Goal: Information Seeking & Learning: Learn about a topic

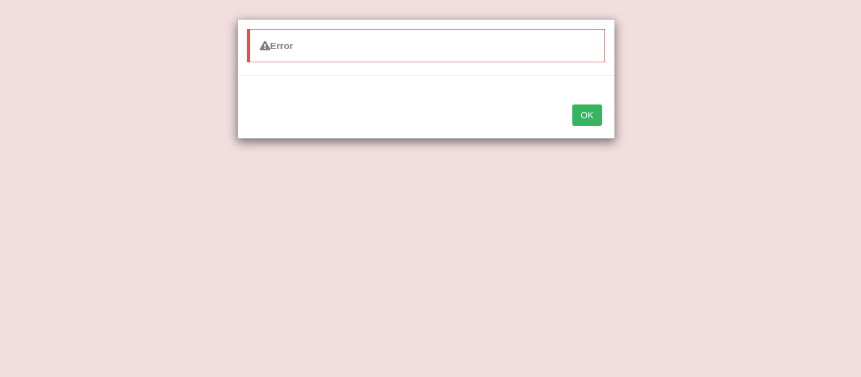
click at [571, 112] on div "OK" at bounding box center [425, 116] width 377 height 44
click at [580, 113] on button "OK" at bounding box center [586, 115] width 29 height 21
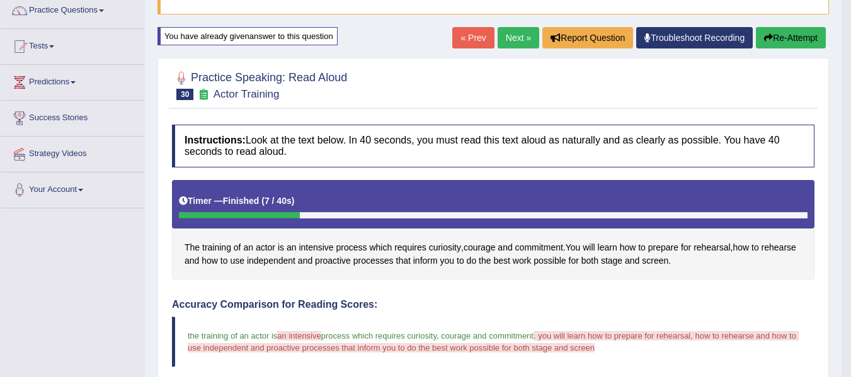
click at [515, 273] on div "The training of an actor is an intensive process which requires curiosity , cou…" at bounding box center [493, 230] width 643 height 100
click at [57, 79] on link "Predictions" at bounding box center [73, 80] width 144 height 31
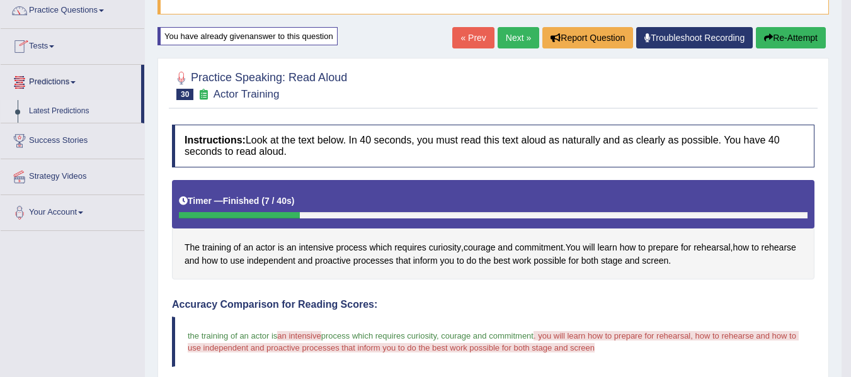
click at [45, 113] on link "Latest Predictions" at bounding box center [82, 111] width 118 height 23
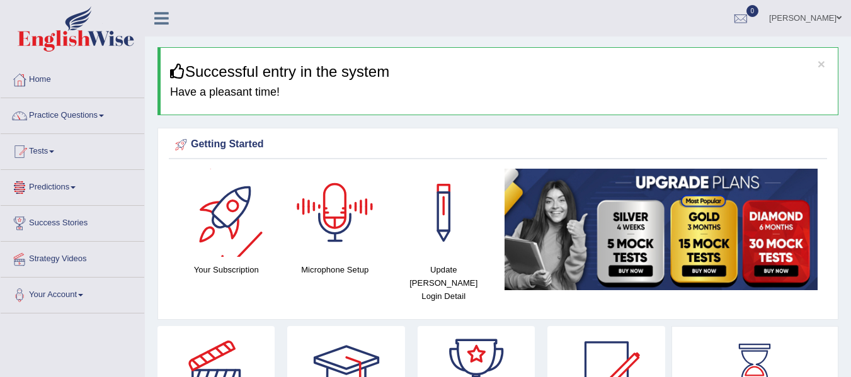
click at [71, 191] on link "Predictions" at bounding box center [73, 185] width 144 height 31
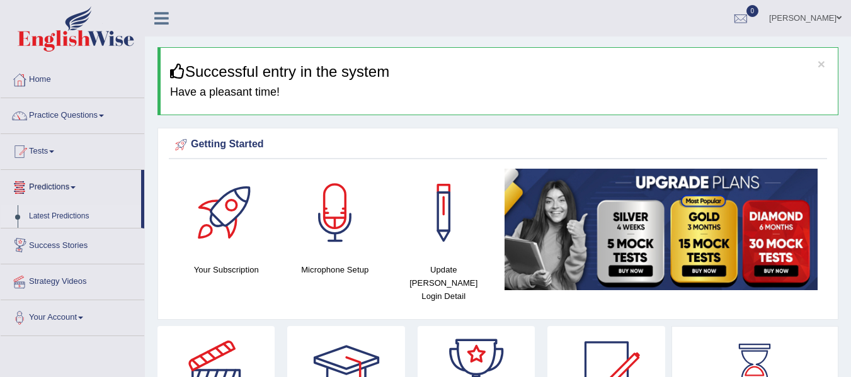
click at [47, 215] on link "Latest Predictions" at bounding box center [82, 216] width 118 height 23
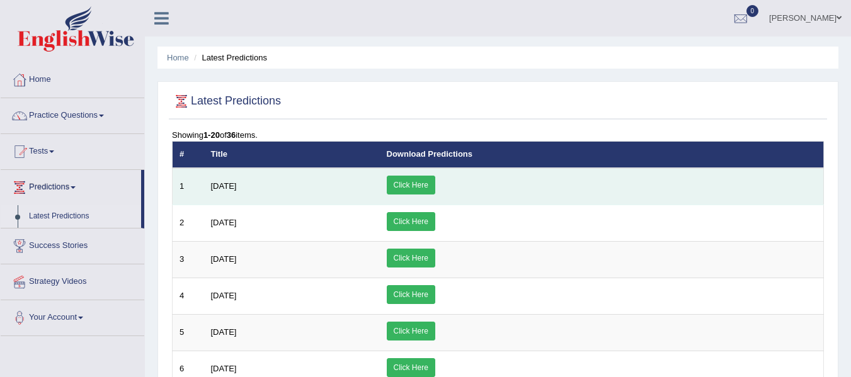
click at [435, 192] on link "Click Here" at bounding box center [411, 185] width 49 height 19
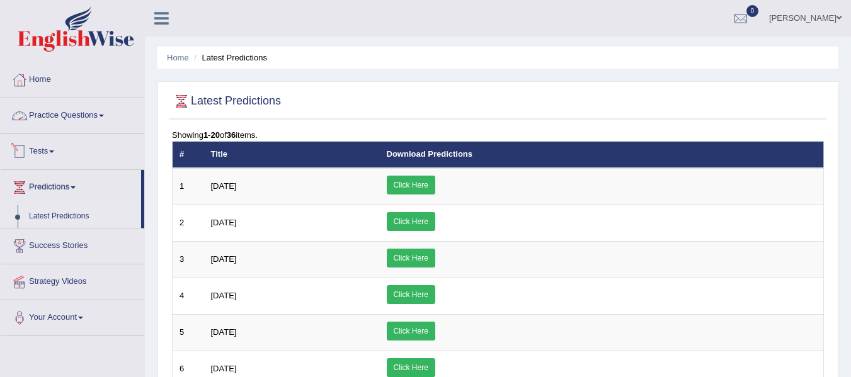
click at [59, 108] on link "Practice Questions" at bounding box center [73, 113] width 144 height 31
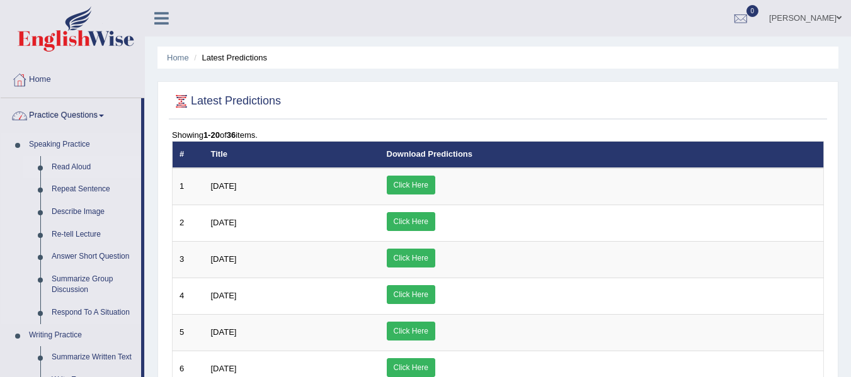
click at [55, 164] on link "Read Aloud" at bounding box center [93, 167] width 95 height 23
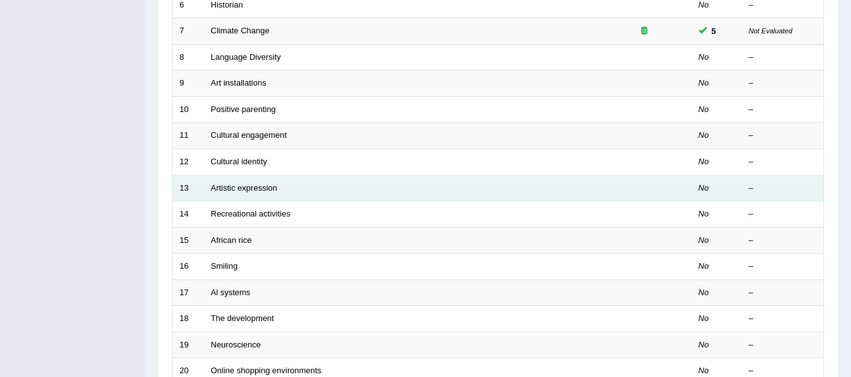
scroll to position [457, 0]
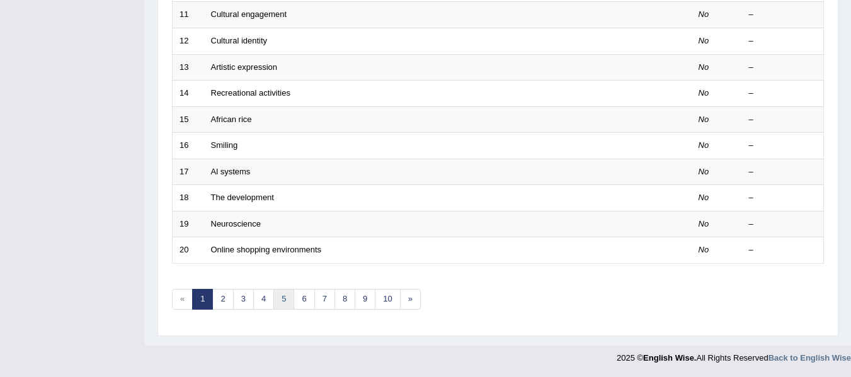
click at [286, 302] on link "5" at bounding box center [283, 299] width 21 height 21
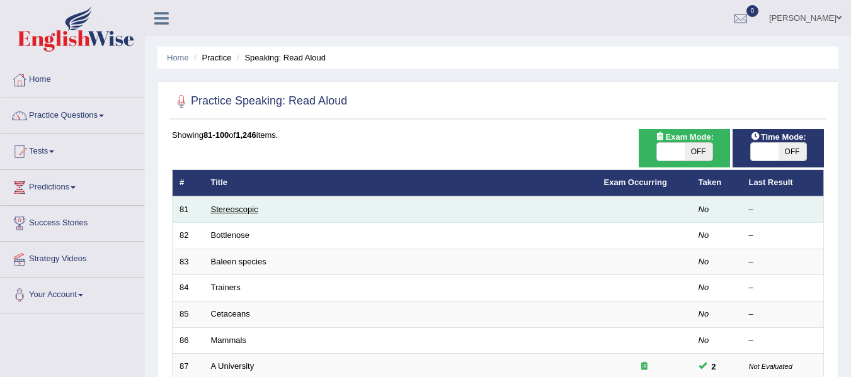
click at [242, 205] on link "Stereoscopic" at bounding box center [234, 209] width 47 height 9
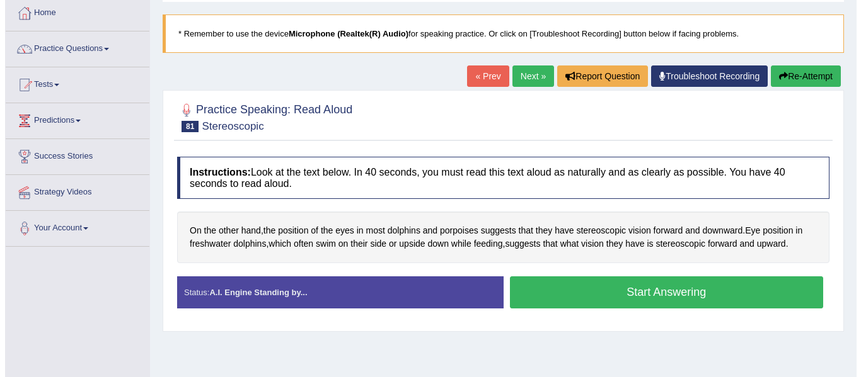
scroll to position [105, 0]
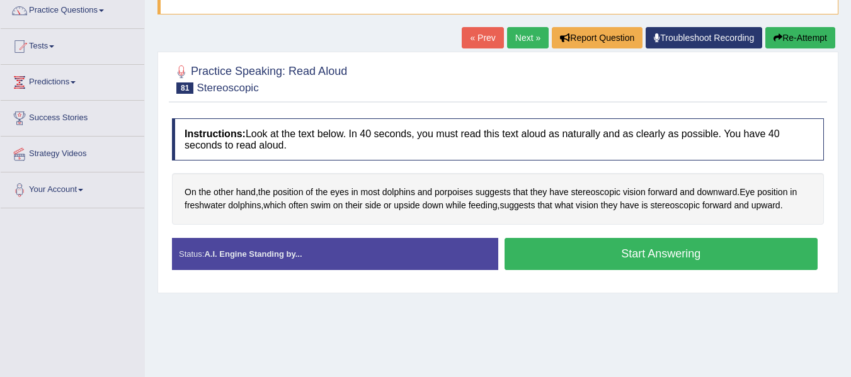
click at [597, 260] on button "Start Answering" at bounding box center [662, 254] width 314 height 32
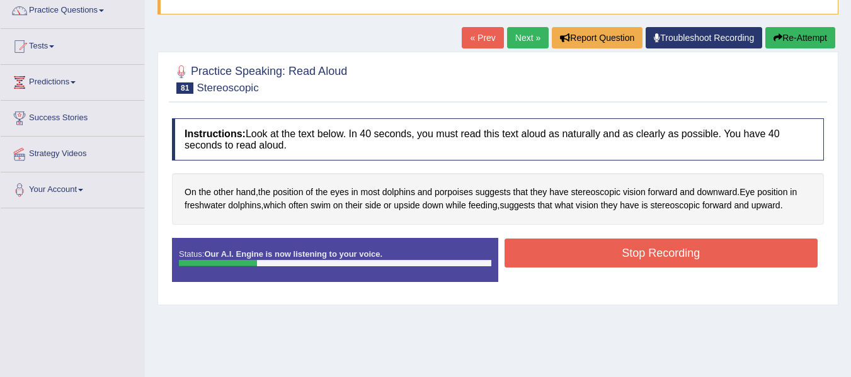
click at [607, 248] on button "Stop Recording" at bounding box center [662, 253] width 314 height 29
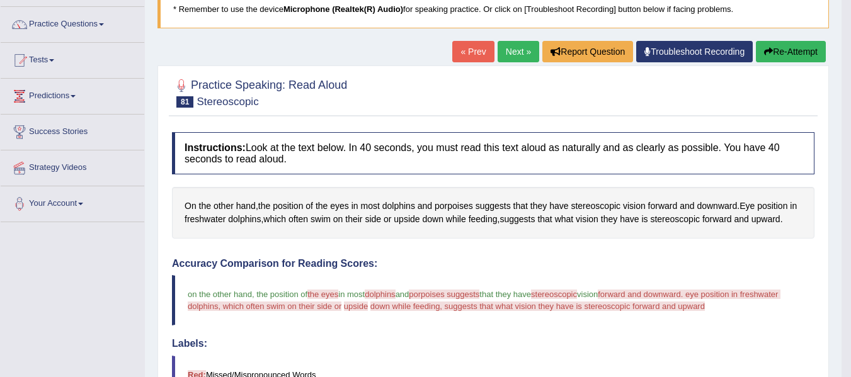
scroll to position [84, 0]
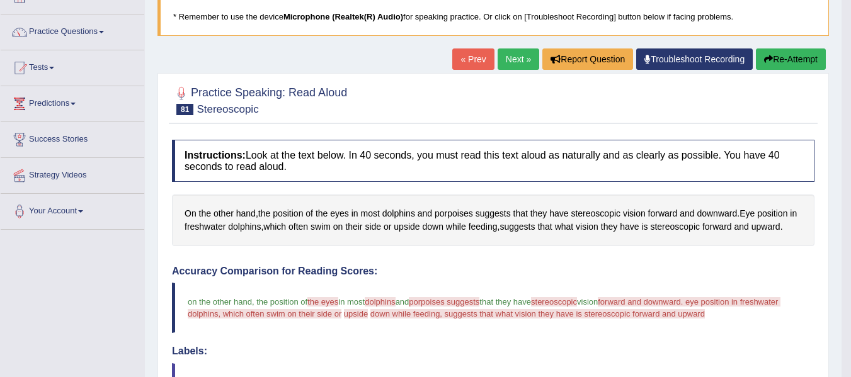
click at [777, 57] on button "Re-Attempt" at bounding box center [791, 59] width 70 height 21
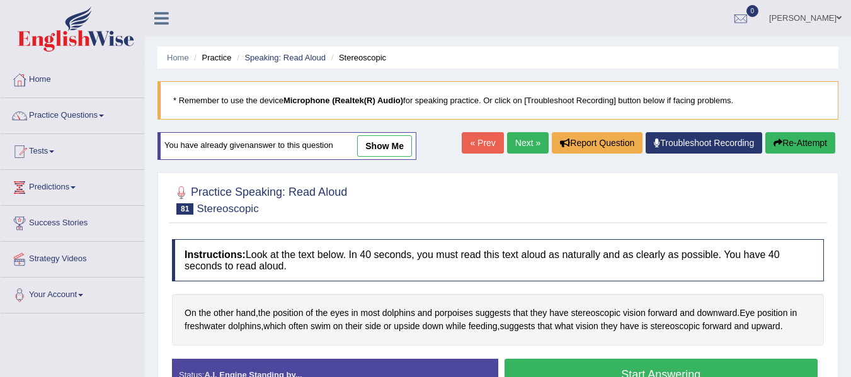
click at [558, 359] on button "Start Answering" at bounding box center [662, 375] width 314 height 32
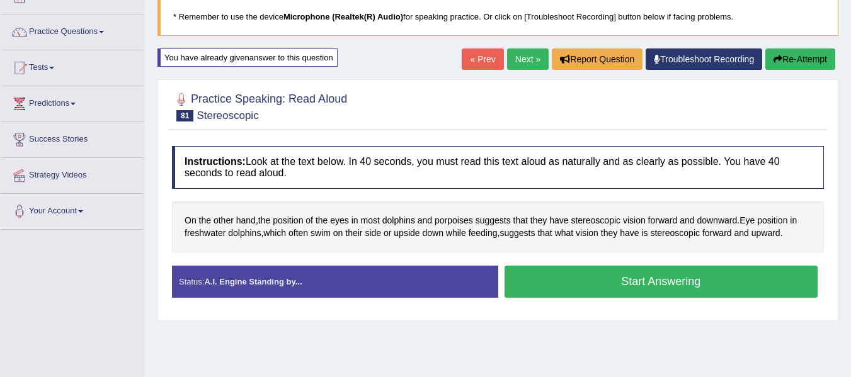
scroll to position [84, 0]
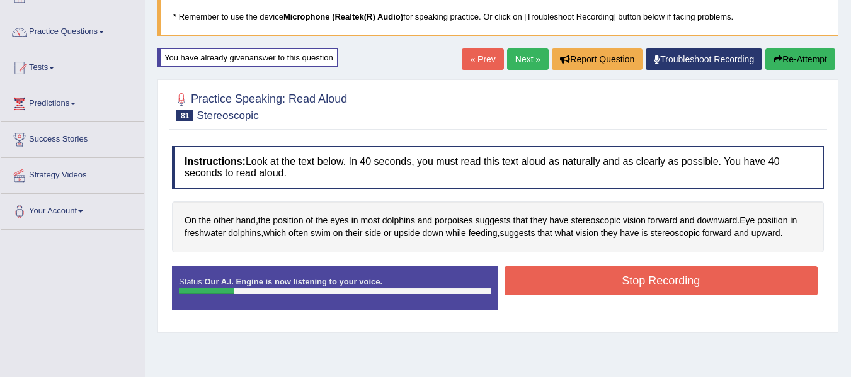
click at [786, 66] on button "Re-Attempt" at bounding box center [800, 59] width 70 height 21
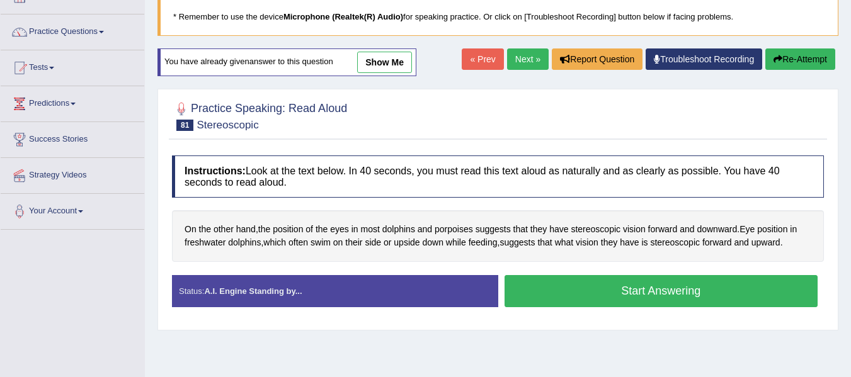
click at [644, 288] on button "Start Answering" at bounding box center [662, 291] width 314 height 32
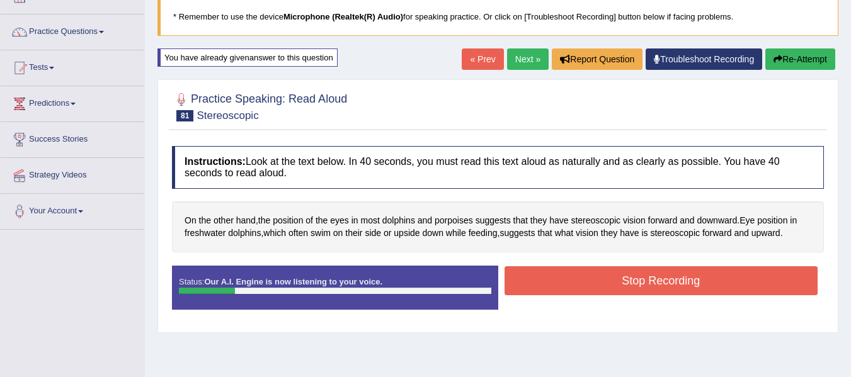
click at [637, 280] on button "Stop Recording" at bounding box center [662, 280] width 314 height 29
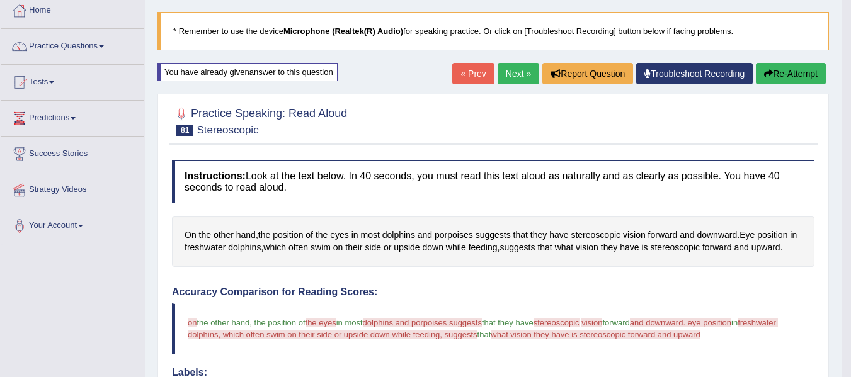
scroll to position [63, 0]
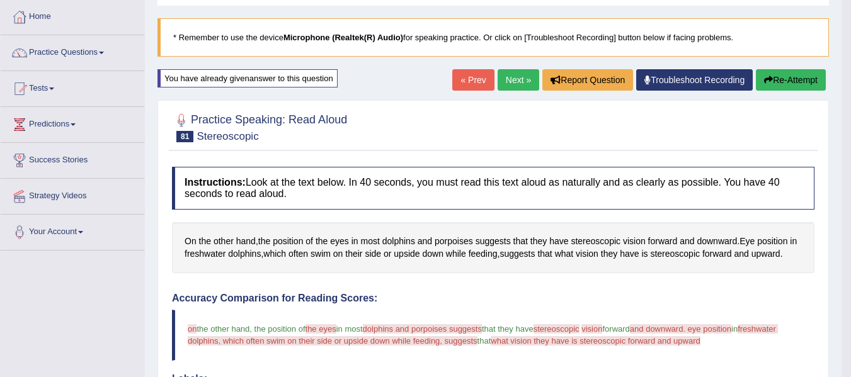
click at [777, 75] on button "Re-Attempt" at bounding box center [791, 79] width 70 height 21
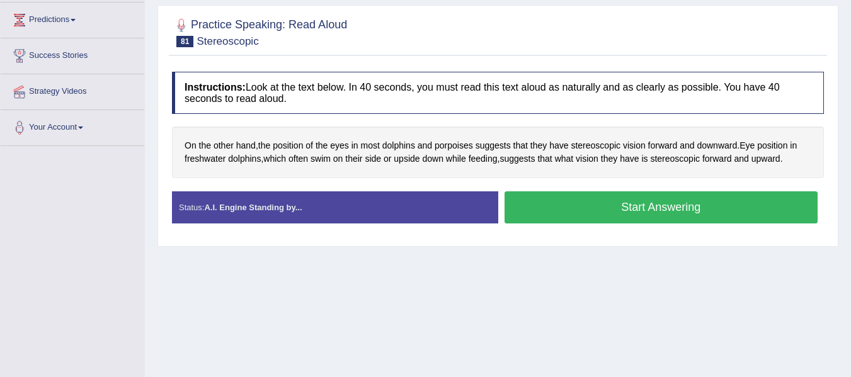
scroll to position [189, 0]
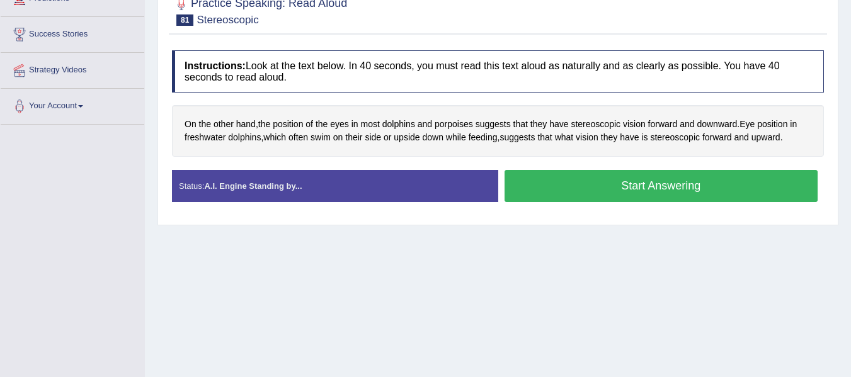
click at [580, 182] on button "Start Answering" at bounding box center [662, 186] width 314 height 32
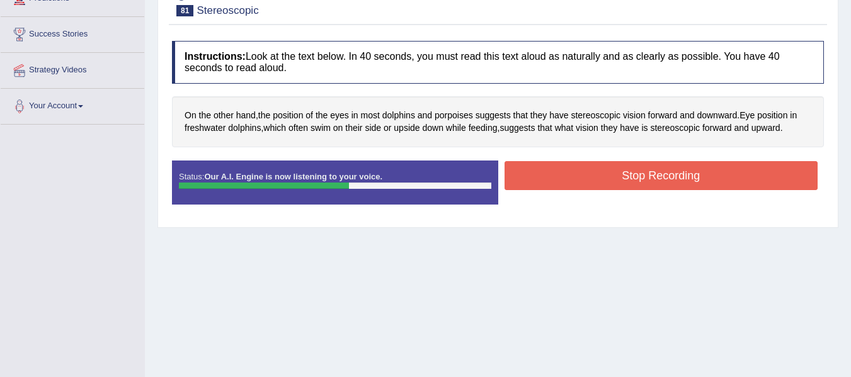
click at [580, 182] on button "Stop Recording" at bounding box center [662, 175] width 314 height 29
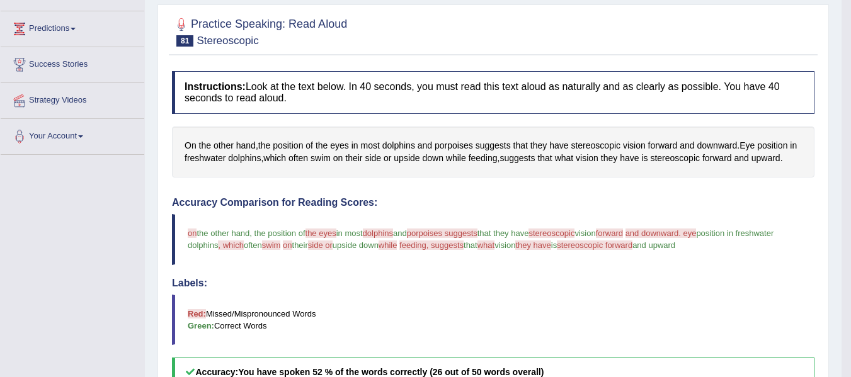
scroll to position [84, 0]
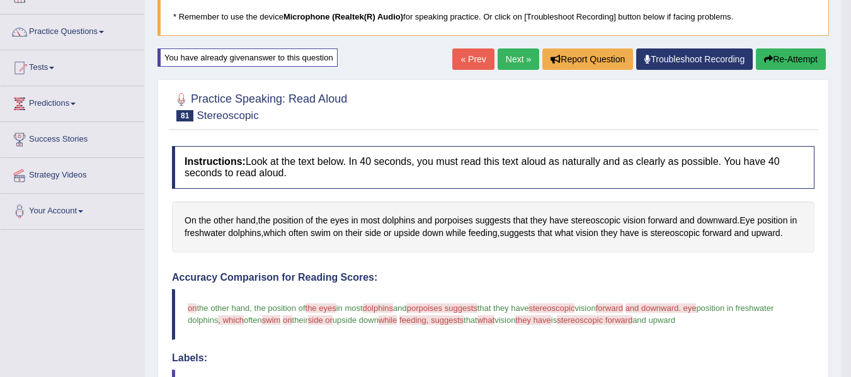
click at [782, 60] on button "Re-Attempt" at bounding box center [791, 59] width 70 height 21
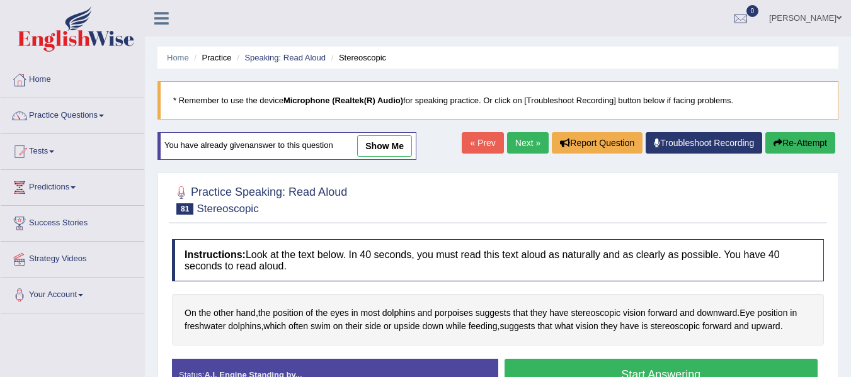
scroll to position [127, 0]
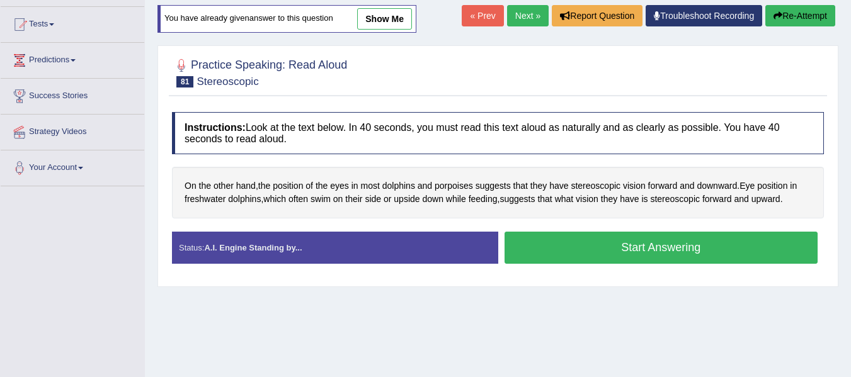
click at [581, 232] on button "Start Answering" at bounding box center [662, 248] width 314 height 32
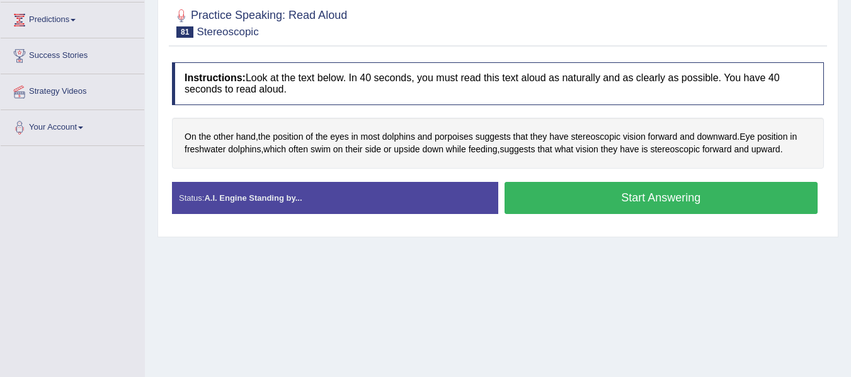
scroll to position [0, 0]
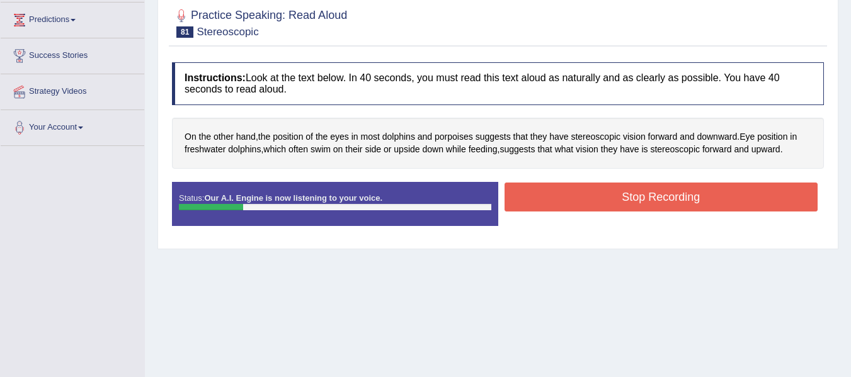
click at [581, 199] on button "Stop Recording" at bounding box center [662, 197] width 314 height 29
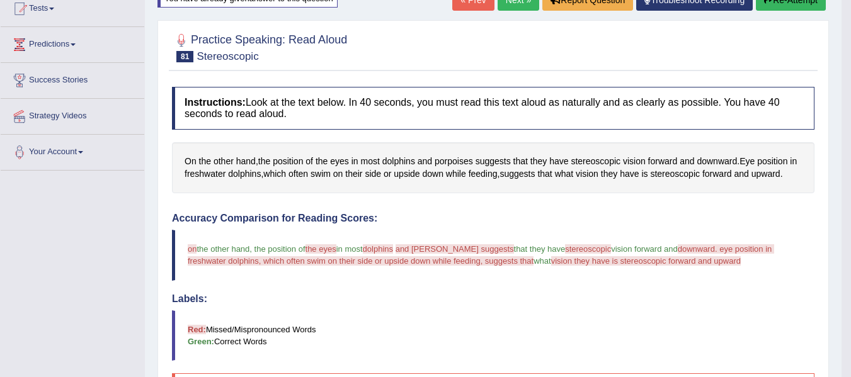
scroll to position [105, 0]
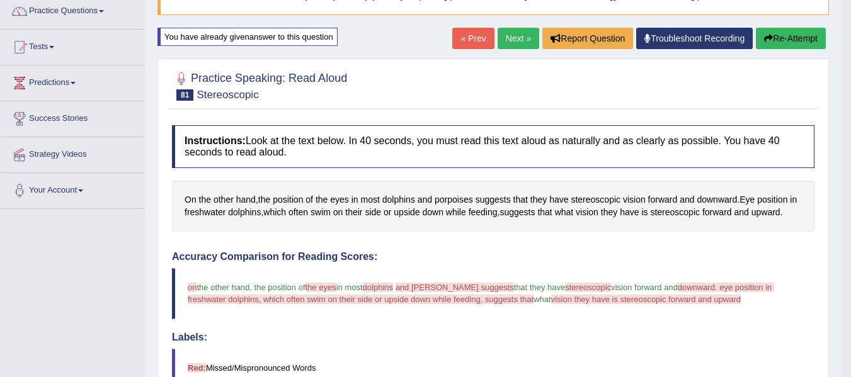
click at [773, 45] on button "Re-Attempt" at bounding box center [791, 38] width 70 height 21
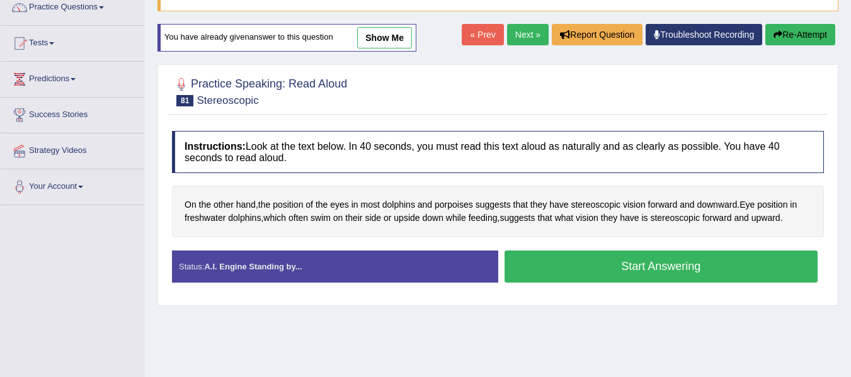
click at [615, 270] on button "Start Answering" at bounding box center [662, 267] width 314 height 32
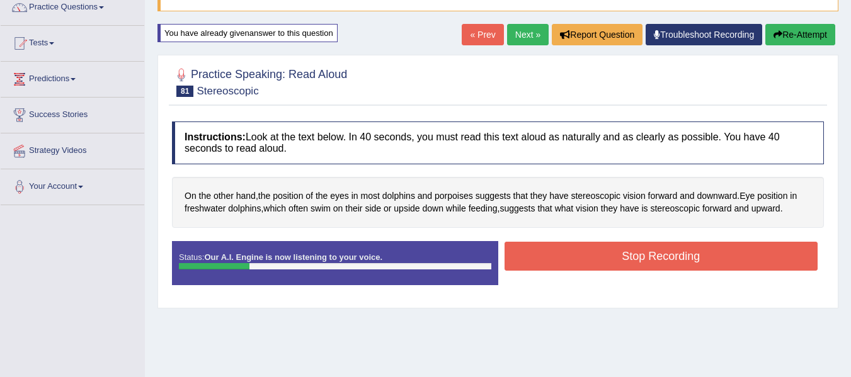
click at [576, 266] on button "Stop Recording" at bounding box center [662, 256] width 314 height 29
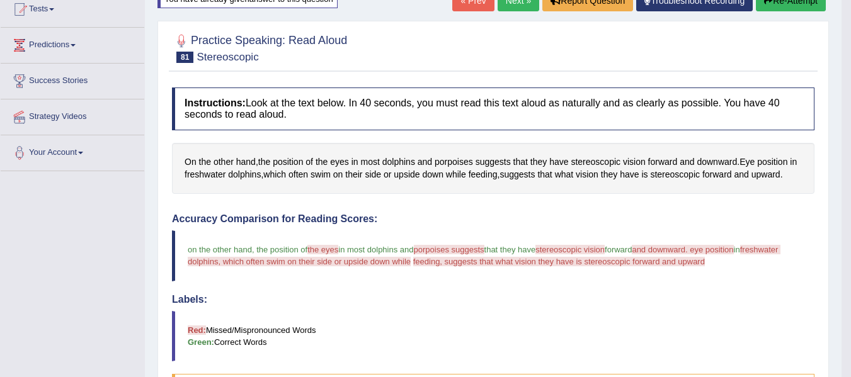
scroll to position [88, 0]
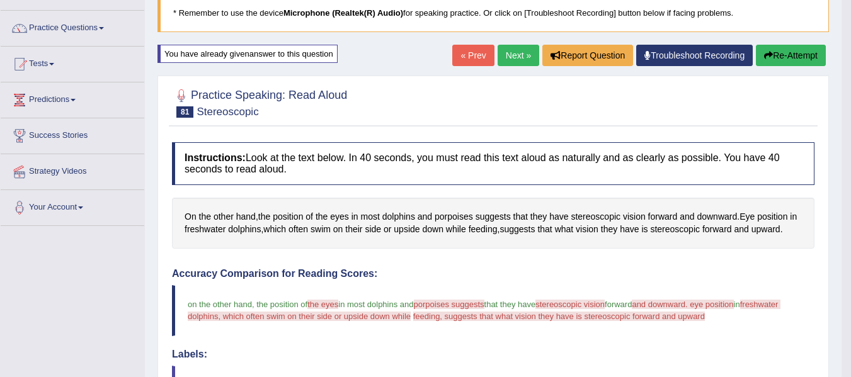
click at [519, 45] on link "Next »" at bounding box center [519, 55] width 42 height 21
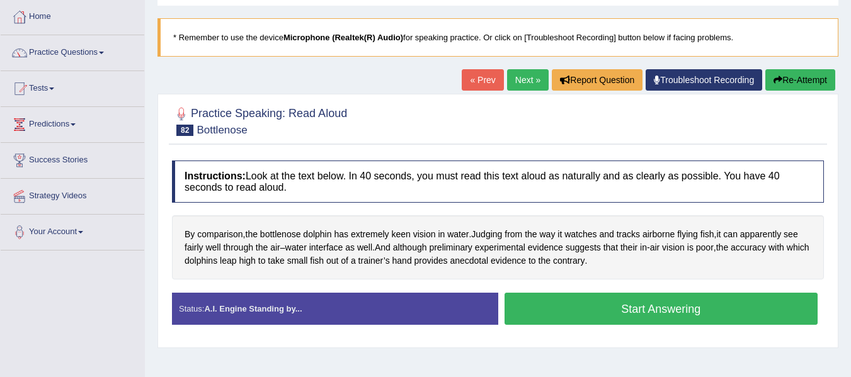
click at [550, 299] on button "Start Answering" at bounding box center [662, 309] width 314 height 32
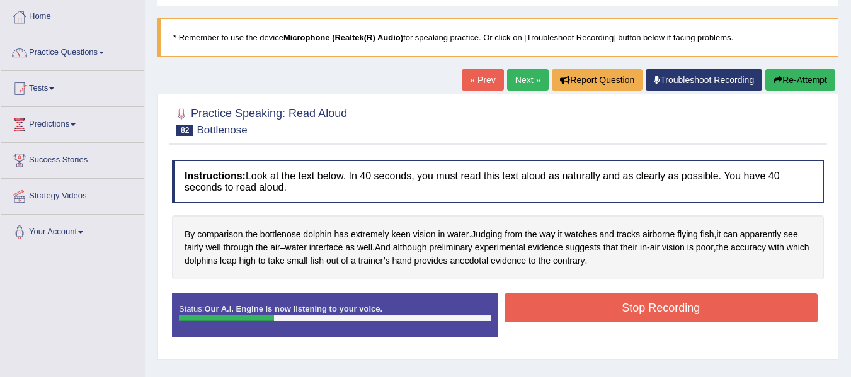
click at [550, 298] on button "Stop Recording" at bounding box center [662, 308] width 314 height 29
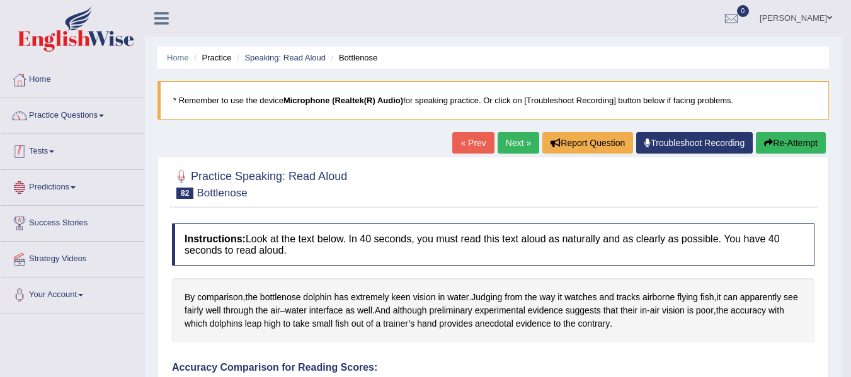
click at [75, 120] on link "Practice Questions" at bounding box center [73, 113] width 144 height 31
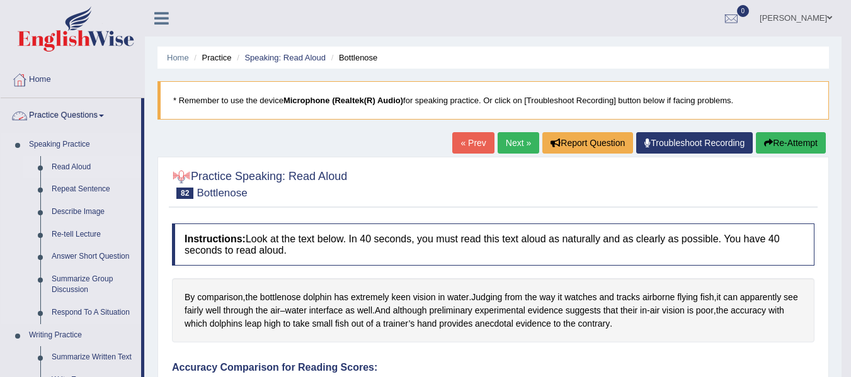
click at [74, 163] on link "Read Aloud" at bounding box center [93, 167] width 95 height 23
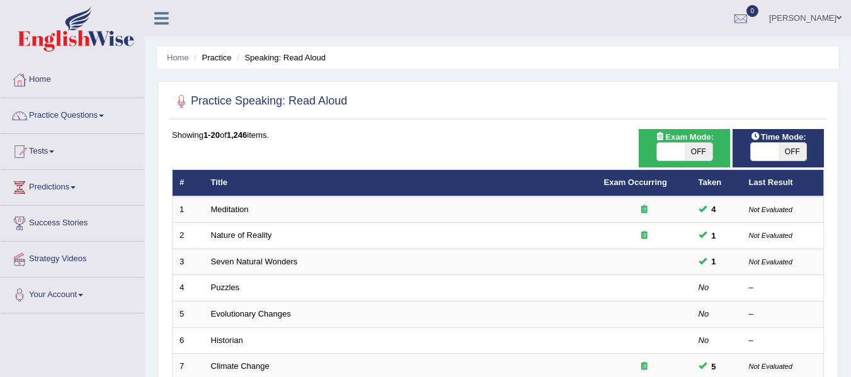
click at [670, 129] on div "Exam Mode: ON OFF" at bounding box center [684, 148] width 91 height 38
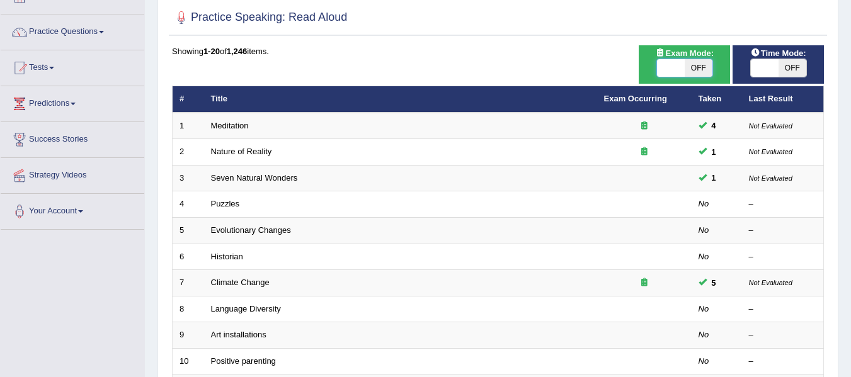
click at [678, 66] on span at bounding box center [671, 68] width 28 height 18
checkbox input "true"
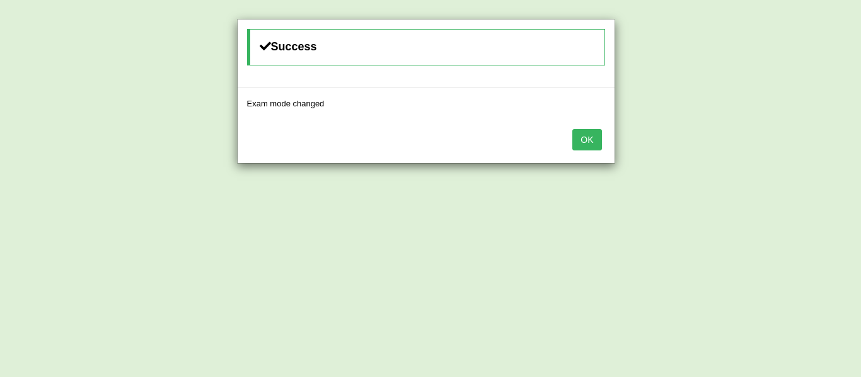
click at [583, 135] on button "OK" at bounding box center [586, 139] width 29 height 21
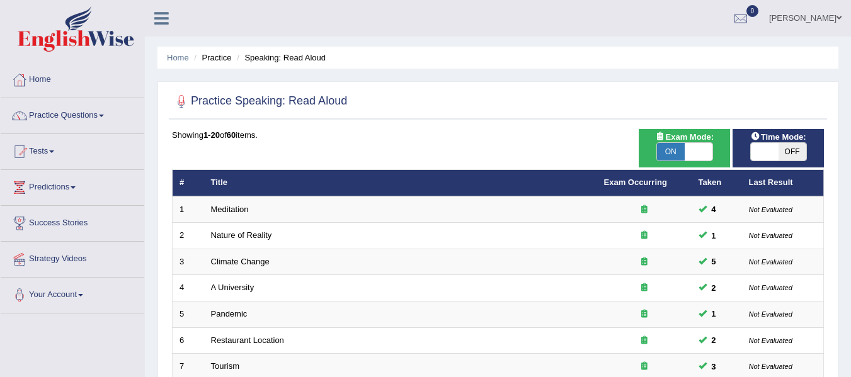
scroll to position [84, 0]
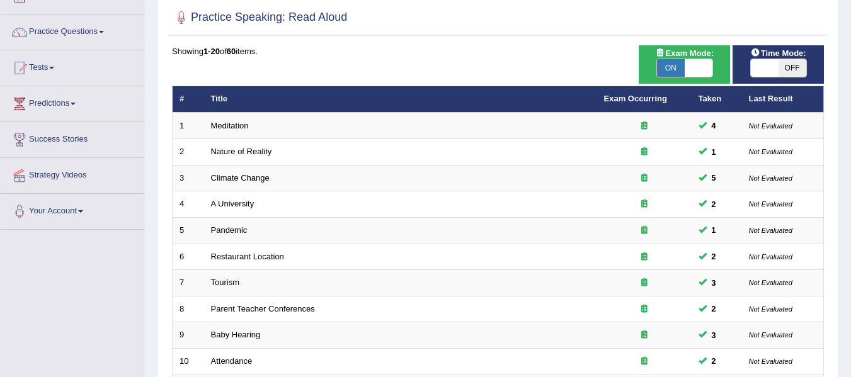
click at [765, 73] on span at bounding box center [765, 68] width 28 height 18
checkbox input "true"
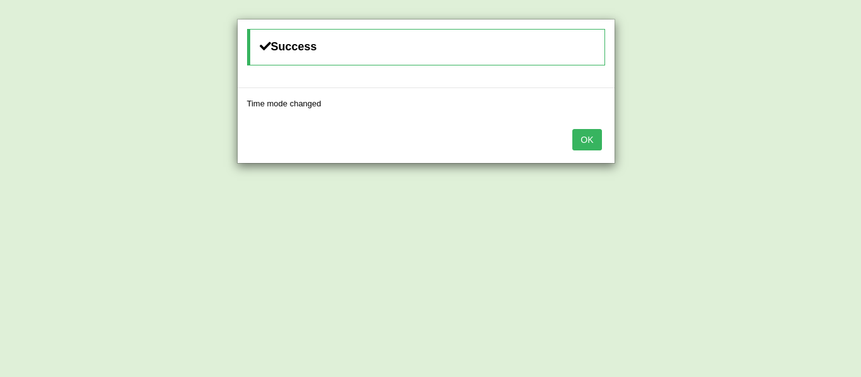
click at [573, 141] on button "OK" at bounding box center [586, 139] width 29 height 21
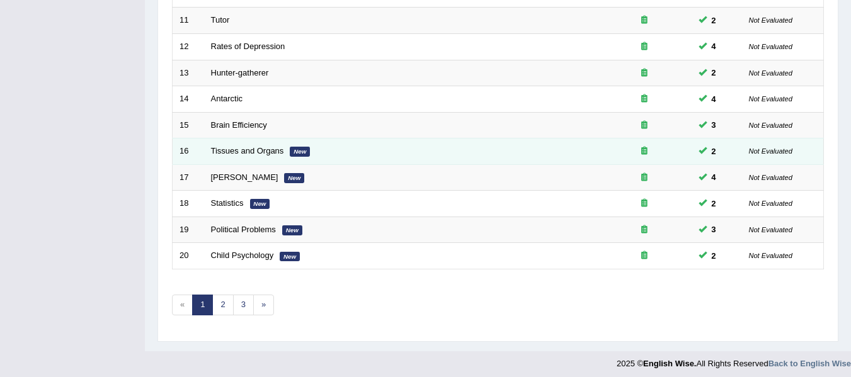
scroll to position [457, 0]
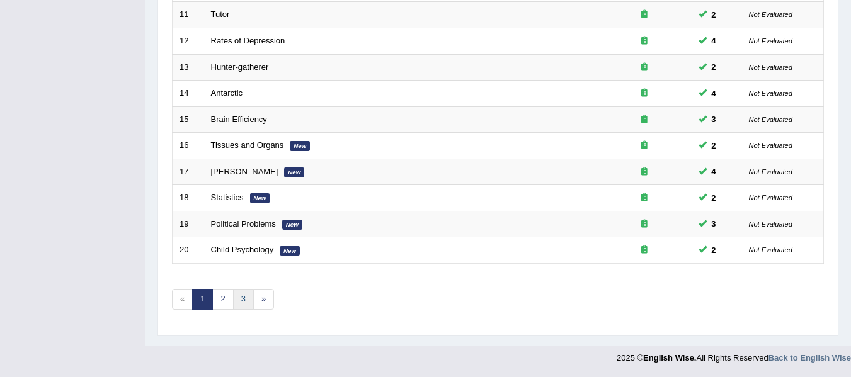
click at [237, 297] on link "3" at bounding box center [243, 299] width 21 height 21
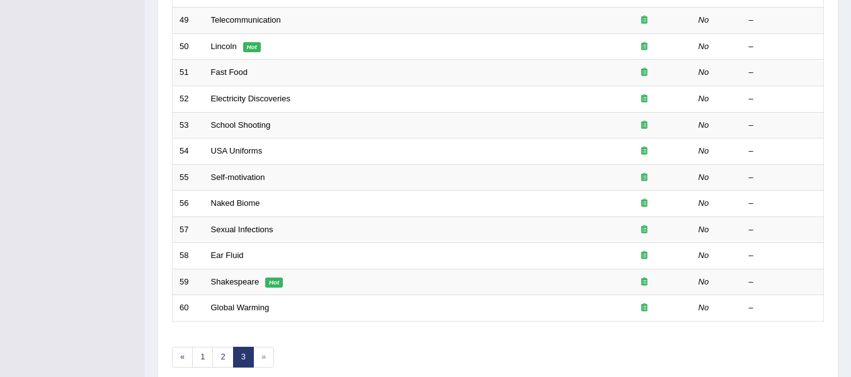
scroll to position [457, 0]
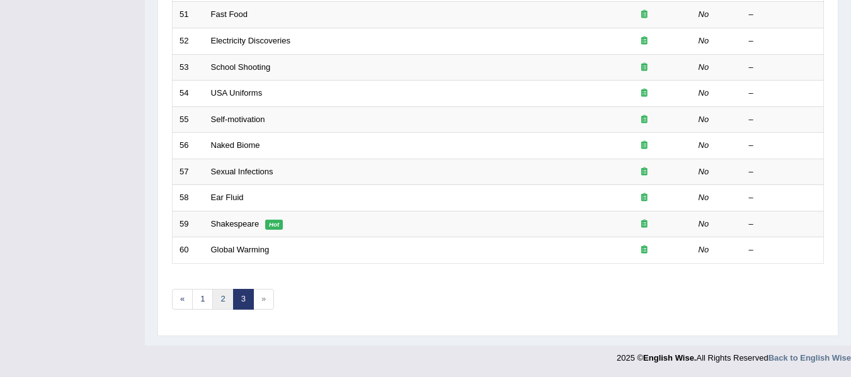
click at [226, 304] on link "2" at bounding box center [222, 299] width 21 height 21
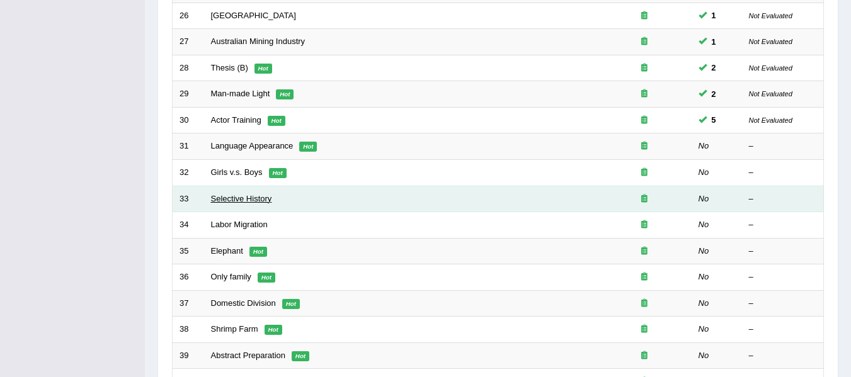
scroll to position [357, 0]
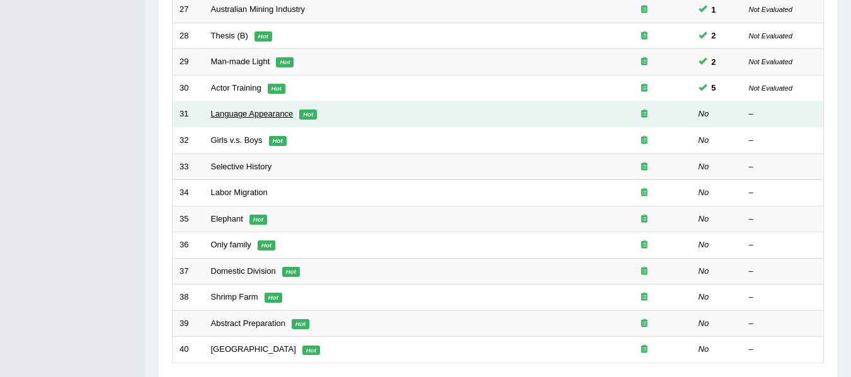
click at [261, 115] on link "Language Appearance" at bounding box center [252, 113] width 83 height 9
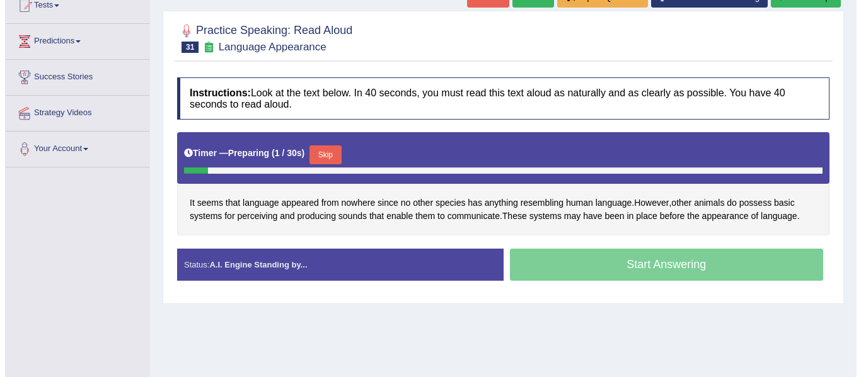
scroll to position [147, 0]
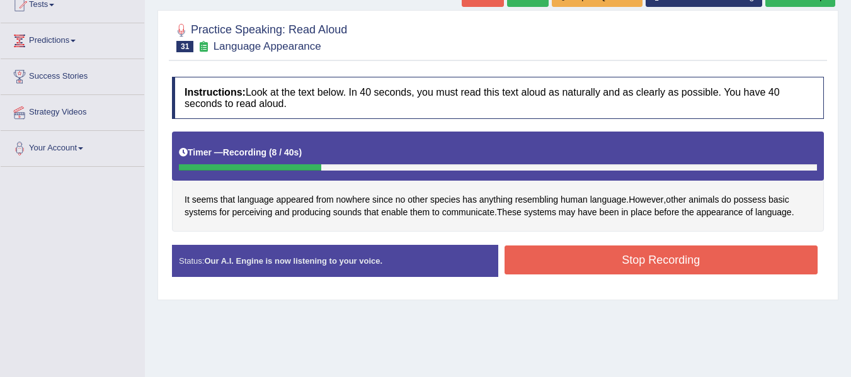
click at [678, 253] on button "Stop Recording" at bounding box center [662, 260] width 314 height 29
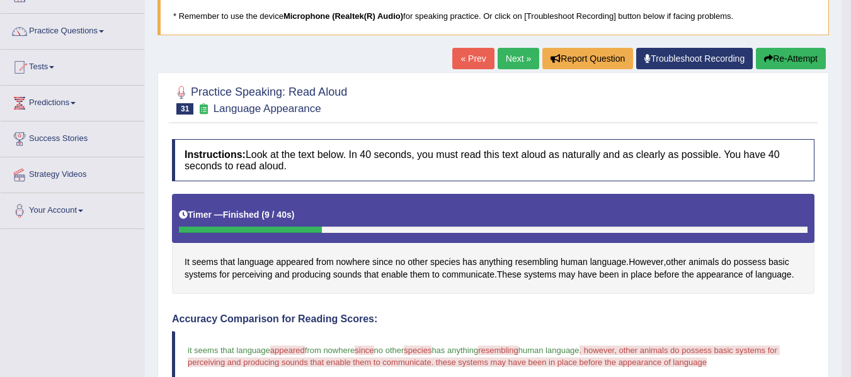
scroll to position [84, 0]
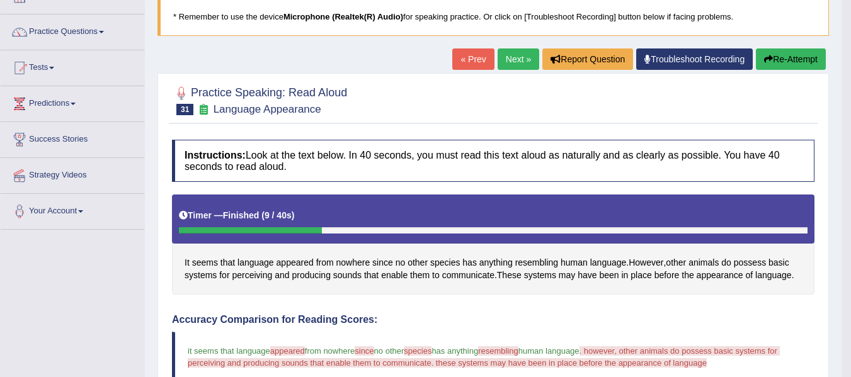
click at [772, 62] on button "Re-Attempt" at bounding box center [791, 59] width 70 height 21
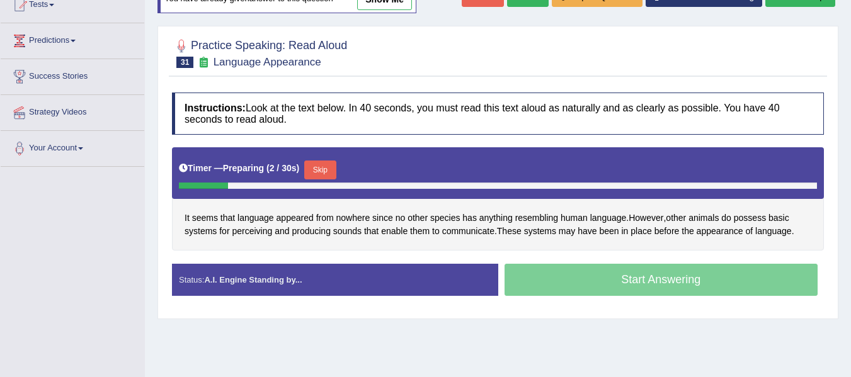
scroll to position [147, 0]
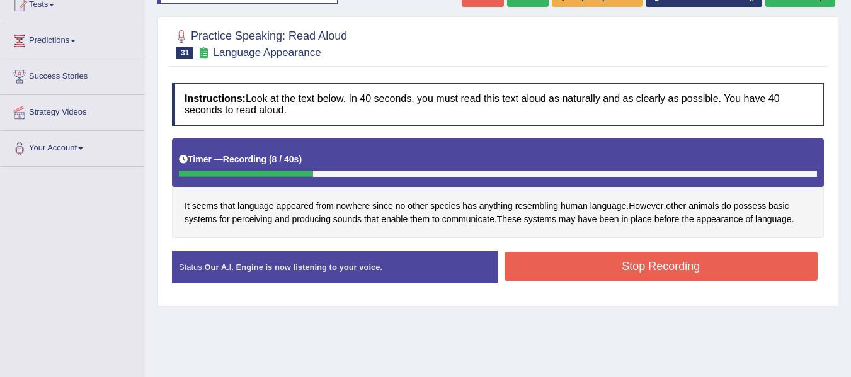
click at [566, 259] on button "Stop Recording" at bounding box center [662, 266] width 314 height 29
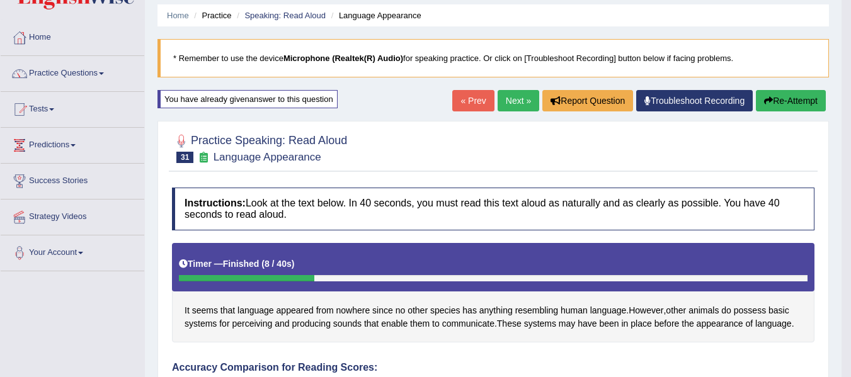
scroll to position [42, 0]
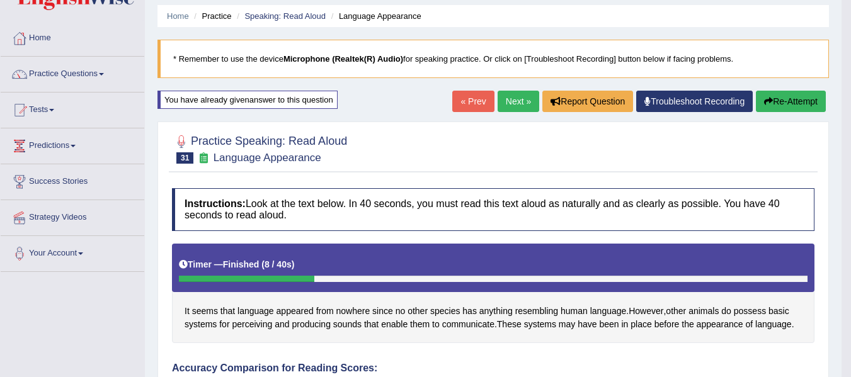
click at [789, 105] on button "Re-Attempt" at bounding box center [791, 101] width 70 height 21
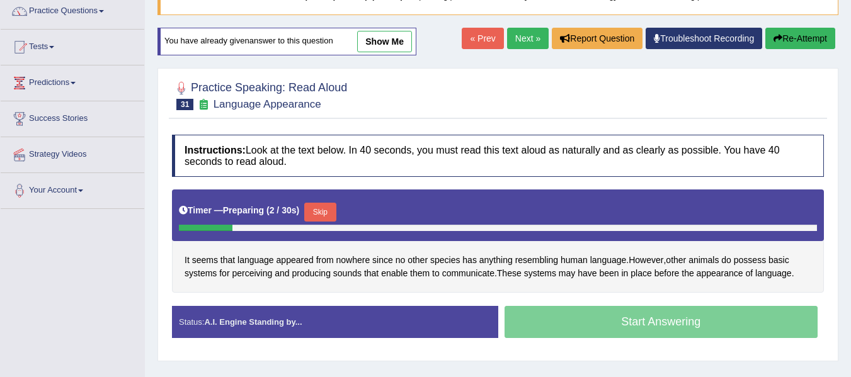
click at [333, 207] on button "Skip" at bounding box center [319, 212] width 31 height 19
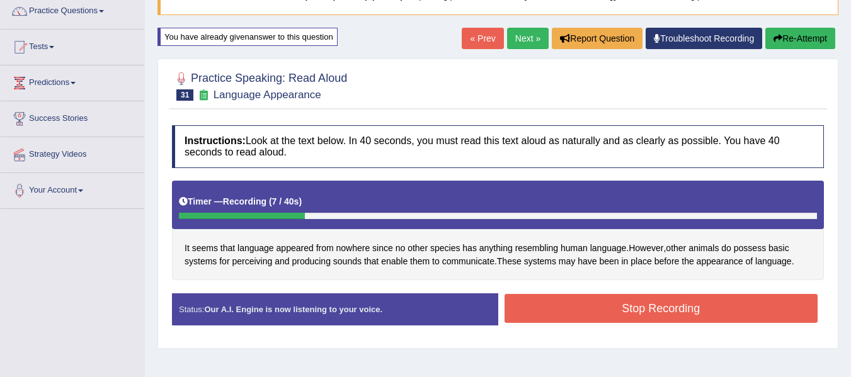
click at [547, 303] on button "Stop Recording" at bounding box center [662, 308] width 314 height 29
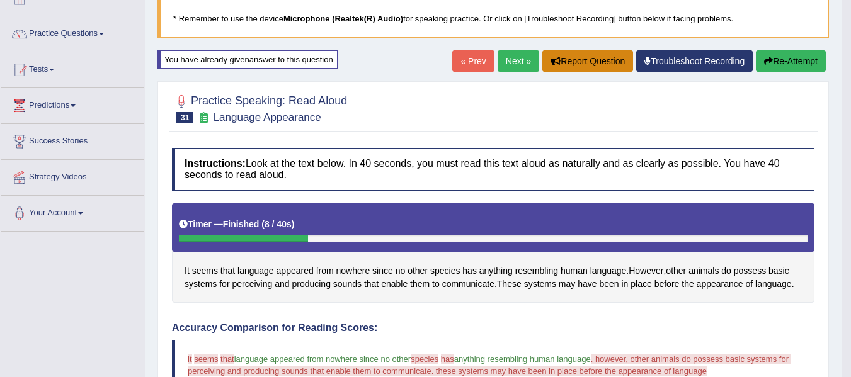
scroll to position [62, 0]
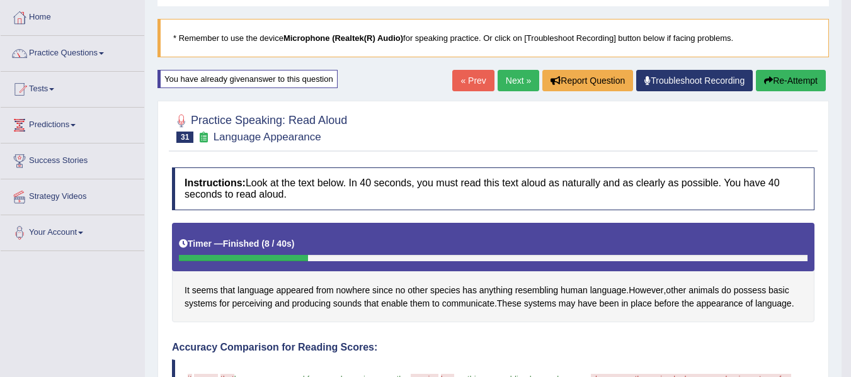
click at [518, 76] on link "Next »" at bounding box center [519, 80] width 42 height 21
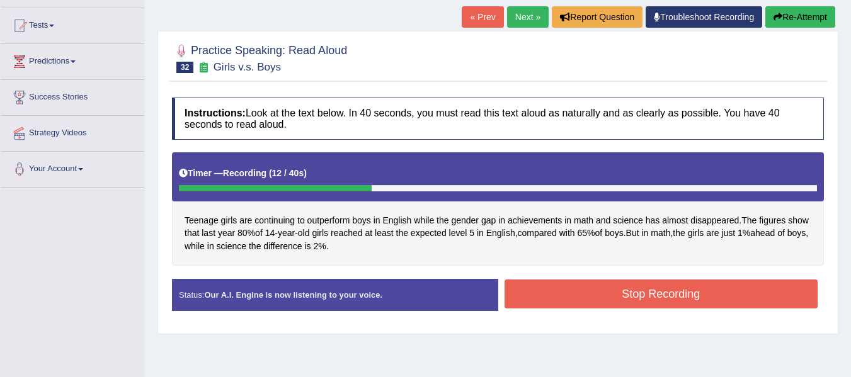
click at [614, 294] on button "Stop Recording" at bounding box center [662, 294] width 314 height 29
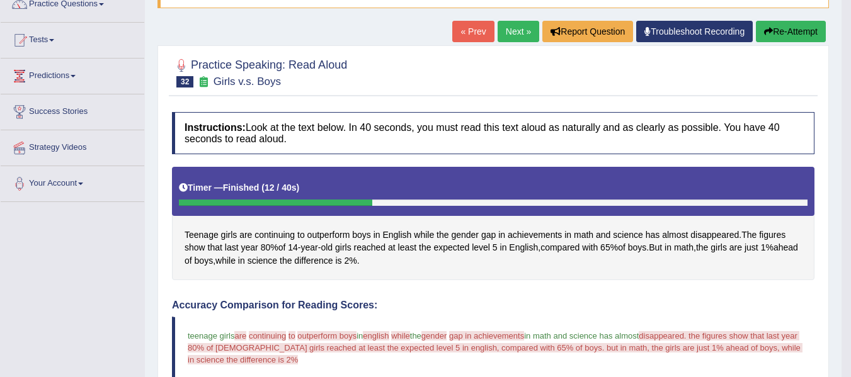
scroll to position [42, 0]
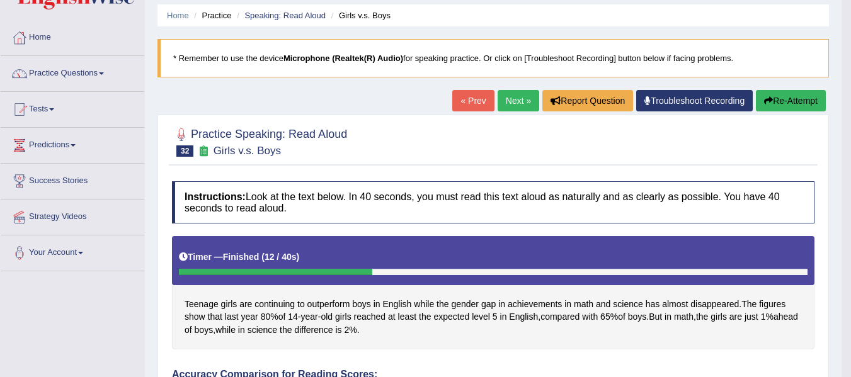
click at [767, 103] on icon "button" at bounding box center [768, 100] width 9 height 9
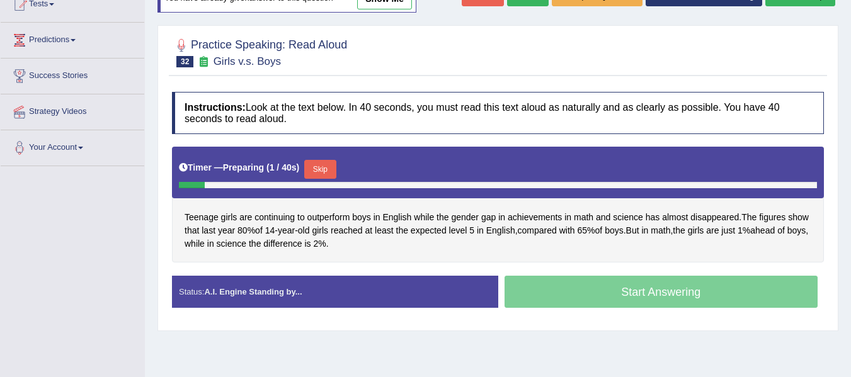
scroll to position [168, 0]
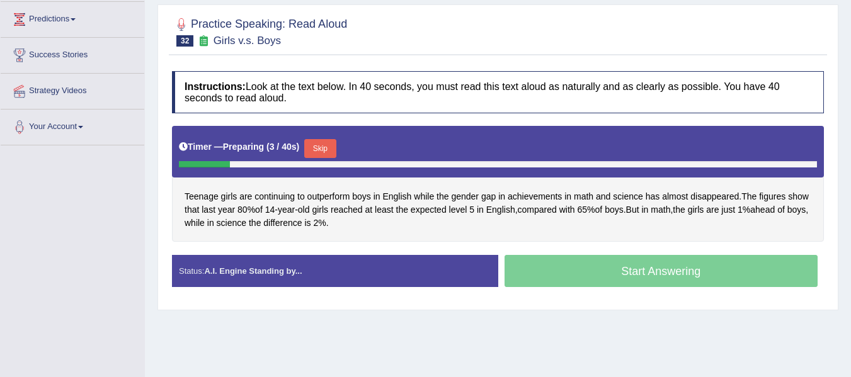
click at [325, 146] on button "Skip" at bounding box center [319, 148] width 31 height 19
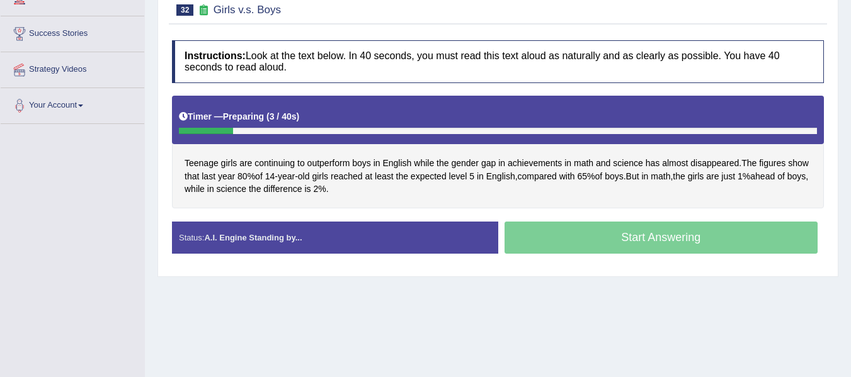
scroll to position [189, 0]
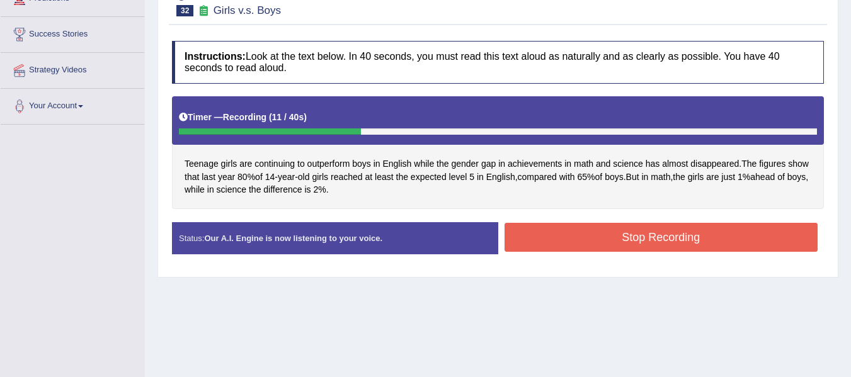
click at [573, 242] on button "Stop Recording" at bounding box center [662, 237] width 314 height 29
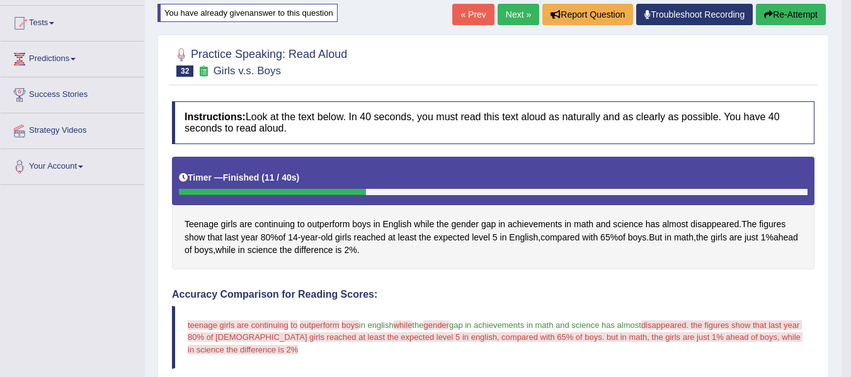
scroll to position [126, 0]
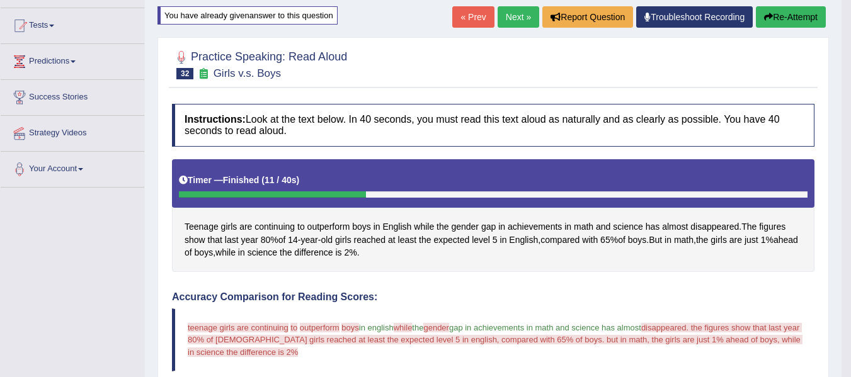
click at [775, 22] on button "Re-Attempt" at bounding box center [791, 16] width 70 height 21
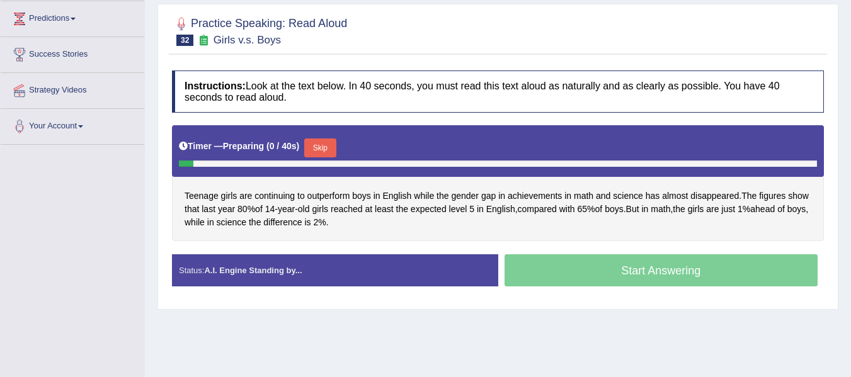
scroll to position [210, 0]
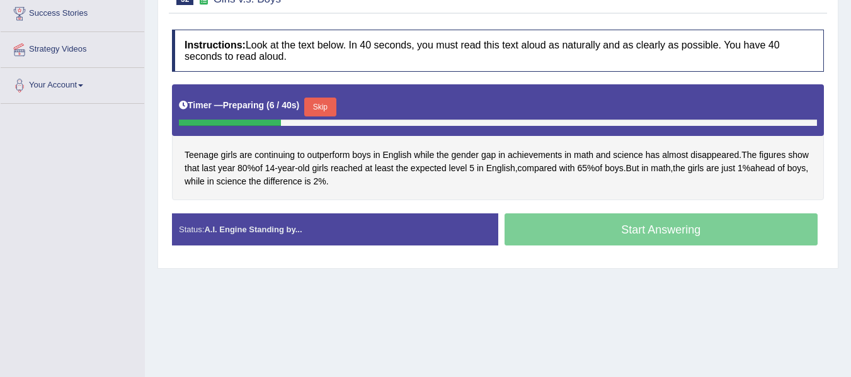
click at [331, 96] on div "Timer — Preparing ( 6 / 40s ) Skip" at bounding box center [498, 106] width 638 height 25
click at [331, 102] on button "Skip" at bounding box center [319, 107] width 31 height 19
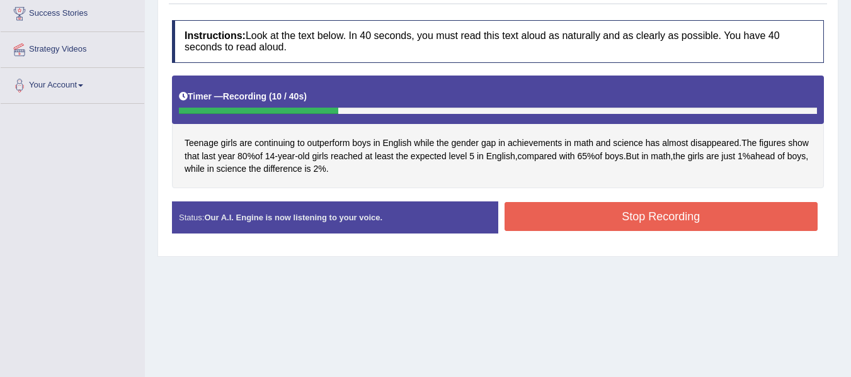
click at [601, 208] on button "Stop Recording" at bounding box center [662, 216] width 314 height 29
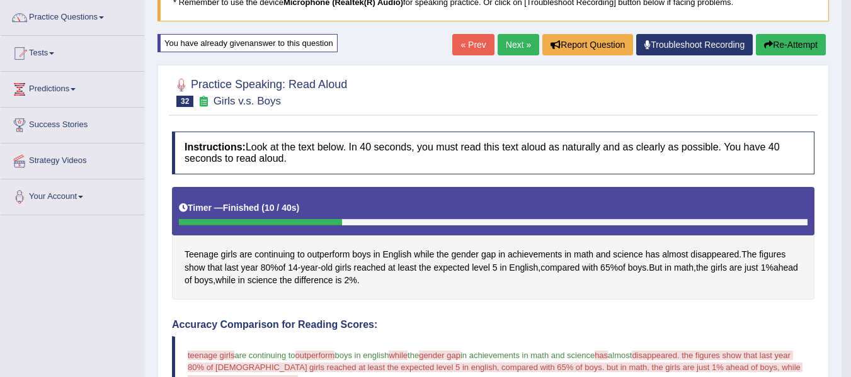
scroll to position [84, 0]
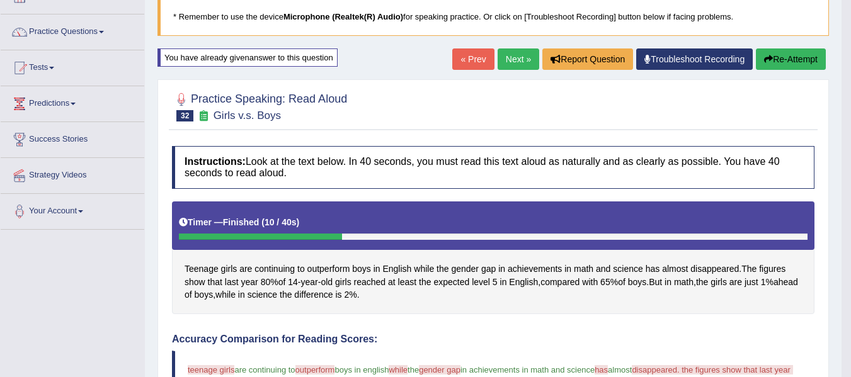
click at [803, 60] on button "Re-Attempt" at bounding box center [791, 59] width 70 height 21
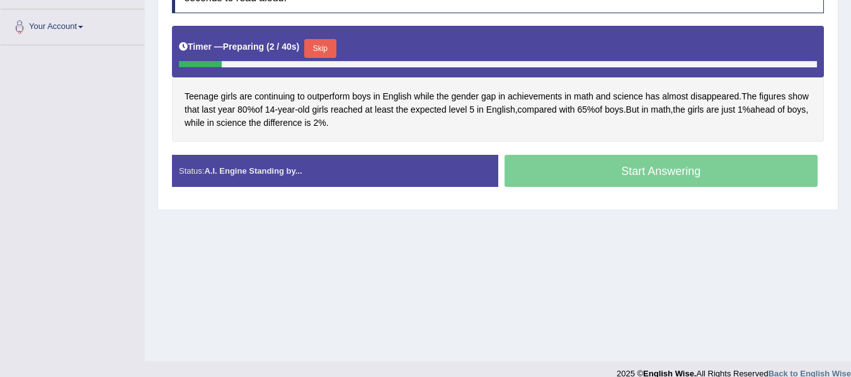
scroll to position [268, 0]
click at [323, 47] on button "Skip" at bounding box center [319, 48] width 31 height 19
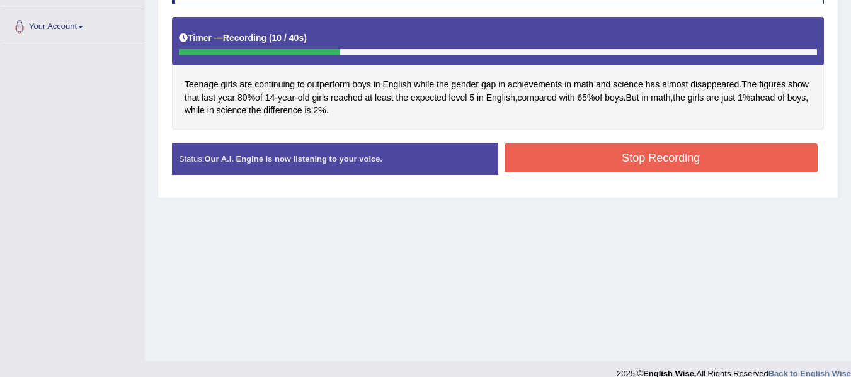
click at [562, 156] on button "Stop Recording" at bounding box center [662, 158] width 314 height 29
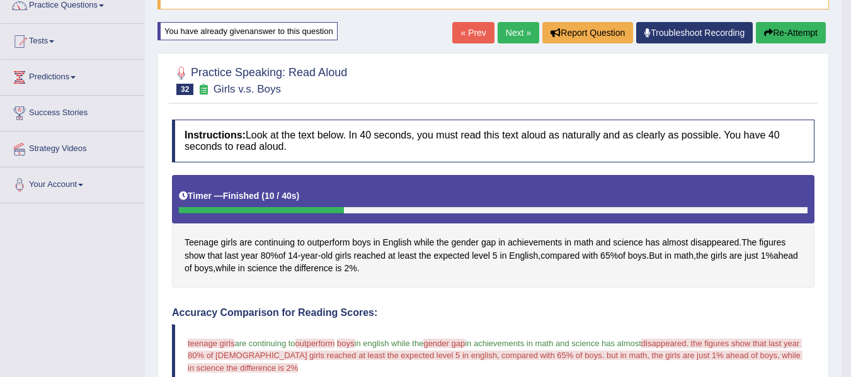
scroll to position [100, 0]
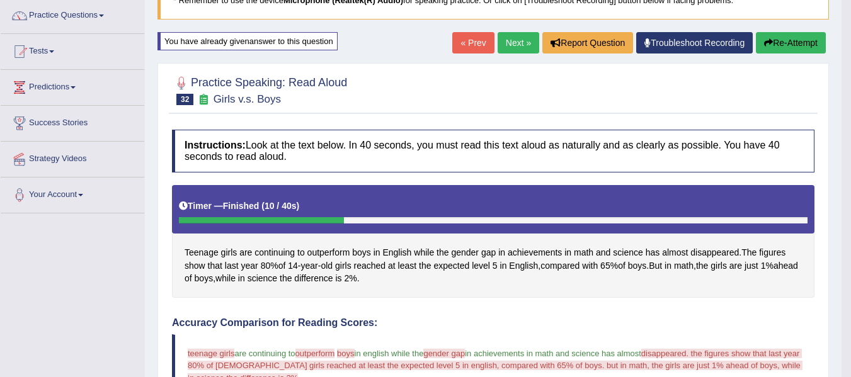
click at [772, 42] on button "Re-Attempt" at bounding box center [791, 42] width 70 height 21
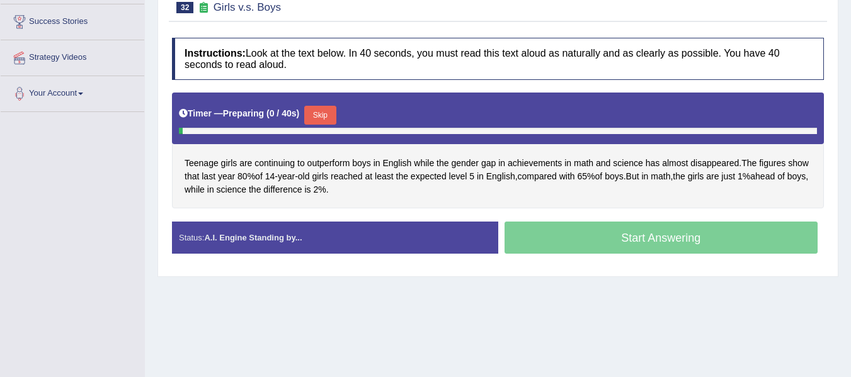
scroll to position [202, 0]
click at [324, 114] on button "Skip" at bounding box center [319, 115] width 31 height 19
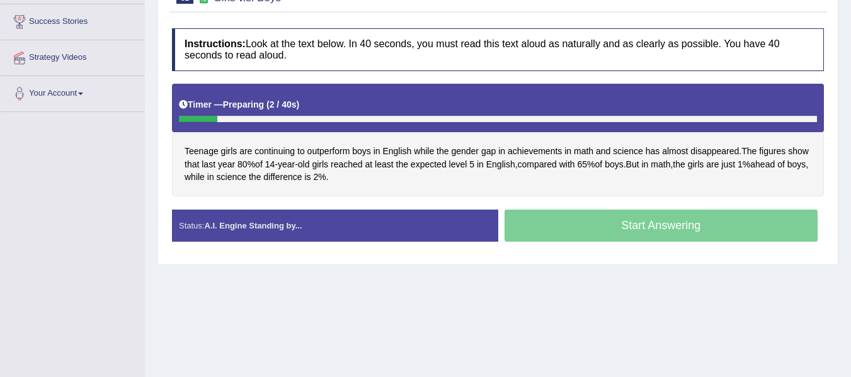
scroll to position [0, 0]
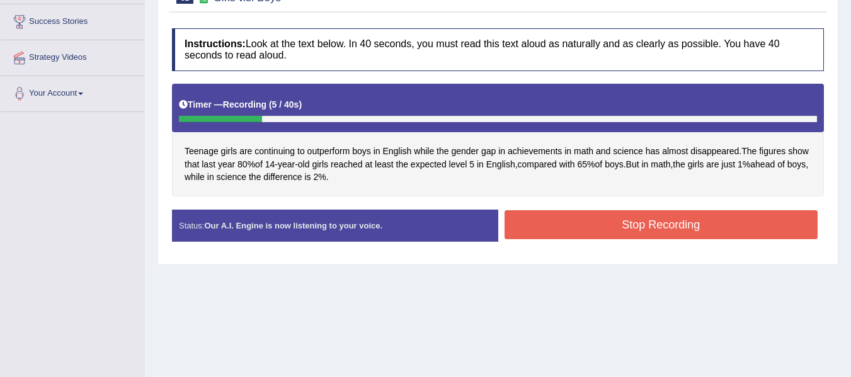
click at [552, 229] on button "Stop Recording" at bounding box center [662, 224] width 314 height 29
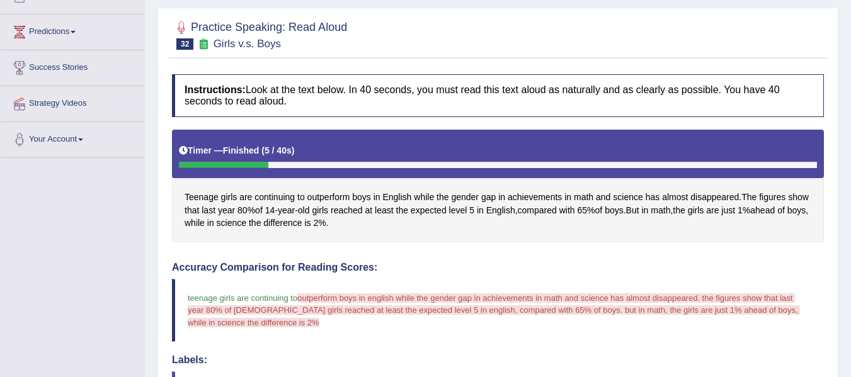
scroll to position [139, 0]
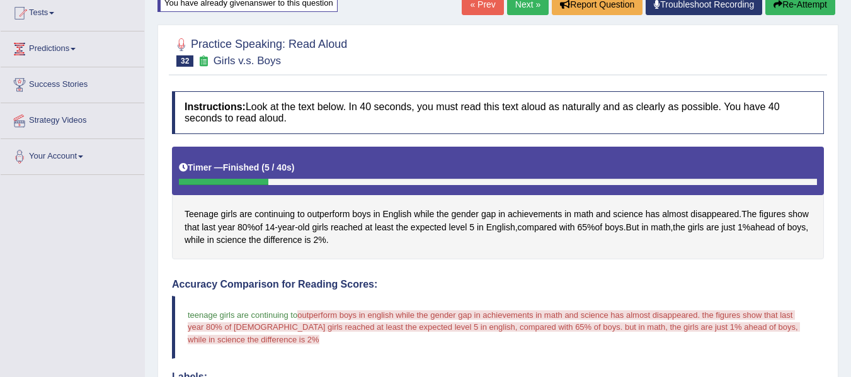
click at [391, 238] on div "Teenage girls are continuing to outperform boys in English while the gender gap…" at bounding box center [498, 203] width 652 height 113
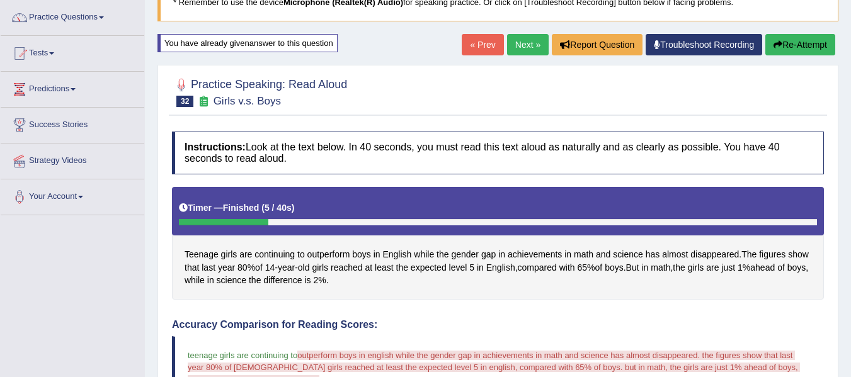
scroll to position [97, 0]
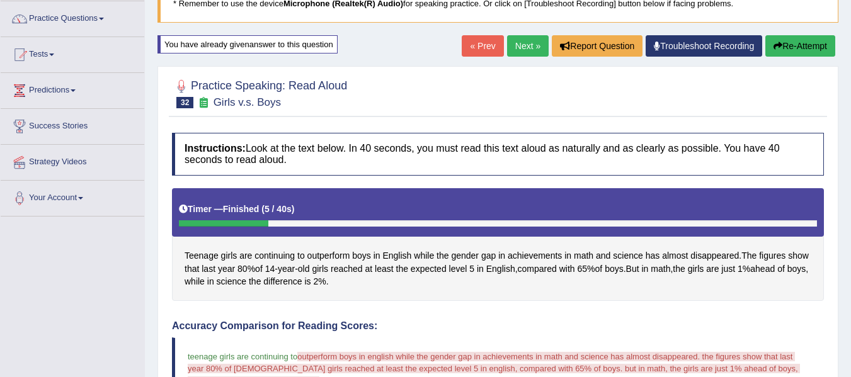
click at [522, 45] on link "Next »" at bounding box center [528, 45] width 42 height 21
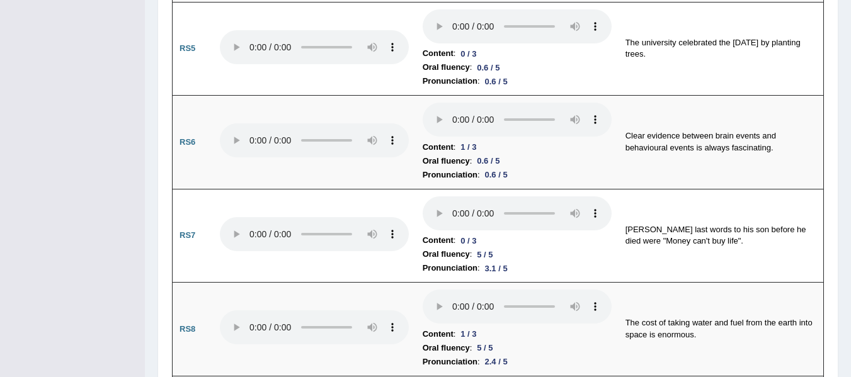
scroll to position [1386, 0]
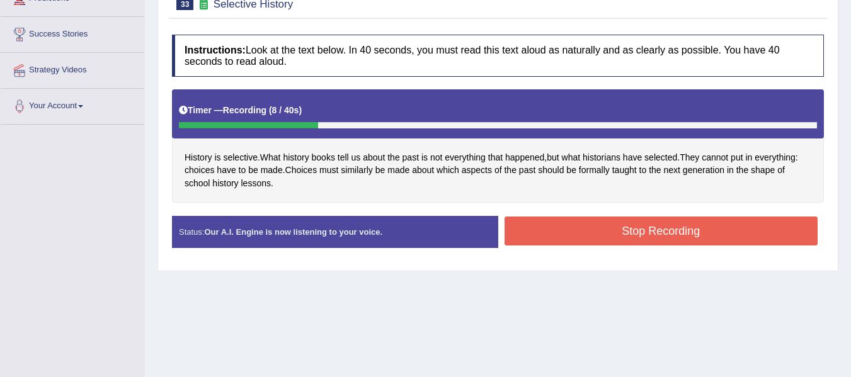
click at [569, 231] on button "Stop Recording" at bounding box center [662, 231] width 314 height 29
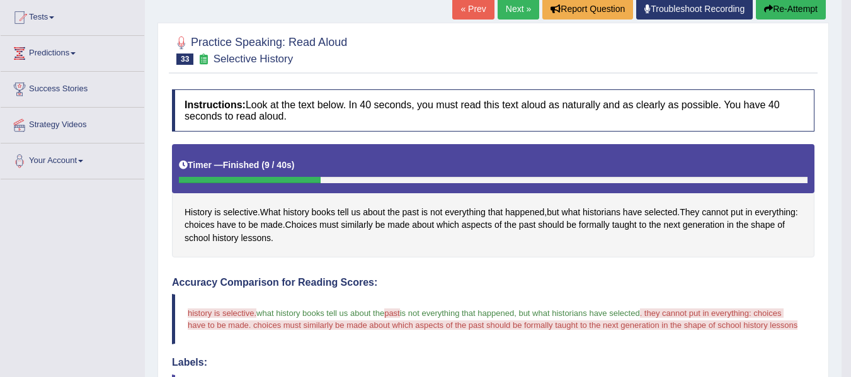
scroll to position [147, 0]
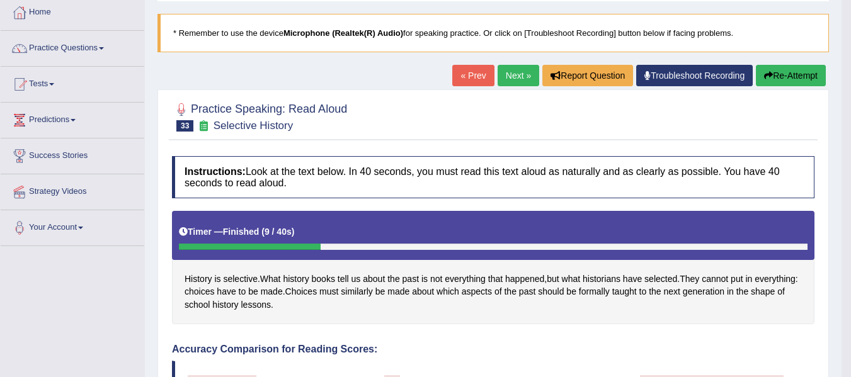
scroll to position [63, 0]
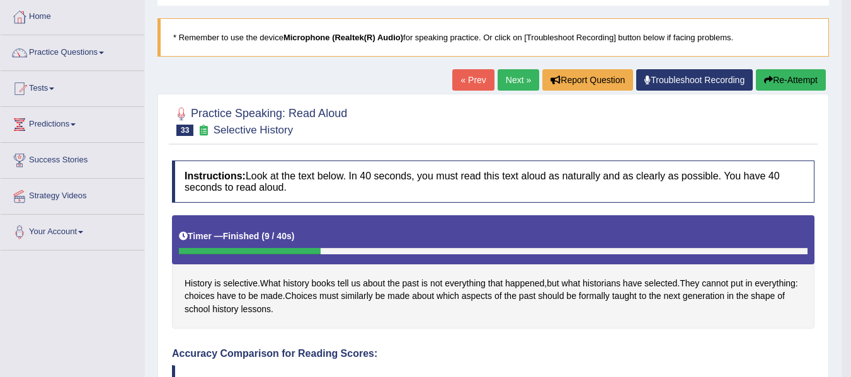
click at [771, 89] on button "Re-Attempt" at bounding box center [791, 79] width 70 height 21
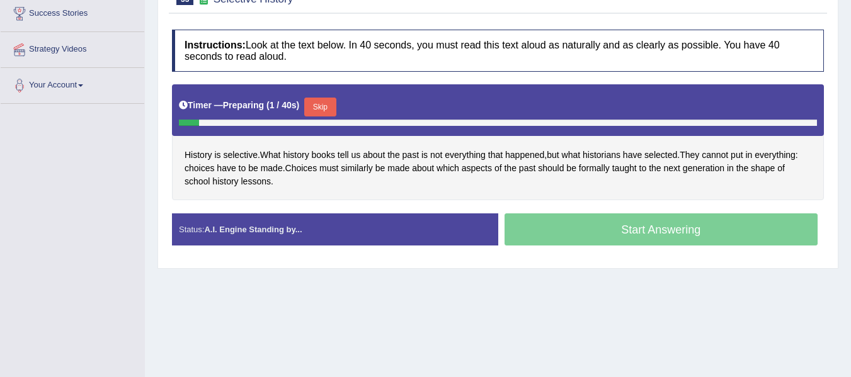
scroll to position [210, 0]
click at [316, 108] on button "Skip" at bounding box center [319, 107] width 31 height 19
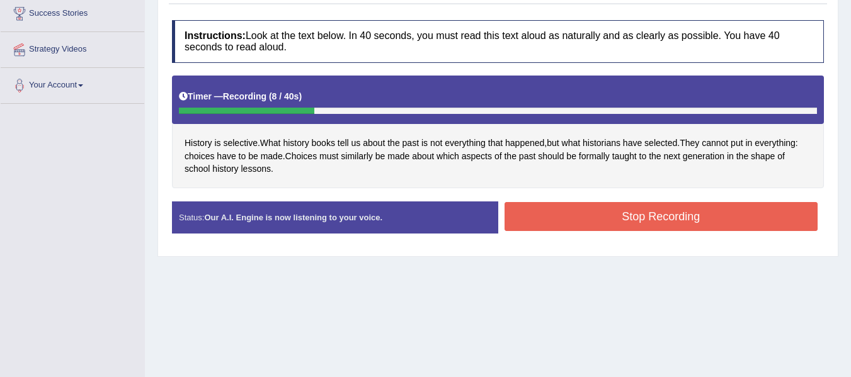
click at [540, 222] on button "Stop Recording" at bounding box center [662, 216] width 314 height 29
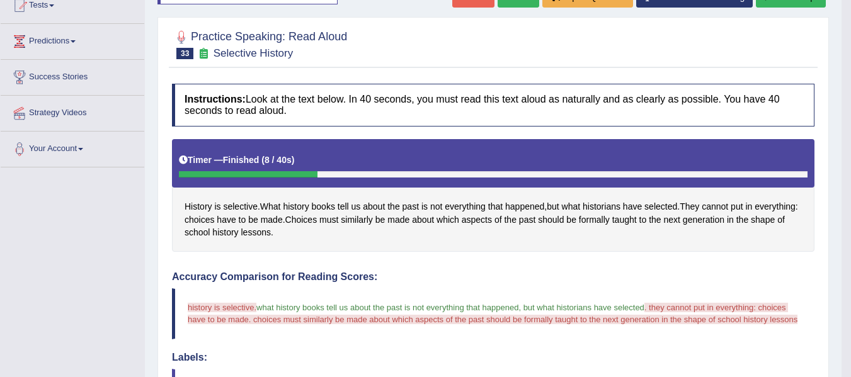
scroll to position [104, 0]
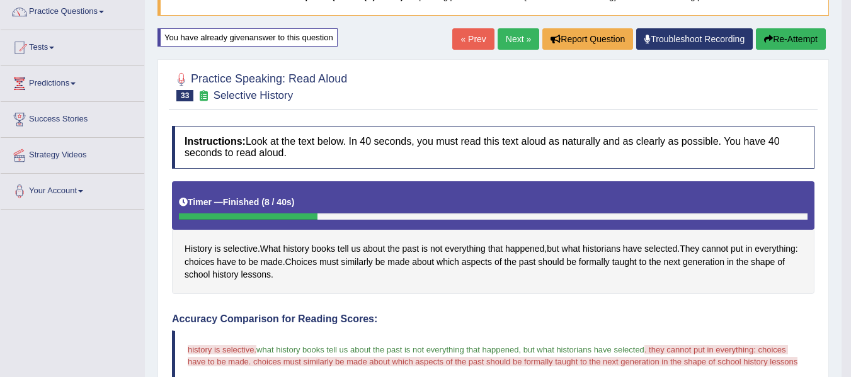
click at [782, 44] on button "Re-Attempt" at bounding box center [791, 38] width 70 height 21
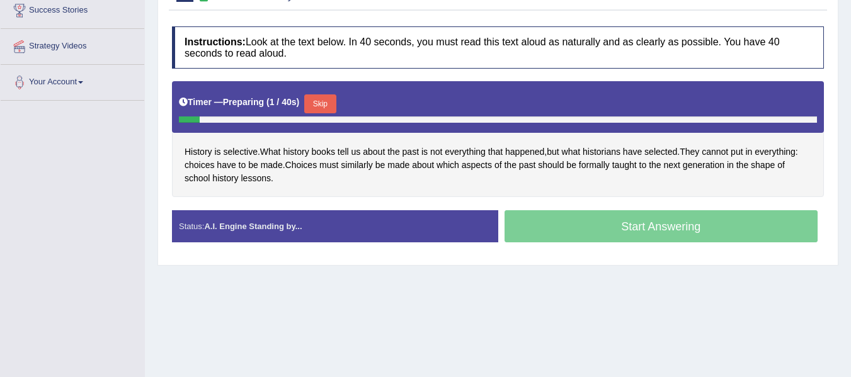
click at [321, 98] on button "Skip" at bounding box center [319, 103] width 31 height 19
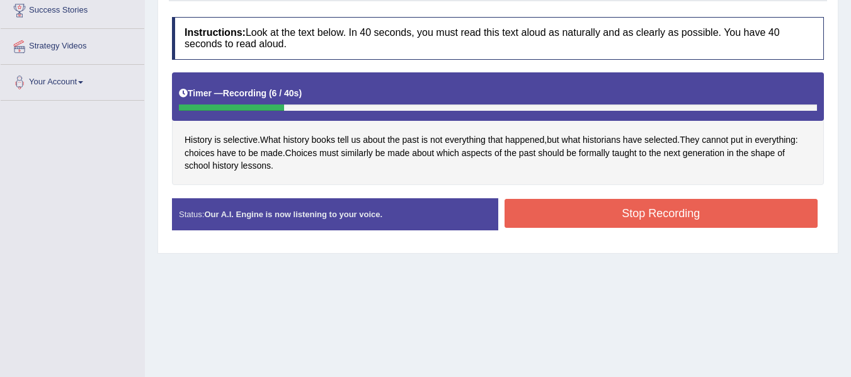
click at [553, 215] on button "Stop Recording" at bounding box center [662, 213] width 314 height 29
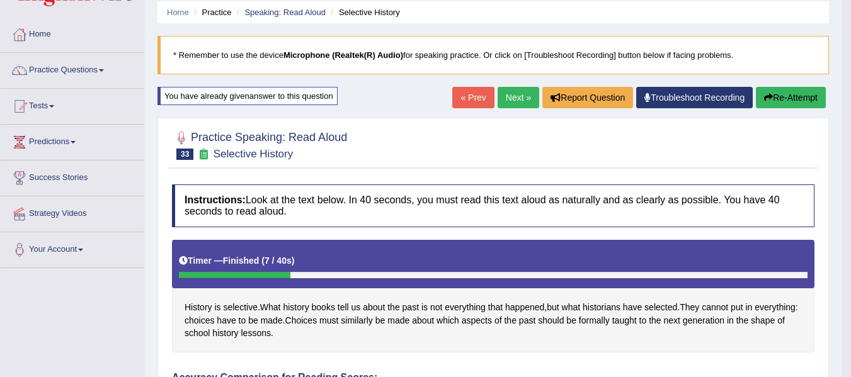
scroll to position [45, 0]
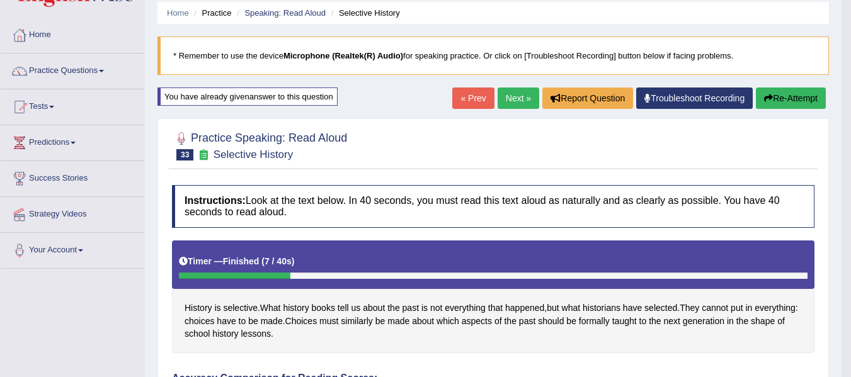
click at [514, 105] on link "Next »" at bounding box center [519, 98] width 42 height 21
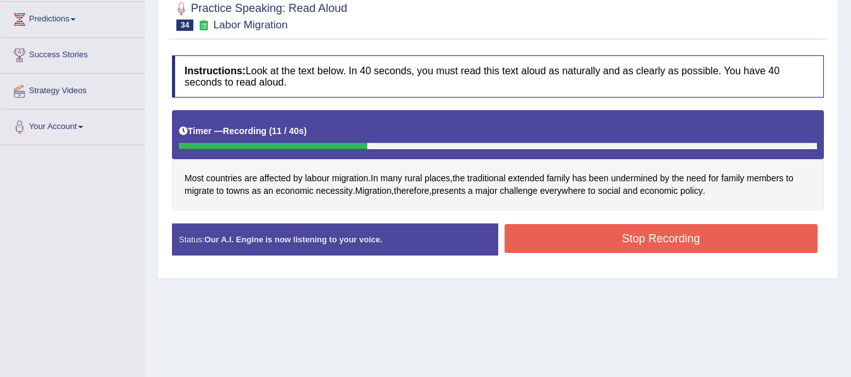
click at [564, 229] on button "Stop Recording" at bounding box center [662, 238] width 314 height 29
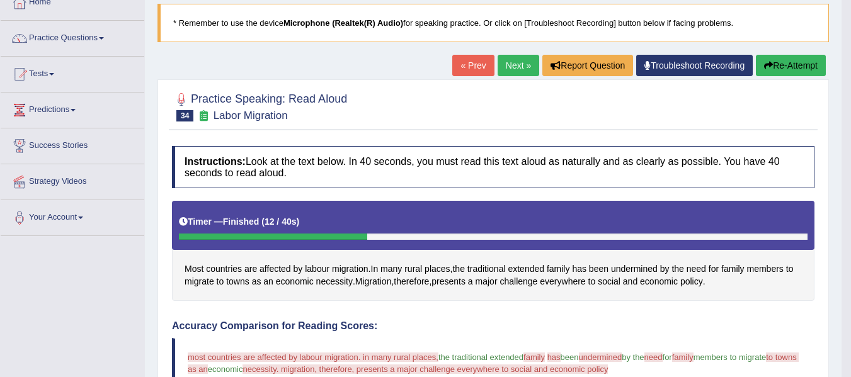
scroll to position [63, 0]
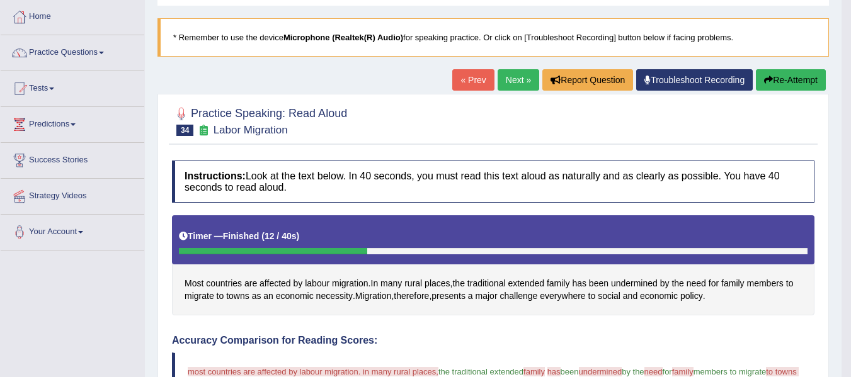
click at [779, 84] on button "Re-Attempt" at bounding box center [791, 79] width 70 height 21
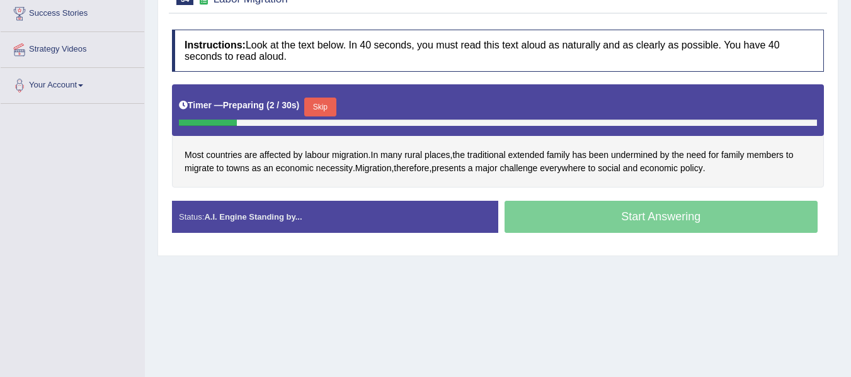
click at [327, 115] on button "Skip" at bounding box center [319, 107] width 31 height 19
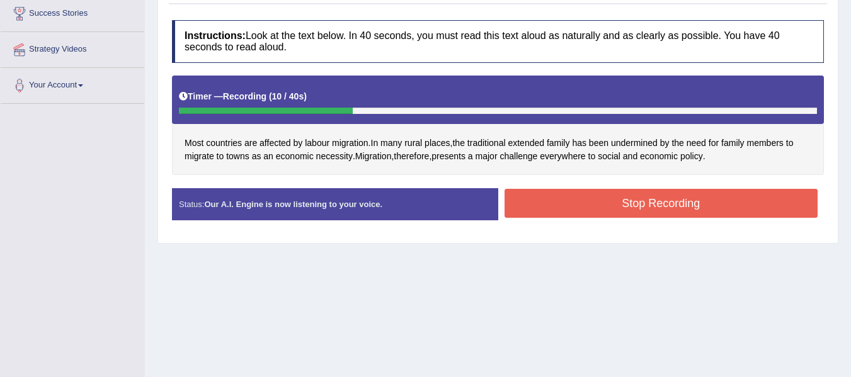
click at [607, 208] on button "Stop Recording" at bounding box center [662, 203] width 314 height 29
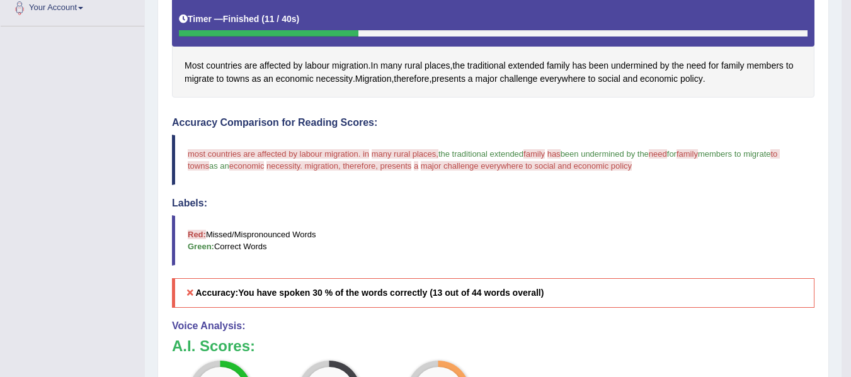
scroll to position [273, 0]
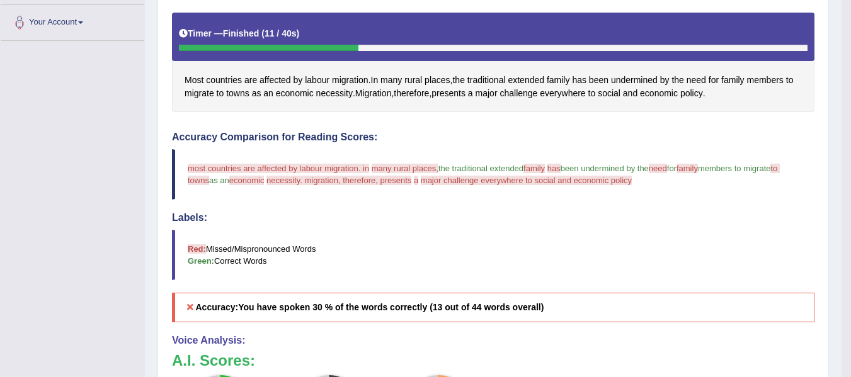
click at [253, 192] on blockquote "most countries are affected by labour migration. in places many rural places, t…" at bounding box center [493, 174] width 643 height 50
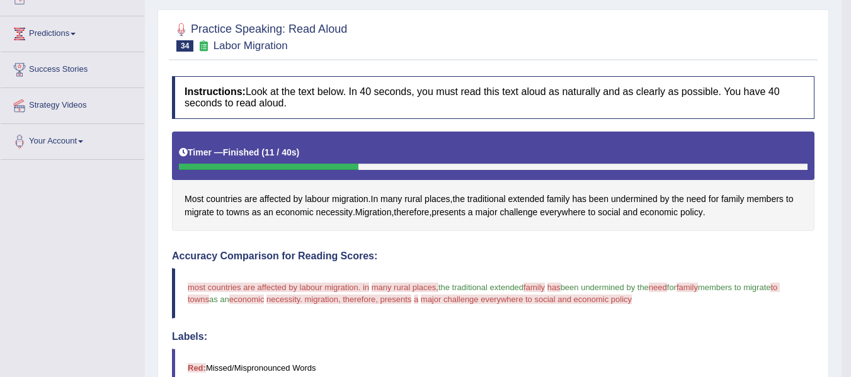
scroll to position [147, 0]
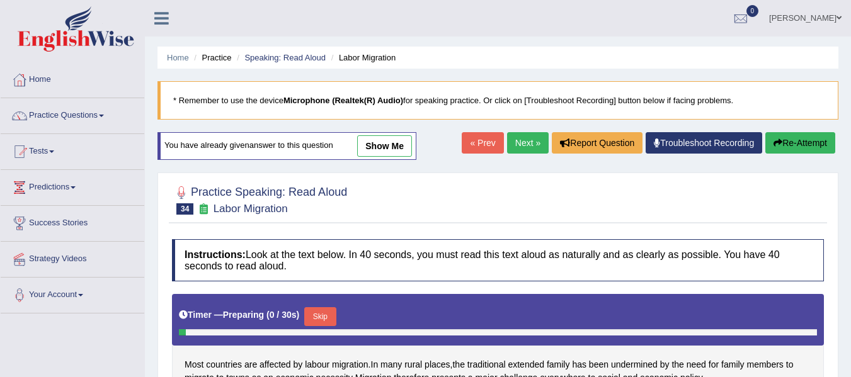
scroll to position [224, 0]
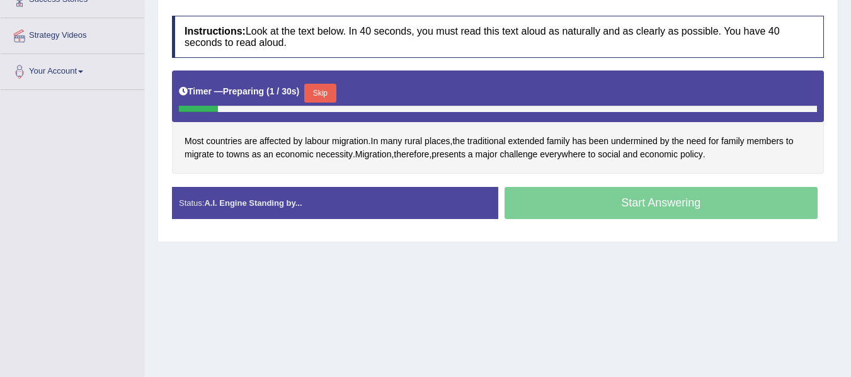
click at [316, 94] on button "Skip" at bounding box center [319, 93] width 31 height 19
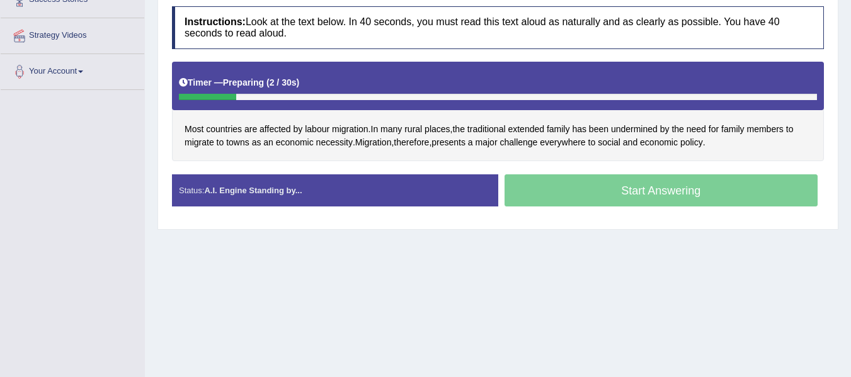
scroll to position [0, 0]
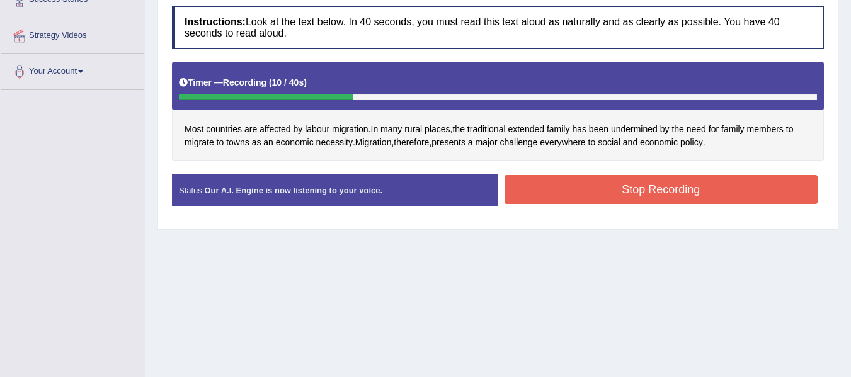
click at [566, 192] on button "Stop Recording" at bounding box center [662, 189] width 314 height 29
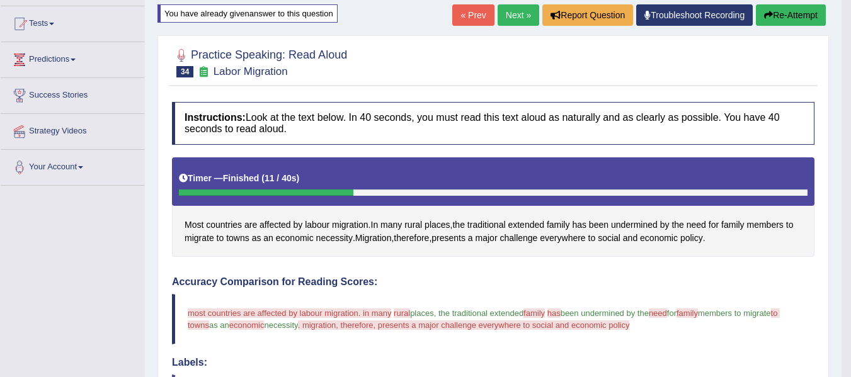
scroll to position [118, 0]
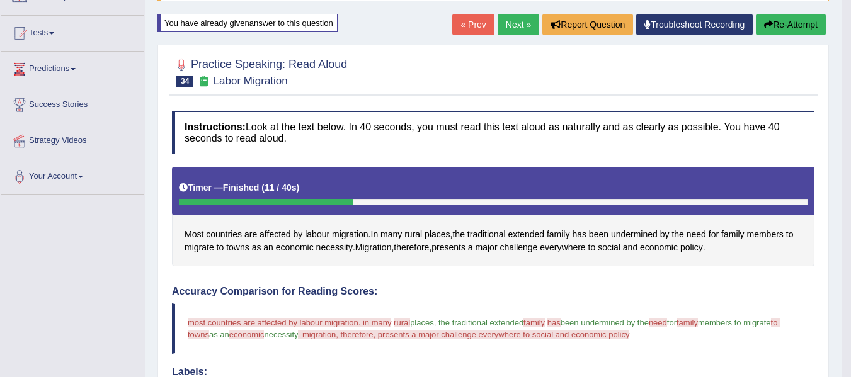
click at [782, 22] on button "Re-Attempt" at bounding box center [791, 24] width 70 height 21
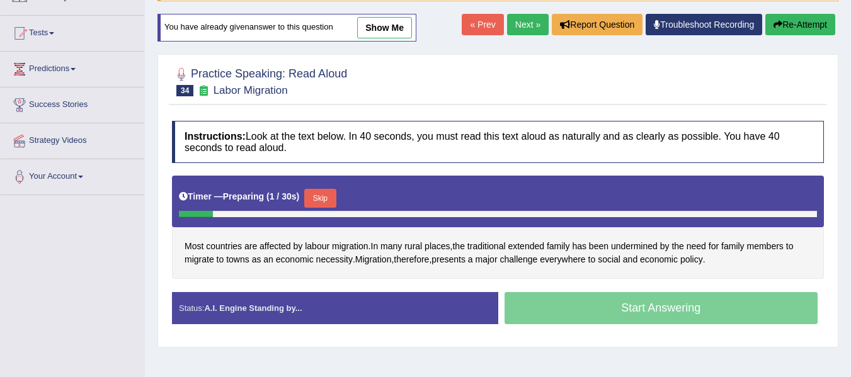
click at [321, 190] on button "Skip" at bounding box center [319, 198] width 31 height 19
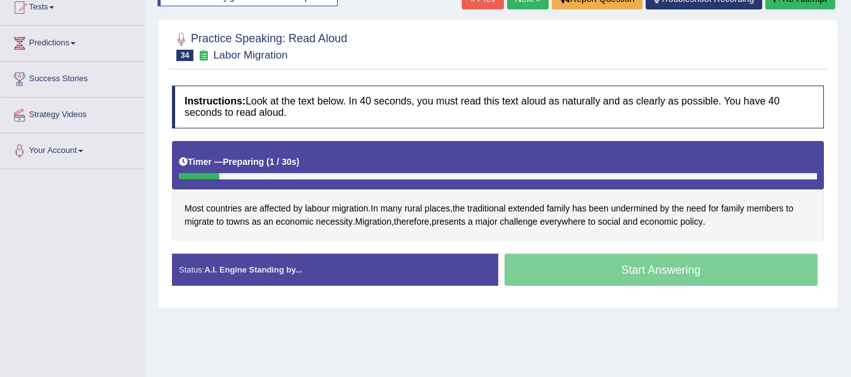
scroll to position [181, 0]
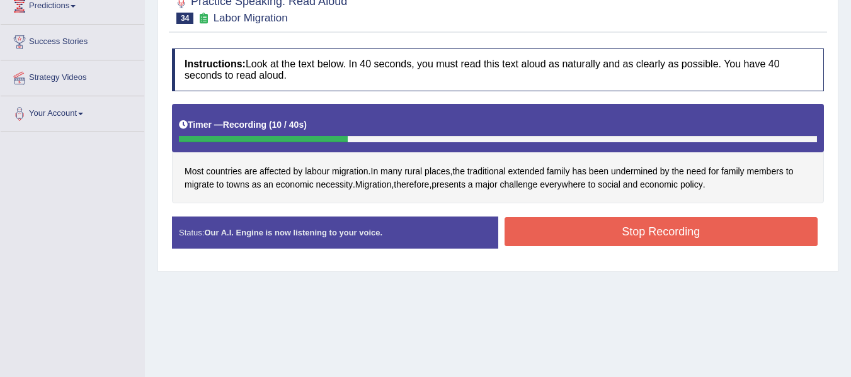
click at [665, 220] on button "Stop Recording" at bounding box center [662, 231] width 314 height 29
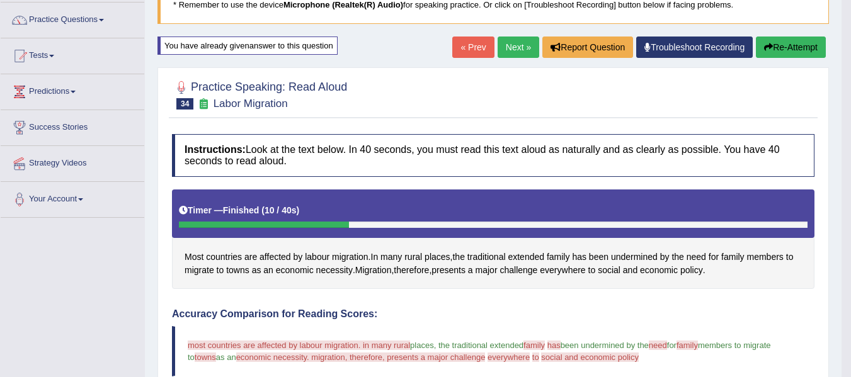
scroll to position [76, 0]
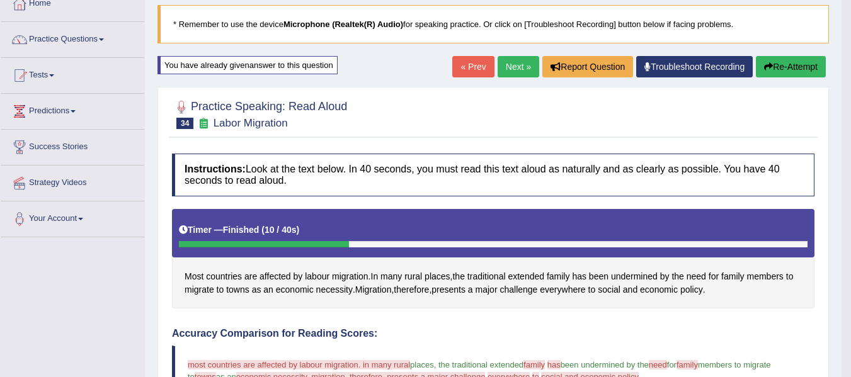
click at [508, 65] on link "Next »" at bounding box center [519, 66] width 42 height 21
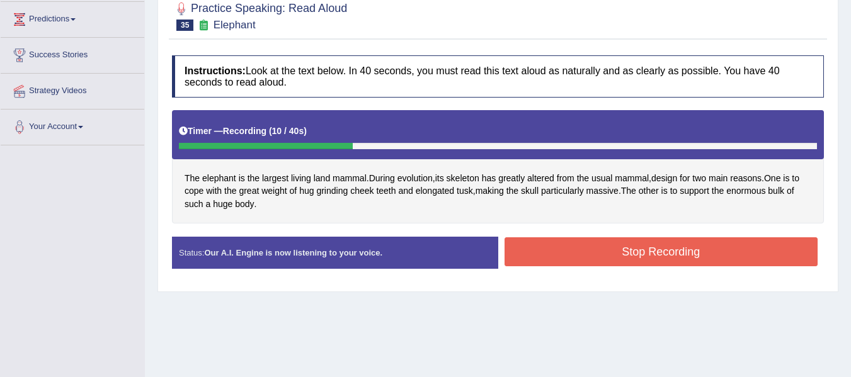
click at [670, 255] on button "Stop Recording" at bounding box center [662, 251] width 314 height 29
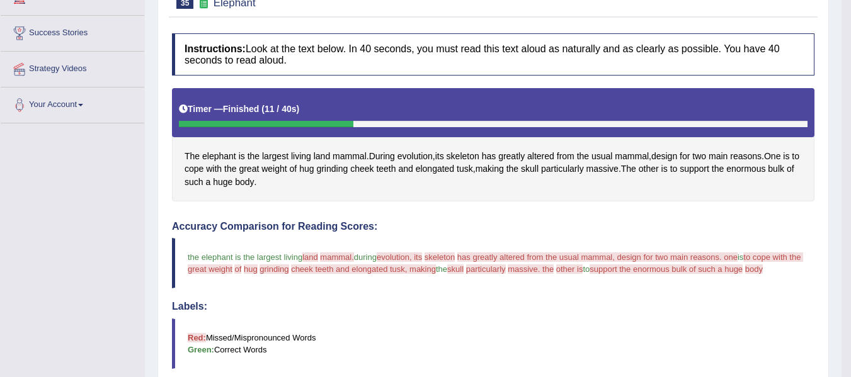
scroll to position [189, 0]
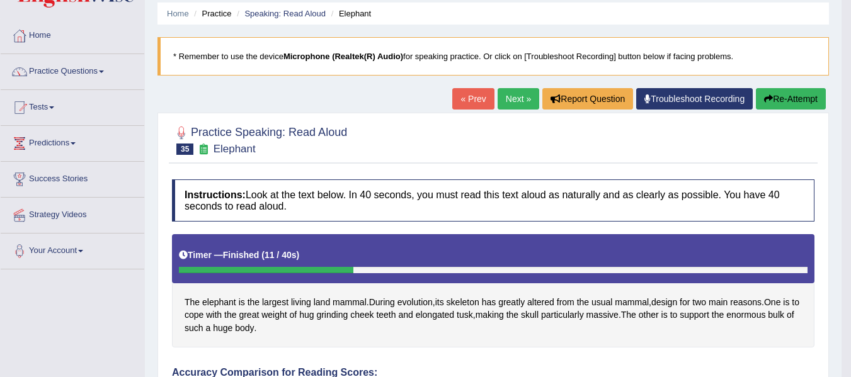
scroll to position [42, 0]
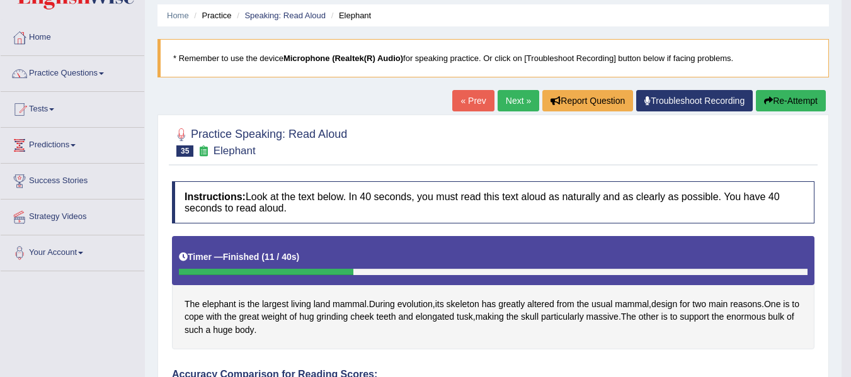
click at [789, 94] on button "Re-Attempt" at bounding box center [791, 100] width 70 height 21
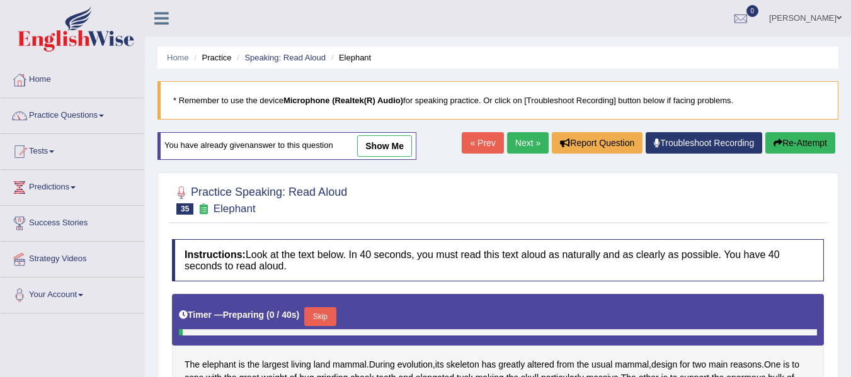
scroll to position [252, 0]
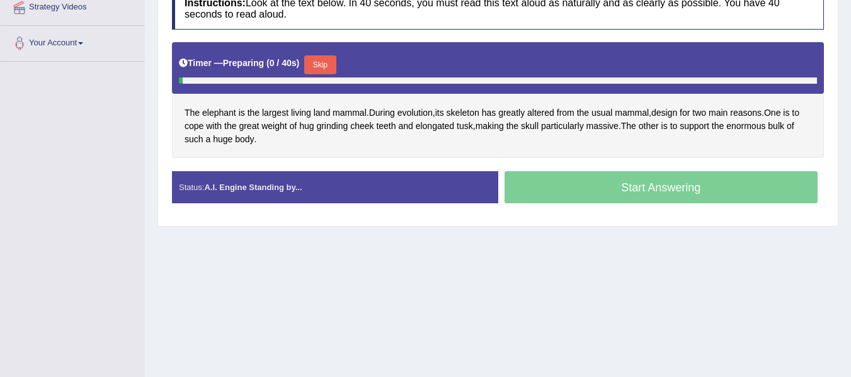
click at [333, 58] on button "Skip" at bounding box center [319, 64] width 31 height 19
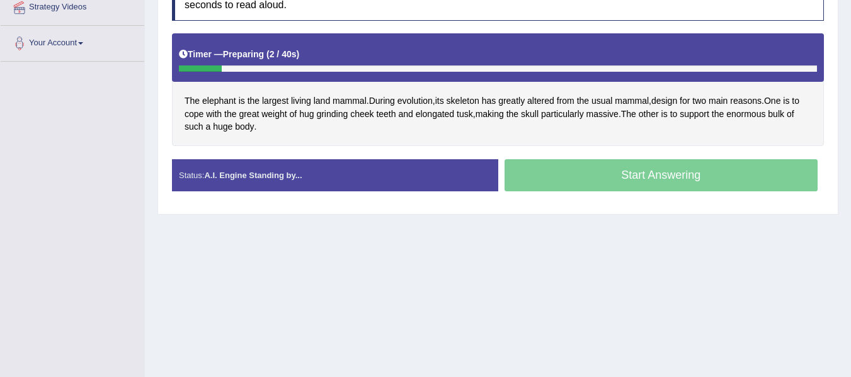
scroll to position [0, 0]
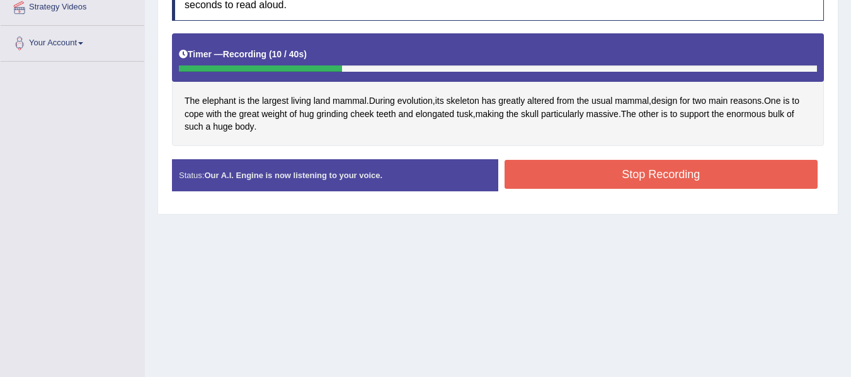
click at [590, 170] on button "Stop Recording" at bounding box center [662, 174] width 314 height 29
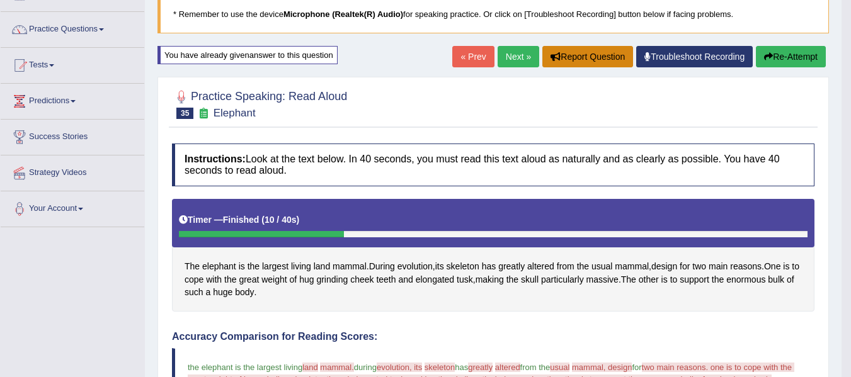
scroll to position [84, 0]
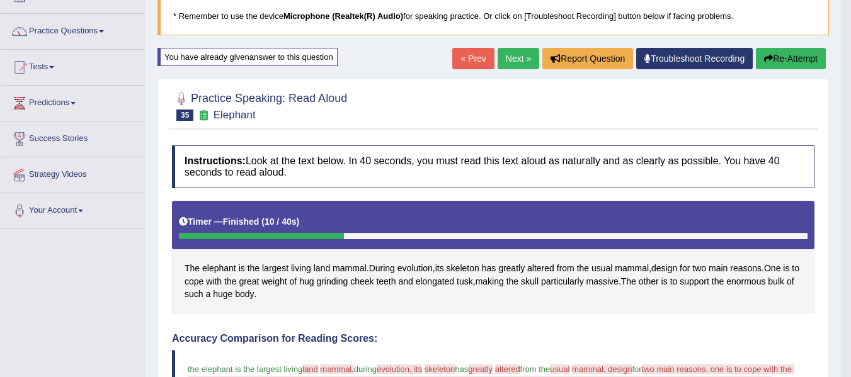
click at [504, 62] on link "Next »" at bounding box center [519, 58] width 42 height 21
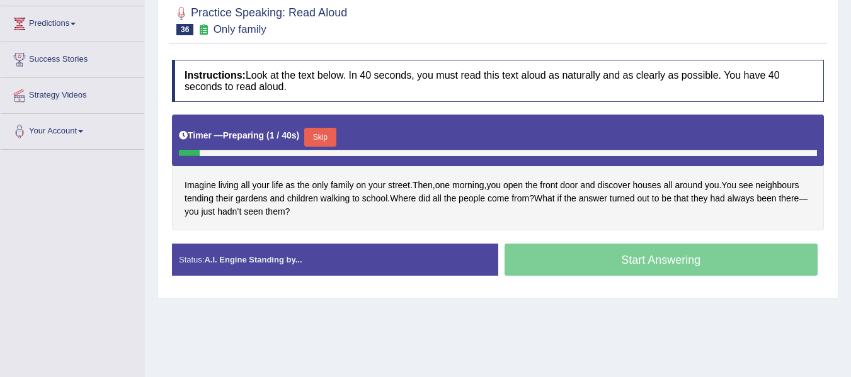
scroll to position [189, 0]
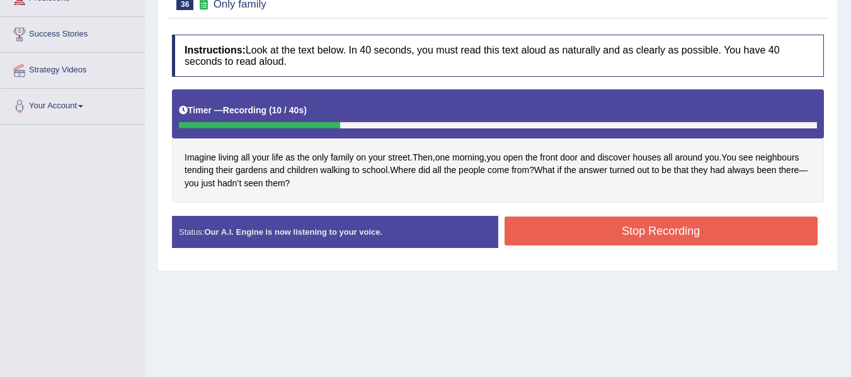
click at [559, 222] on button "Stop Recording" at bounding box center [662, 231] width 314 height 29
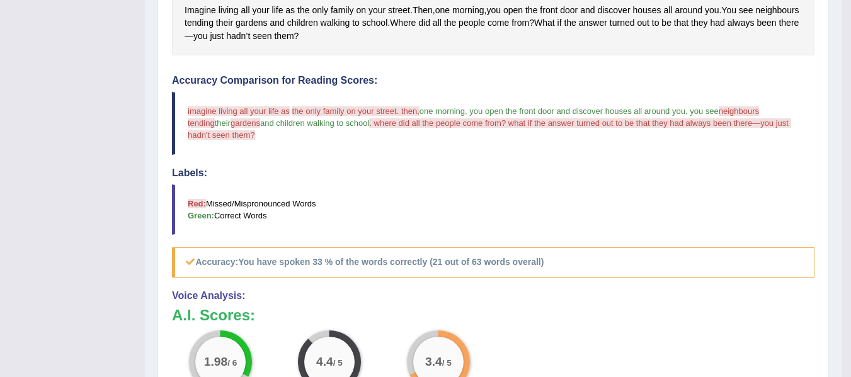
scroll to position [336, 0]
click at [296, 175] on h4 "Labels:" at bounding box center [493, 173] width 643 height 11
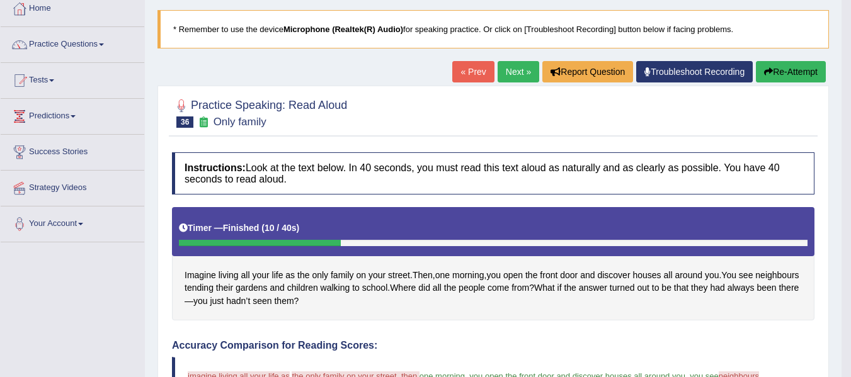
scroll to position [63, 0]
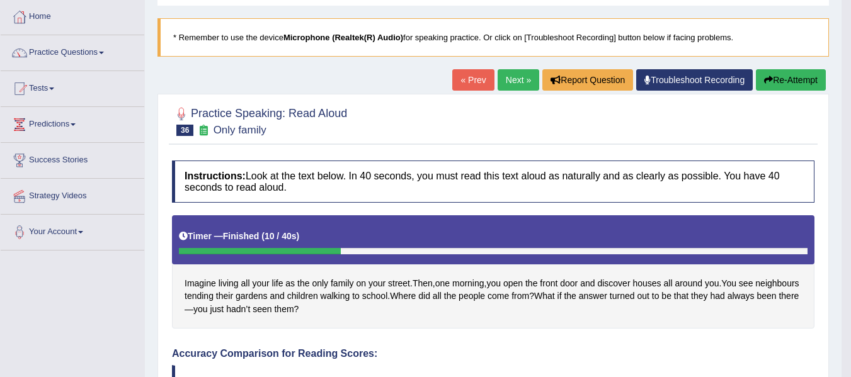
click at [779, 79] on button "Re-Attempt" at bounding box center [791, 79] width 70 height 21
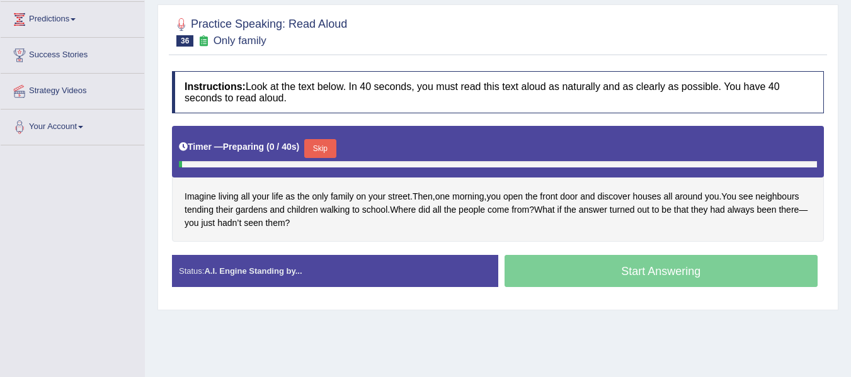
click at [329, 144] on div "Practice Speaking: Read Aloud 36 Only family Instructions: Look at the text bel…" at bounding box center [497, 157] width 681 height 306
click at [329, 142] on button "Skip" at bounding box center [319, 148] width 31 height 19
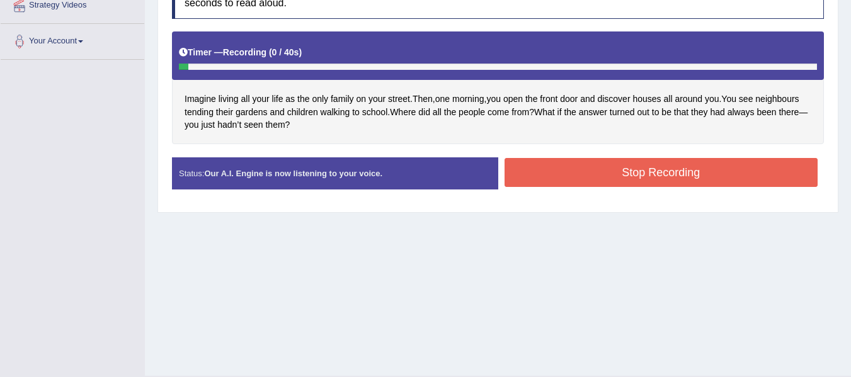
scroll to position [263, 0]
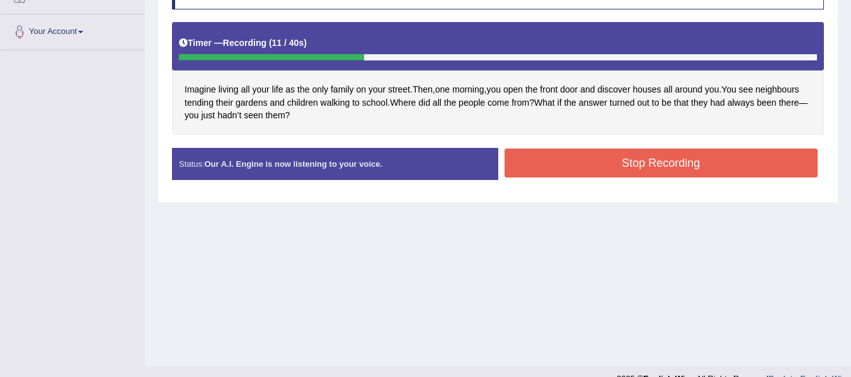
click at [568, 168] on button "Stop Recording" at bounding box center [662, 163] width 314 height 29
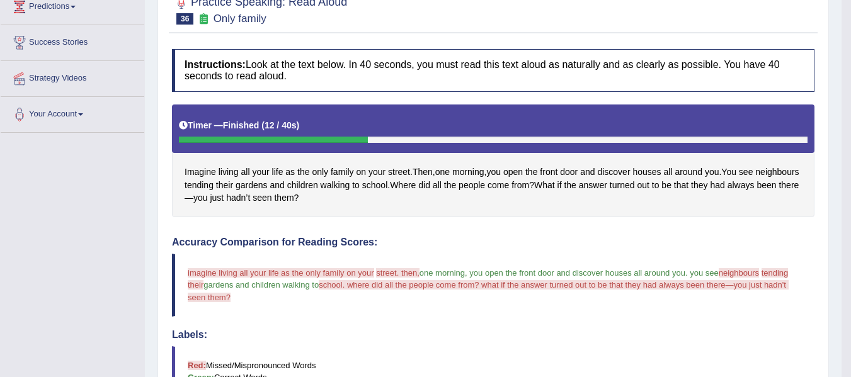
scroll to position [116, 0]
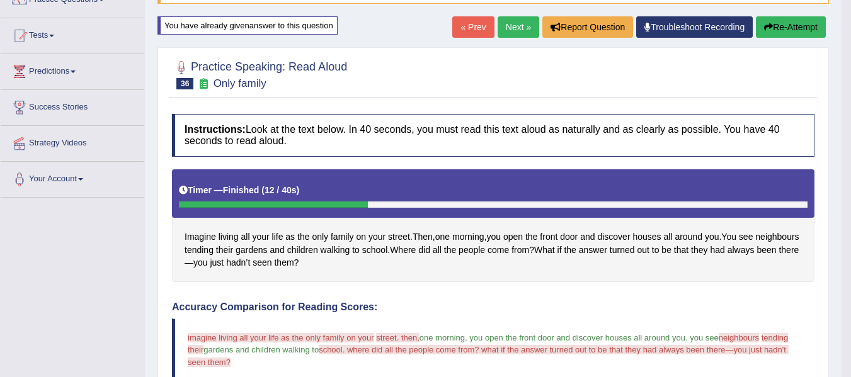
click at [765, 26] on icon "button" at bounding box center [768, 27] width 9 height 9
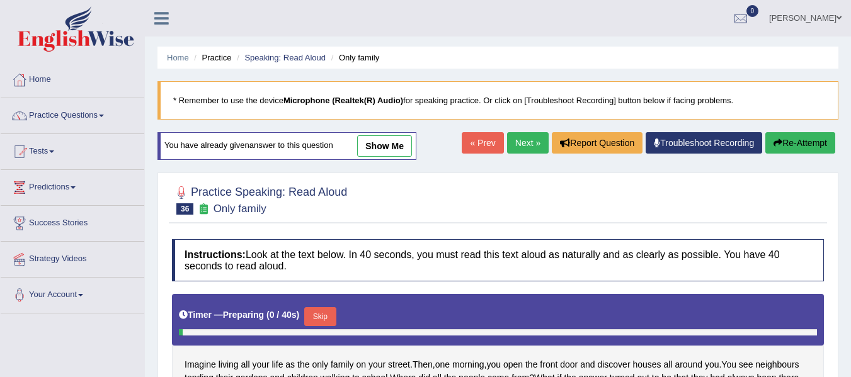
click at [329, 307] on button "Skip" at bounding box center [319, 316] width 31 height 19
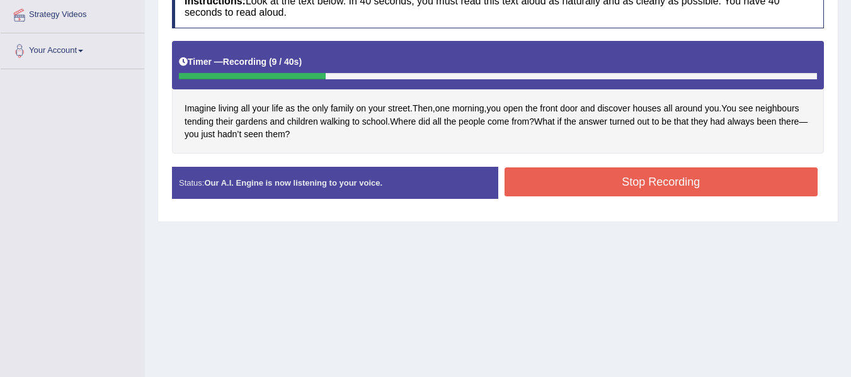
click at [522, 175] on button "Stop Recording" at bounding box center [662, 182] width 314 height 29
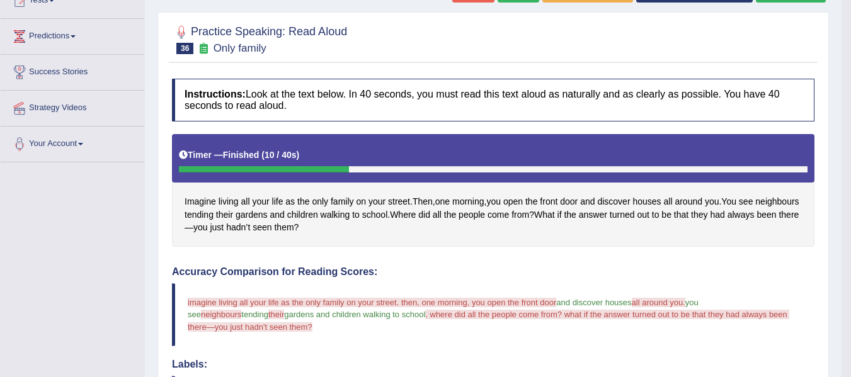
scroll to position [139, 0]
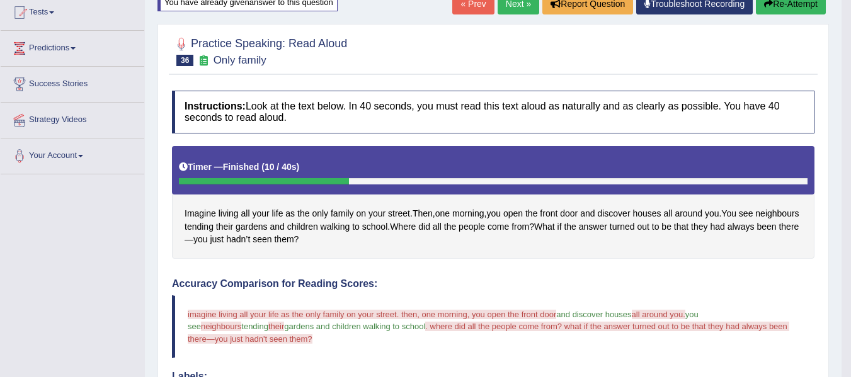
click at [794, 6] on button "Re-Attempt" at bounding box center [791, 3] width 70 height 21
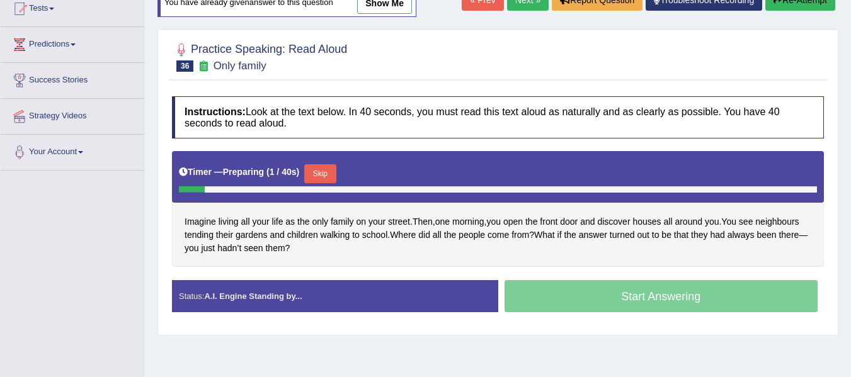
click at [331, 168] on button "Skip" at bounding box center [319, 173] width 31 height 19
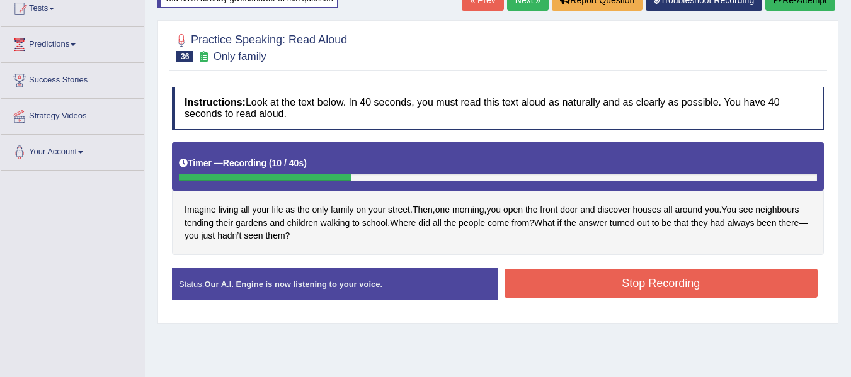
click at [636, 283] on button "Stop Recording" at bounding box center [662, 283] width 314 height 29
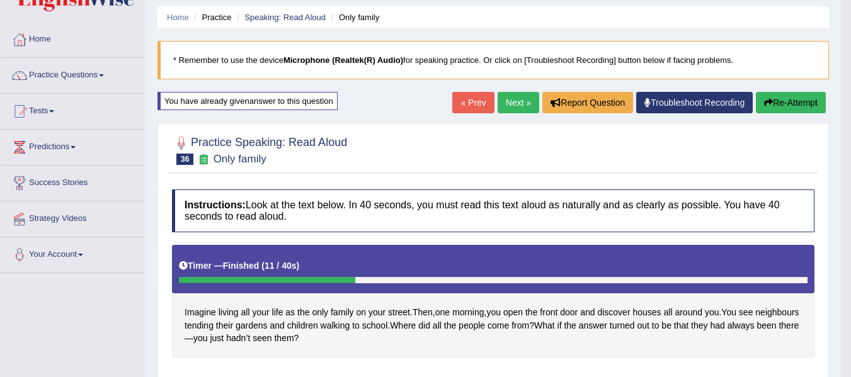
scroll to position [38, 0]
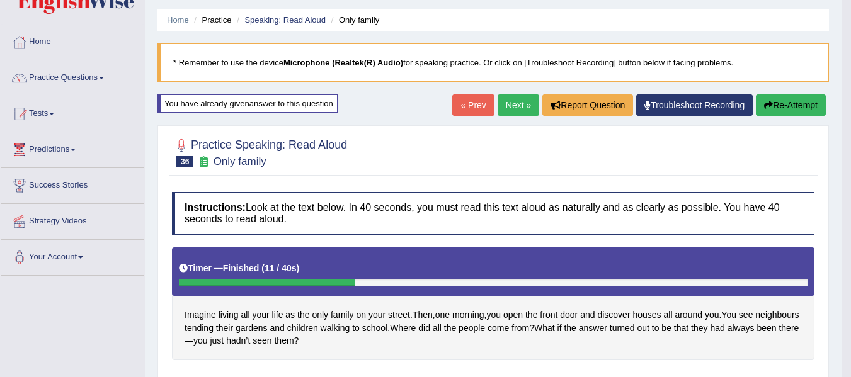
click at [791, 107] on button "Re-Attempt" at bounding box center [791, 104] width 70 height 21
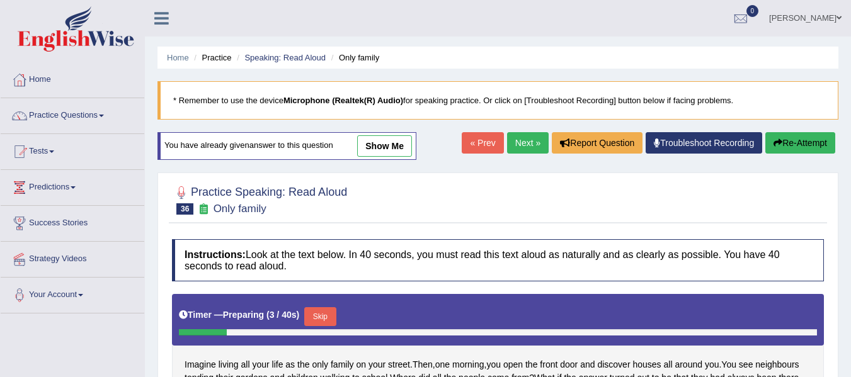
click at [520, 144] on link "Next »" at bounding box center [528, 142] width 42 height 21
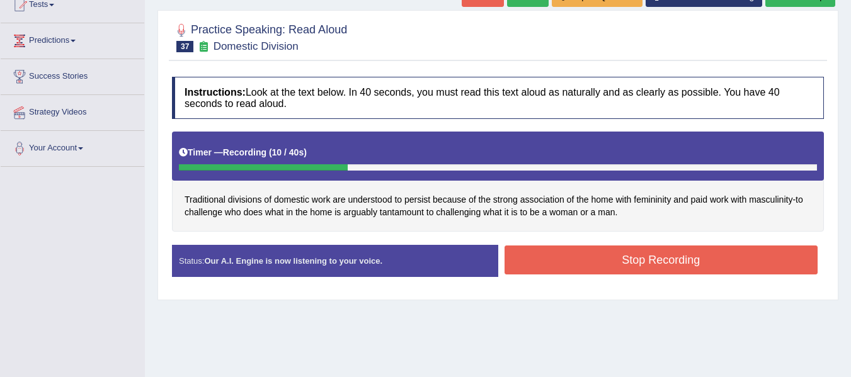
click at [622, 259] on button "Stop Recording" at bounding box center [662, 260] width 314 height 29
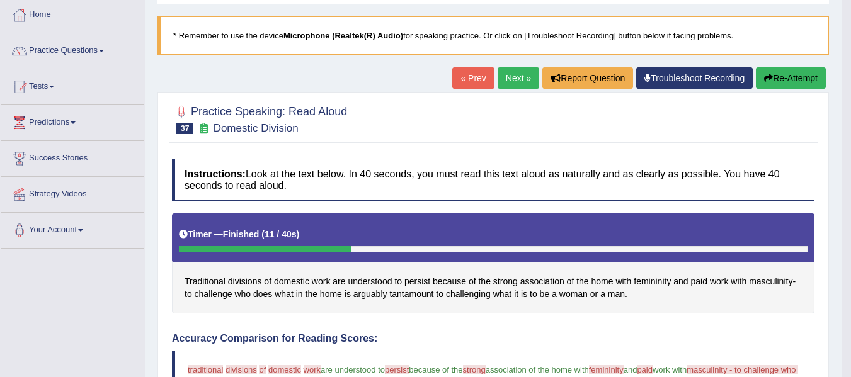
scroll to position [63, 0]
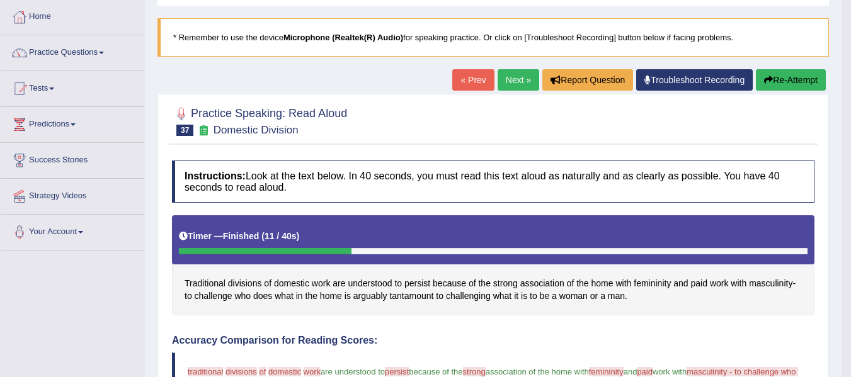
click at [807, 76] on button "Re-Attempt" at bounding box center [791, 79] width 70 height 21
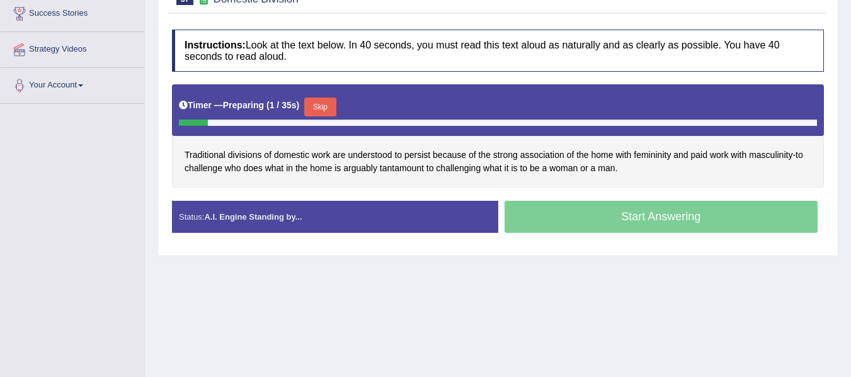
click at [326, 101] on button "Skip" at bounding box center [319, 107] width 31 height 19
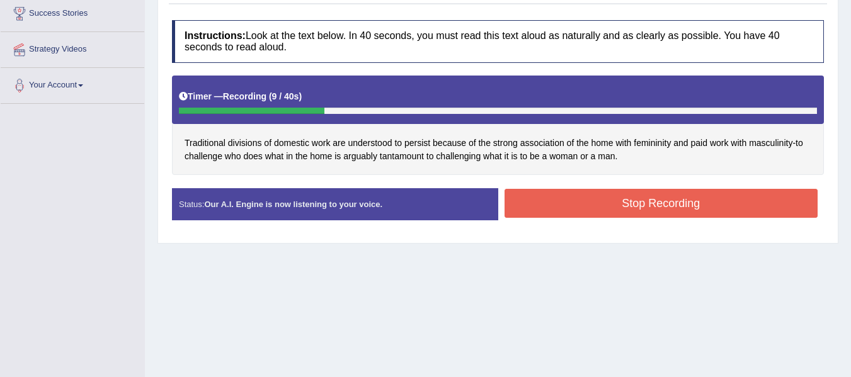
click at [592, 202] on button "Stop Recording" at bounding box center [662, 203] width 314 height 29
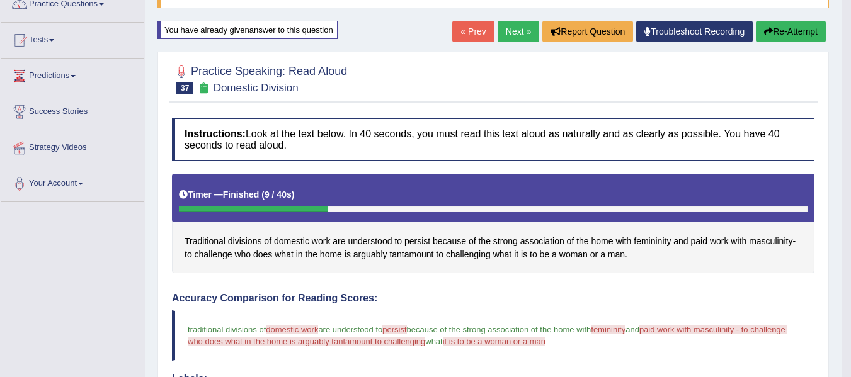
scroll to position [84, 0]
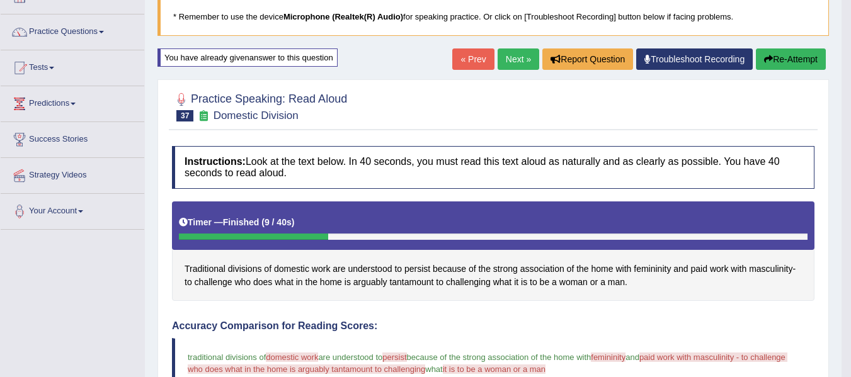
click at [792, 57] on button "Re-Attempt" at bounding box center [791, 59] width 70 height 21
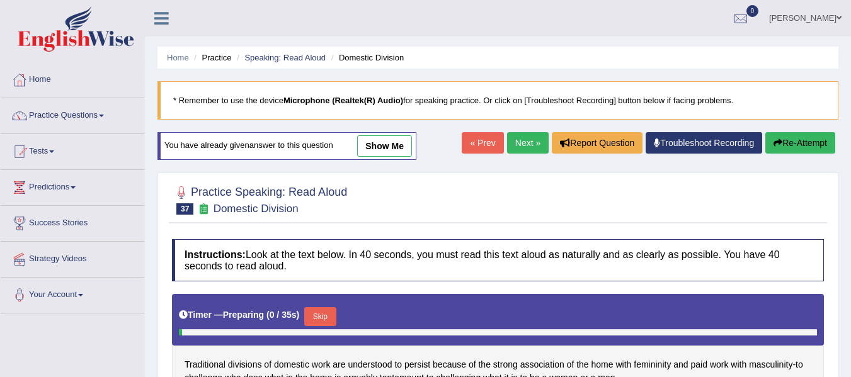
scroll to position [98, 0]
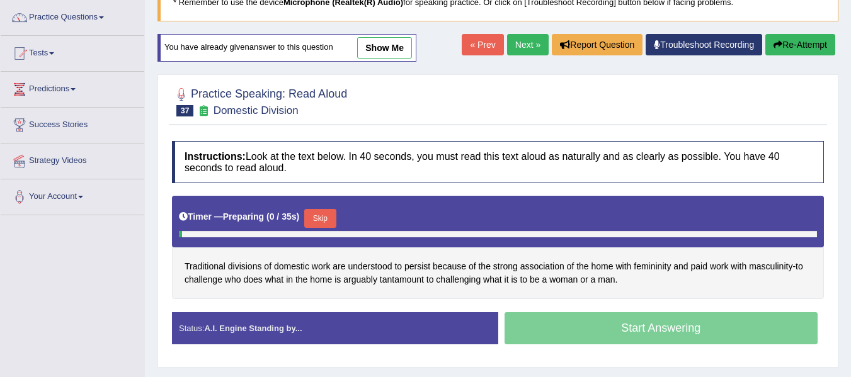
click at [328, 209] on button "Skip" at bounding box center [319, 218] width 31 height 19
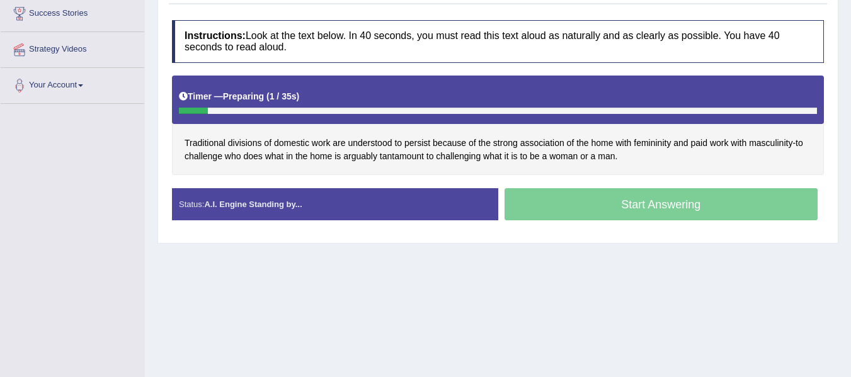
scroll to position [0, 0]
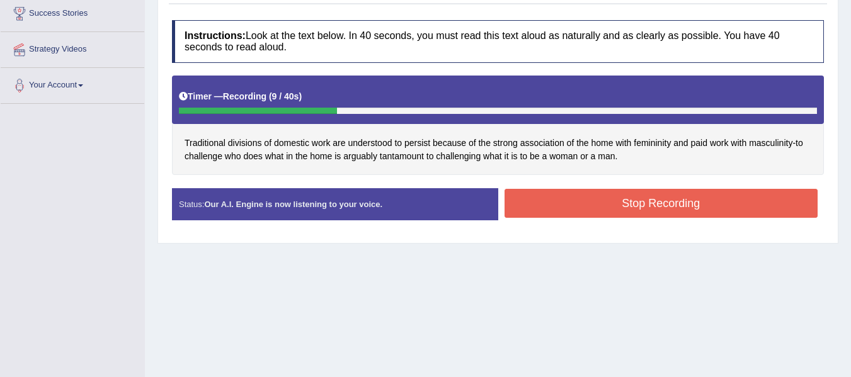
click at [632, 212] on button "Stop Recording" at bounding box center [662, 203] width 314 height 29
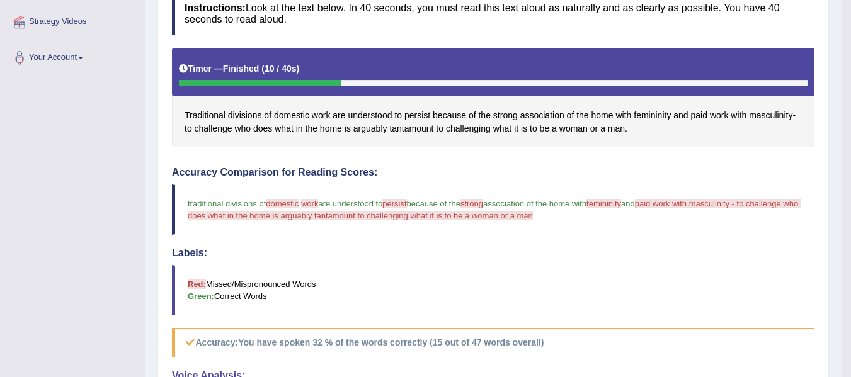
scroll to position [231, 0]
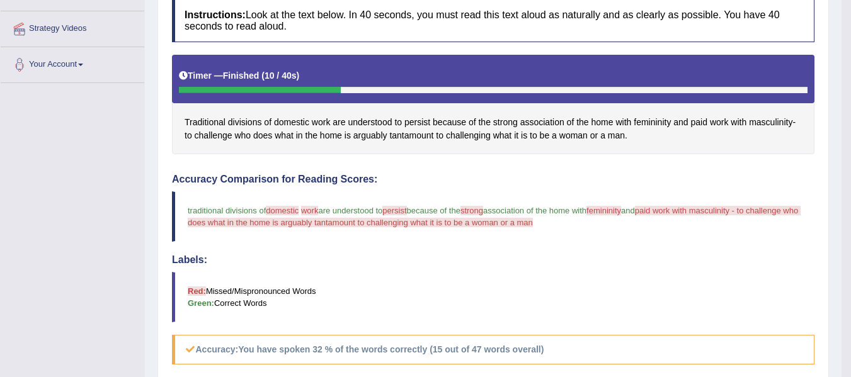
click at [387, 203] on blockquote "traditional divisions of domestic the backex work works are understood to persi…" at bounding box center [493, 217] width 643 height 50
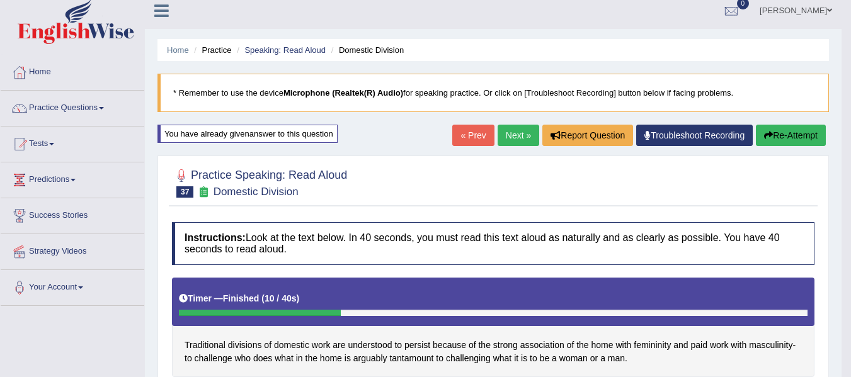
scroll to position [0, 0]
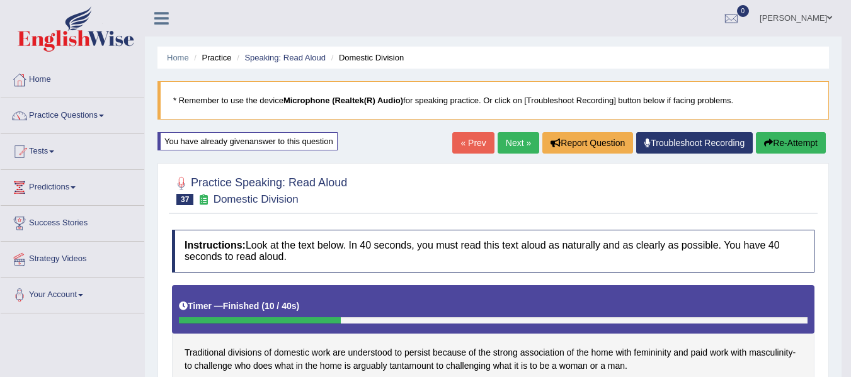
click at [777, 144] on button "Re-Attempt" at bounding box center [791, 142] width 70 height 21
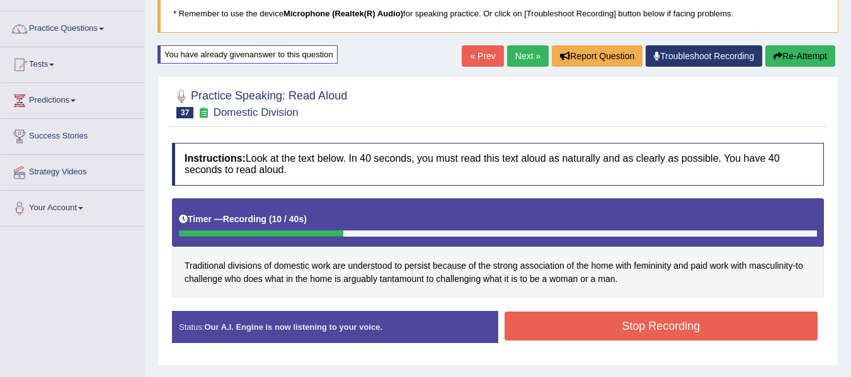
scroll to position [84, 0]
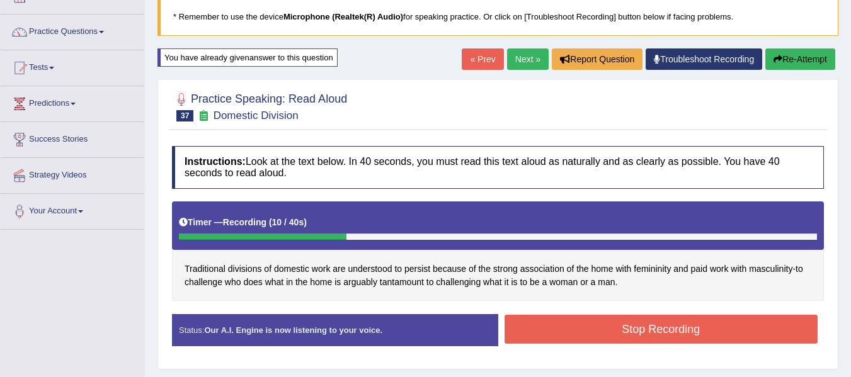
click at [792, 64] on button "Re-Attempt" at bounding box center [800, 59] width 70 height 21
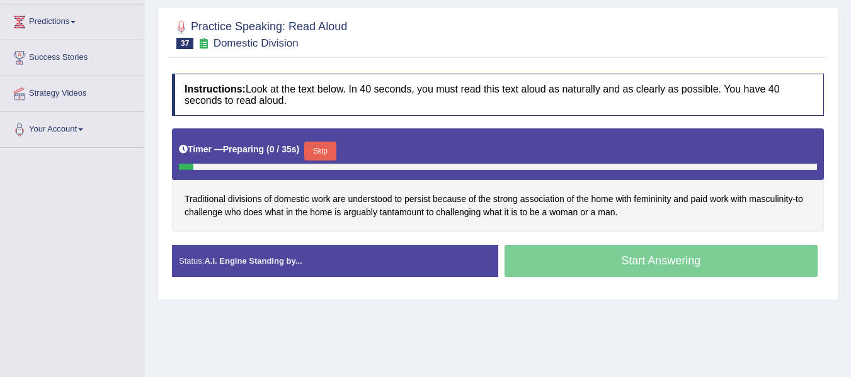
scroll to position [231, 0]
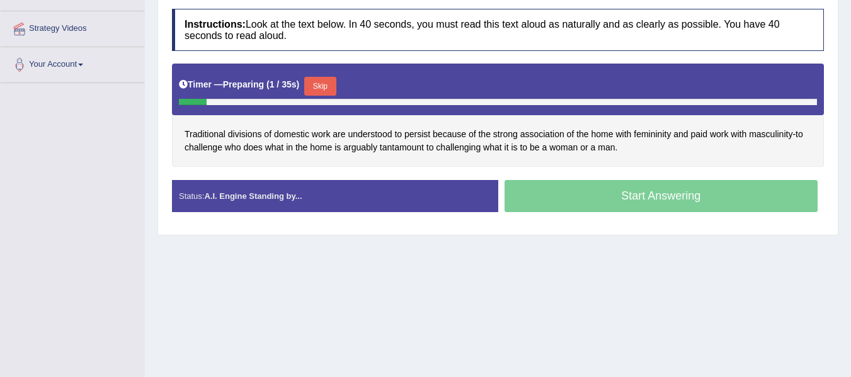
click at [314, 89] on button "Skip" at bounding box center [319, 86] width 31 height 19
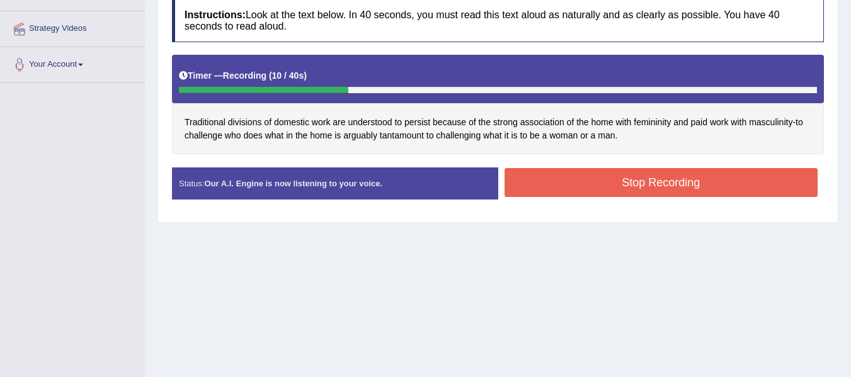
click at [631, 174] on button "Stop Recording" at bounding box center [662, 182] width 314 height 29
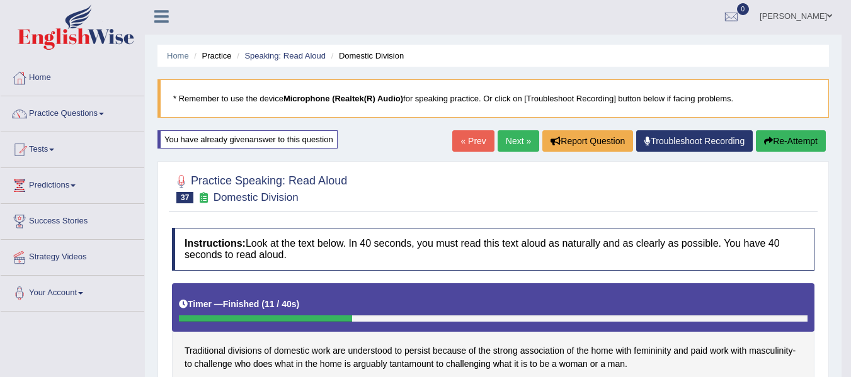
scroll to position [0, 0]
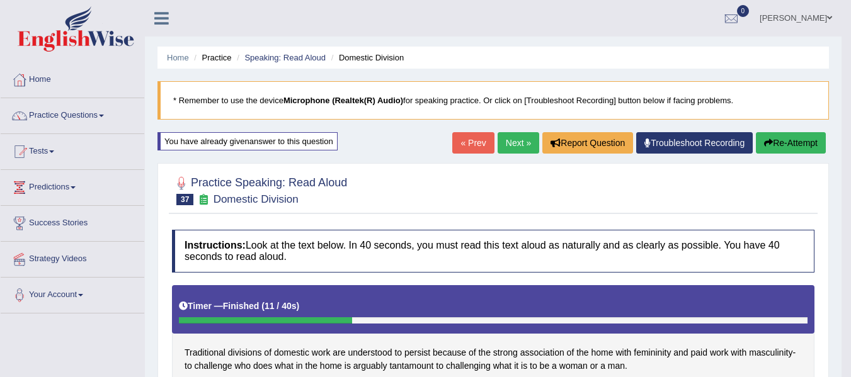
click at [506, 147] on link "Next »" at bounding box center [519, 142] width 42 height 21
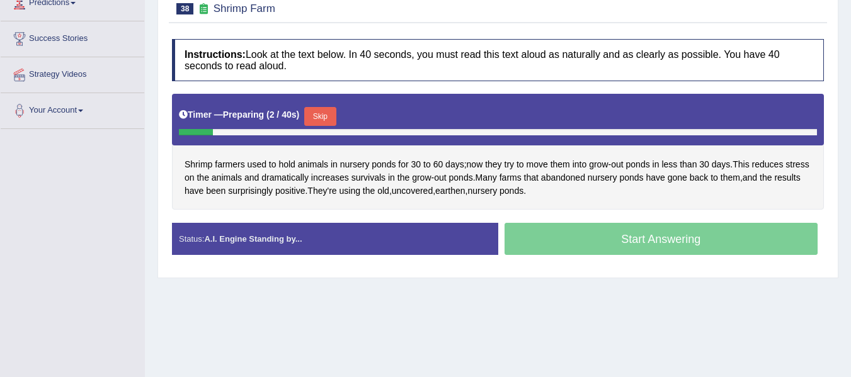
scroll to position [189, 0]
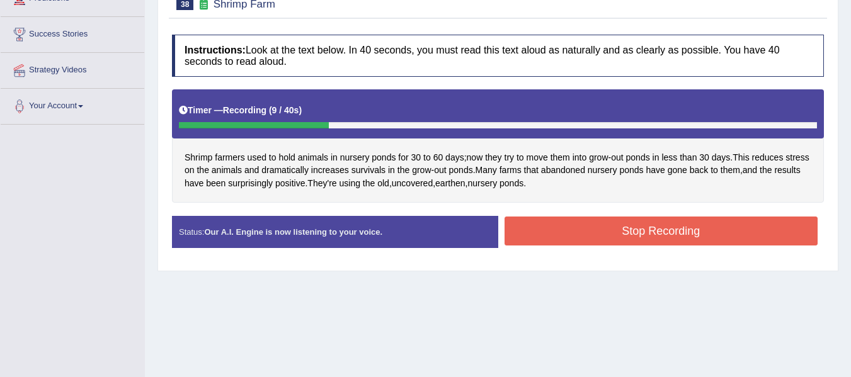
click at [676, 230] on button "Stop Recording" at bounding box center [662, 231] width 314 height 29
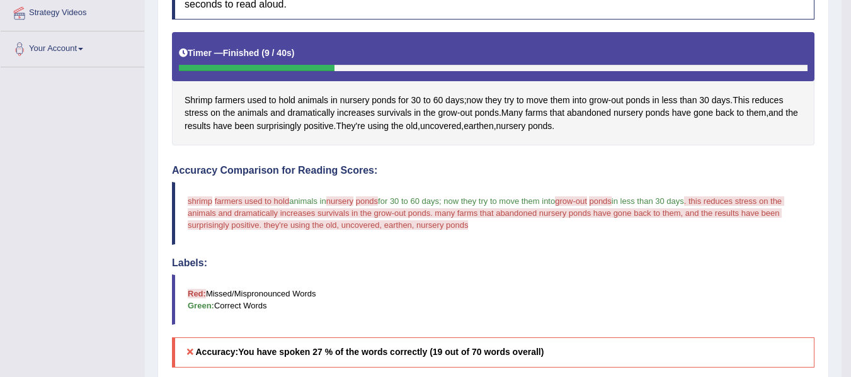
scroll to position [231, 0]
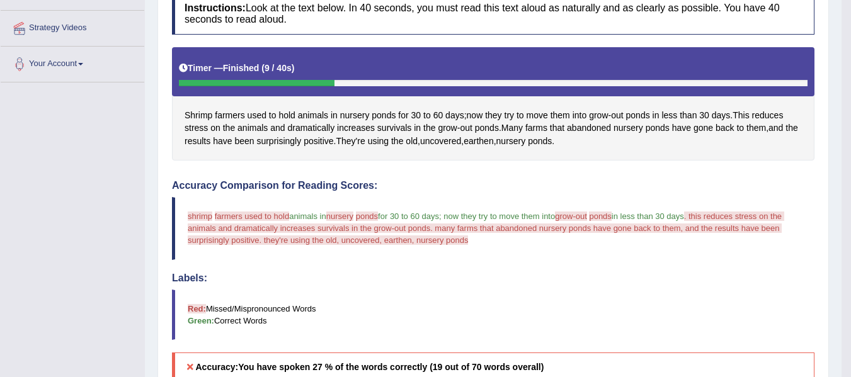
click at [486, 181] on h4 "Accuracy Comparison for Reading Scores:" at bounding box center [493, 185] width 643 height 11
click at [465, 179] on div "Instructions: Look at the text below. In 40 seconds, you must read this text al…" at bounding box center [493, 328] width 649 height 684
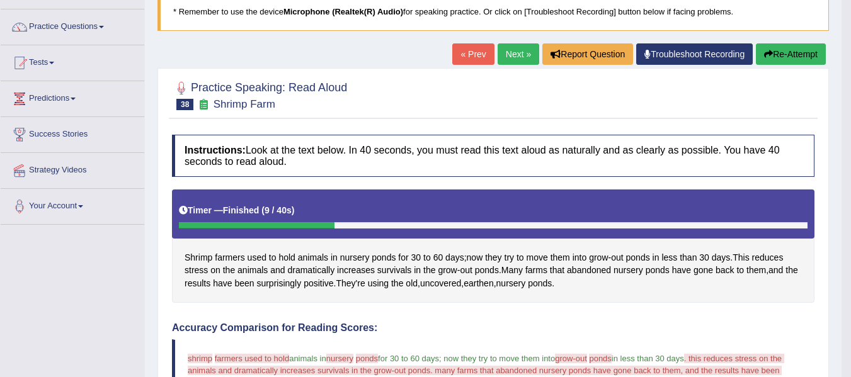
scroll to position [84, 0]
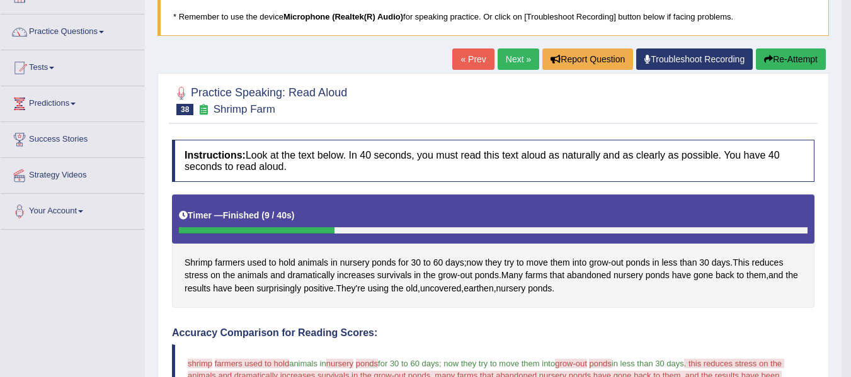
click at [498, 62] on link "Next »" at bounding box center [519, 59] width 42 height 21
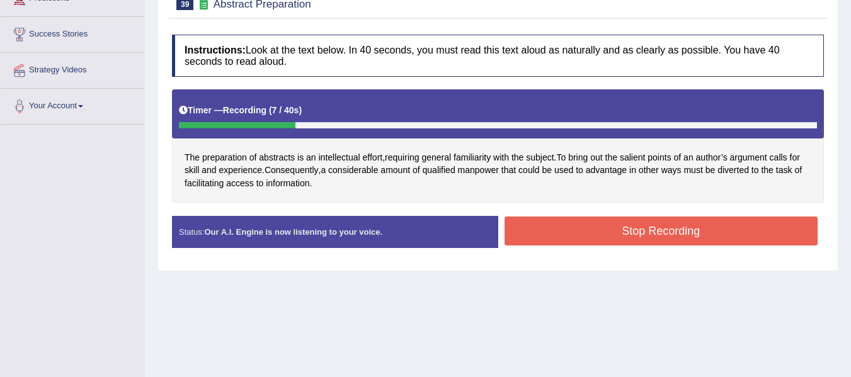
click at [575, 223] on button "Stop Recording" at bounding box center [662, 231] width 314 height 29
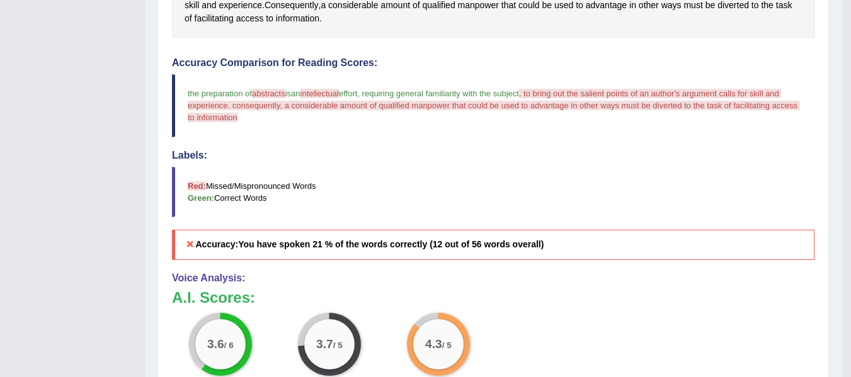
scroll to position [315, 0]
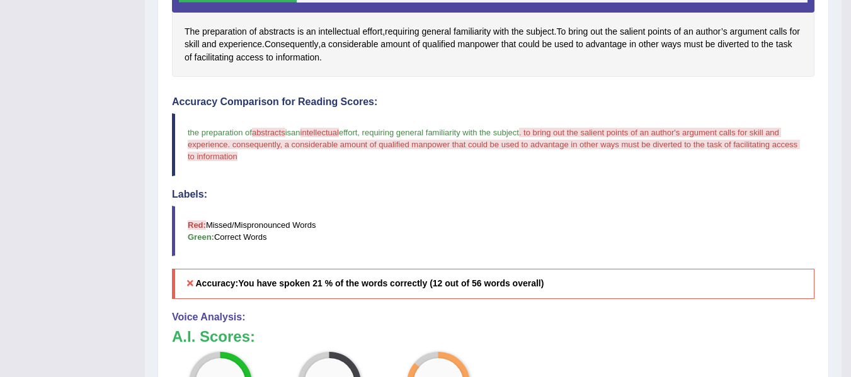
click at [561, 171] on blockquote "the preparation of abstracts actress is in an intellectual accuracy effort , re…" at bounding box center [493, 144] width 643 height 62
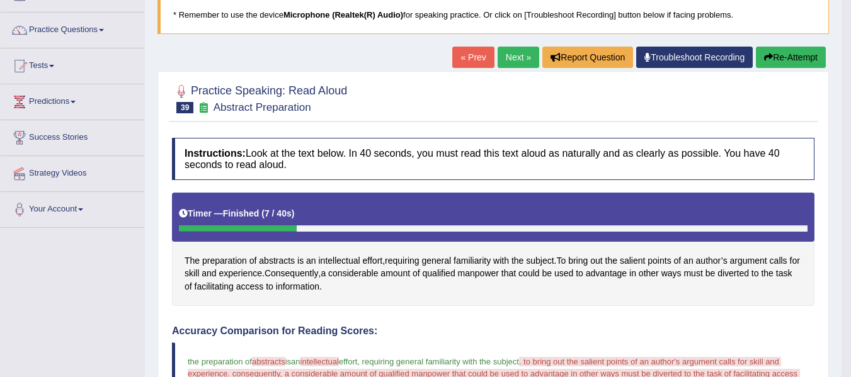
scroll to position [0, 0]
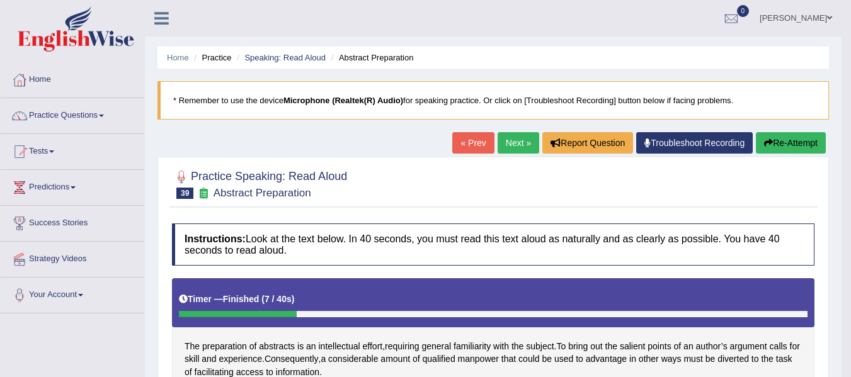
click at [502, 139] on link "Next »" at bounding box center [519, 142] width 42 height 21
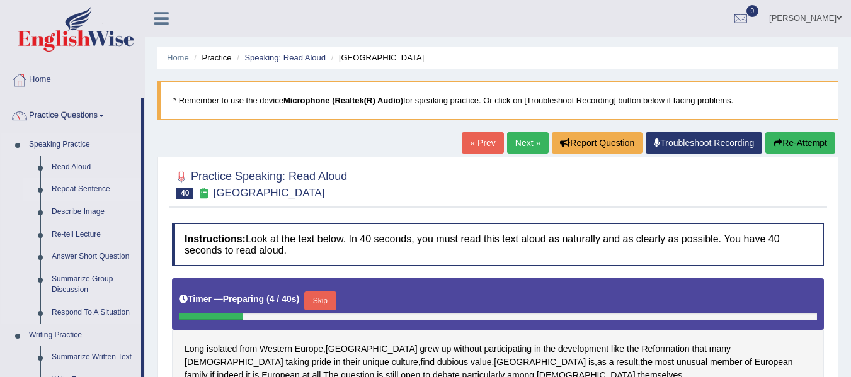
click at [76, 183] on link "Repeat Sentence" at bounding box center [93, 189] width 95 height 23
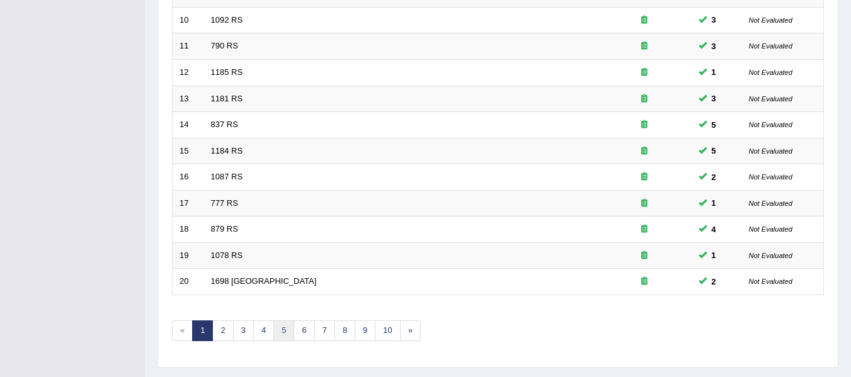
scroll to position [457, 0]
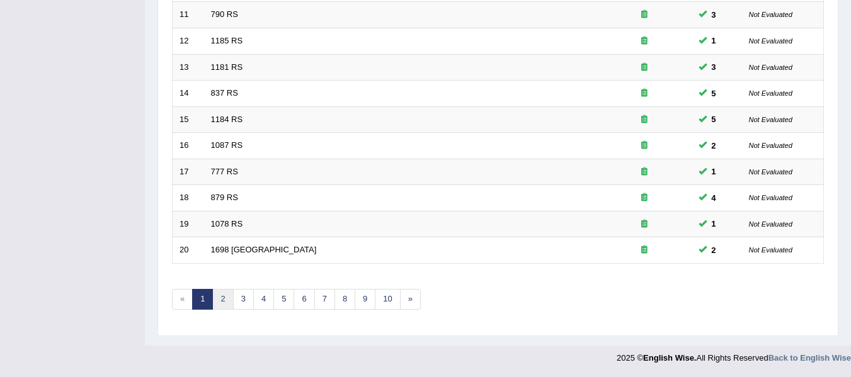
click at [225, 299] on link "2" at bounding box center [222, 299] width 21 height 21
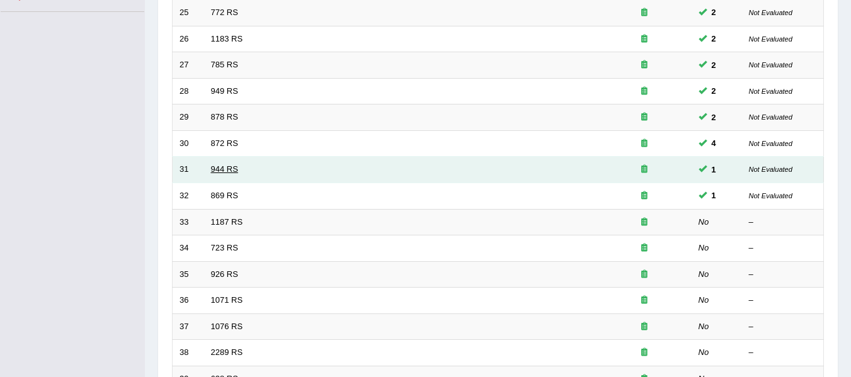
scroll to position [315, 0]
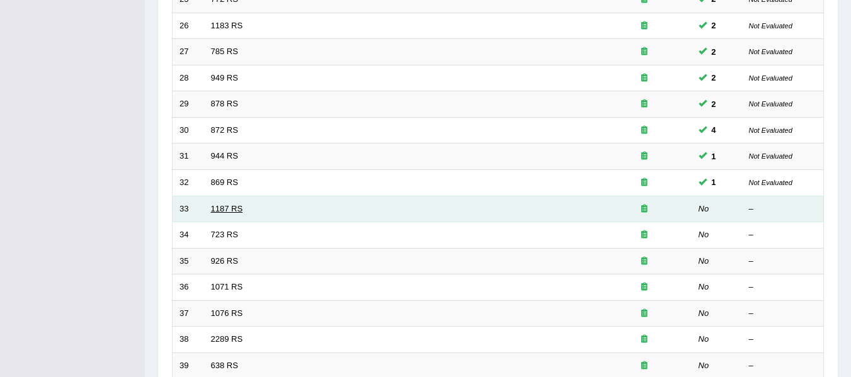
click at [232, 212] on link "1187 RS" at bounding box center [227, 208] width 32 height 9
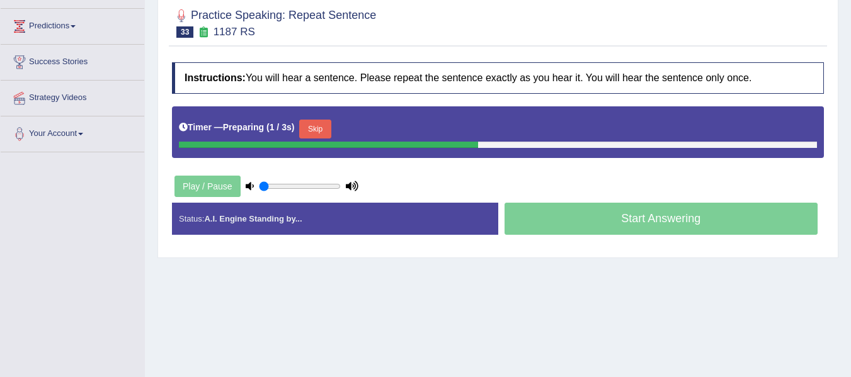
scroll to position [168, 0]
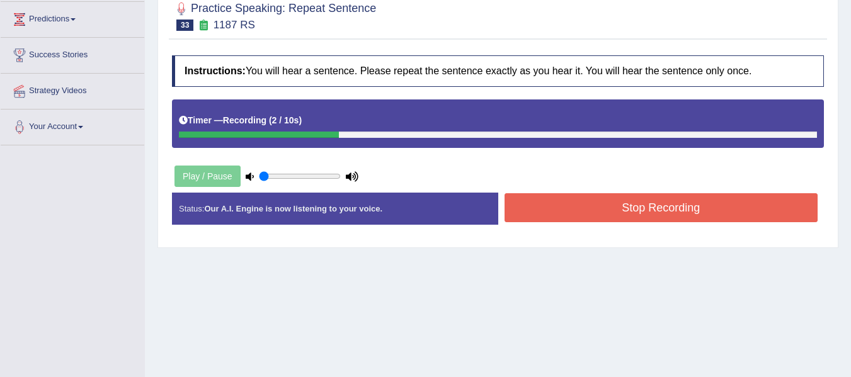
click at [604, 207] on button "Stop Recording" at bounding box center [662, 207] width 314 height 29
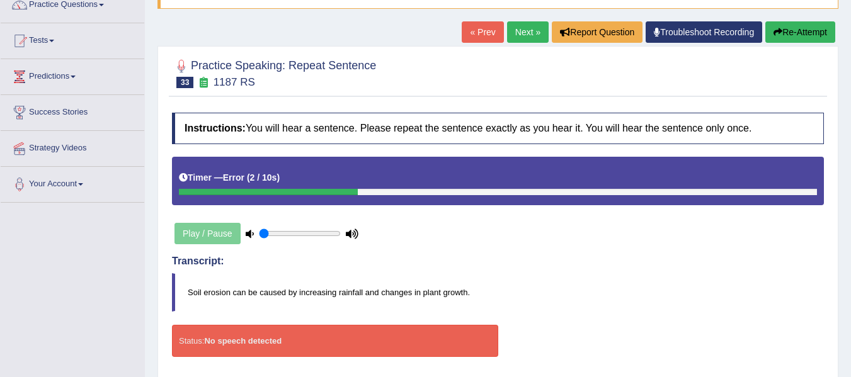
scroll to position [105, 0]
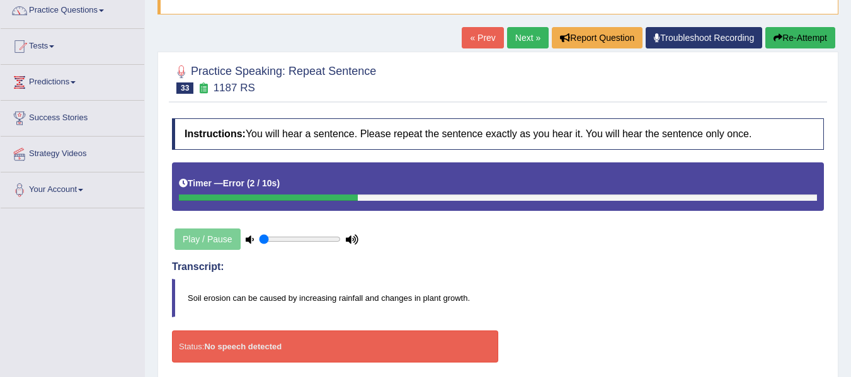
click at [798, 37] on button "Re-Attempt" at bounding box center [800, 37] width 70 height 21
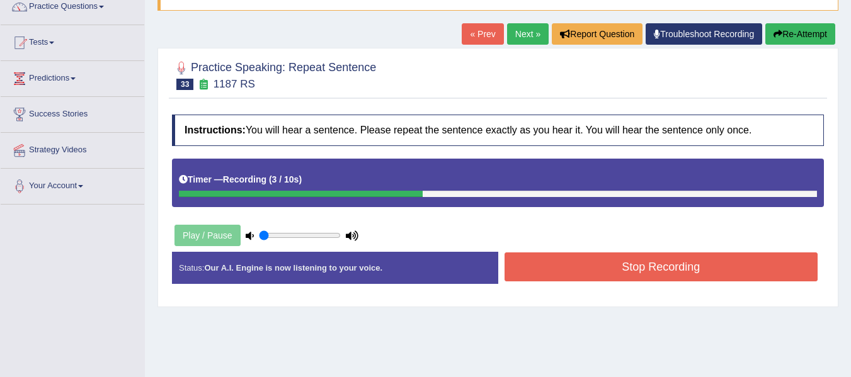
click at [551, 265] on button "Stop Recording" at bounding box center [662, 267] width 314 height 29
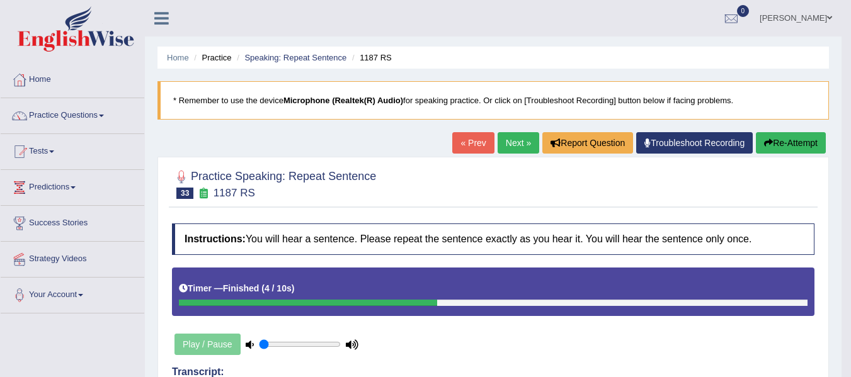
click at [516, 135] on link "Next »" at bounding box center [519, 142] width 42 height 21
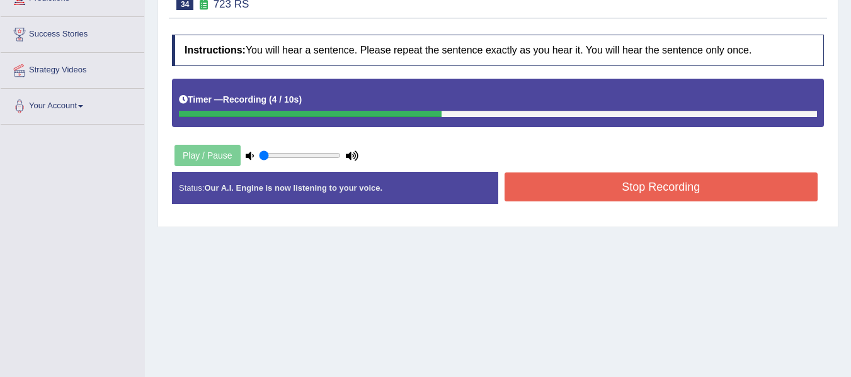
click at [571, 185] on button "Stop Recording" at bounding box center [662, 187] width 314 height 29
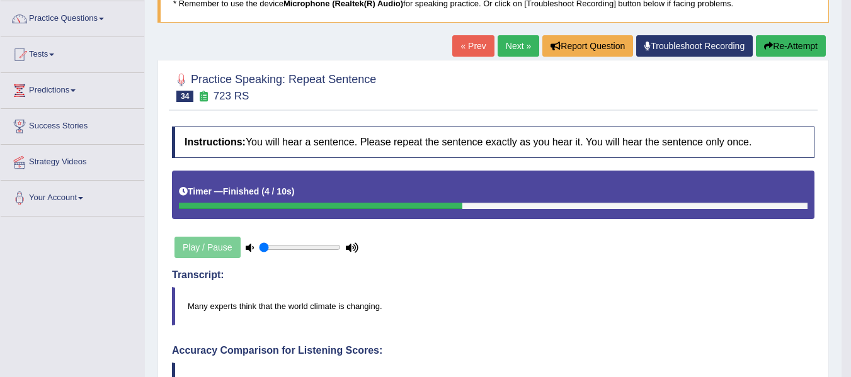
scroll to position [84, 0]
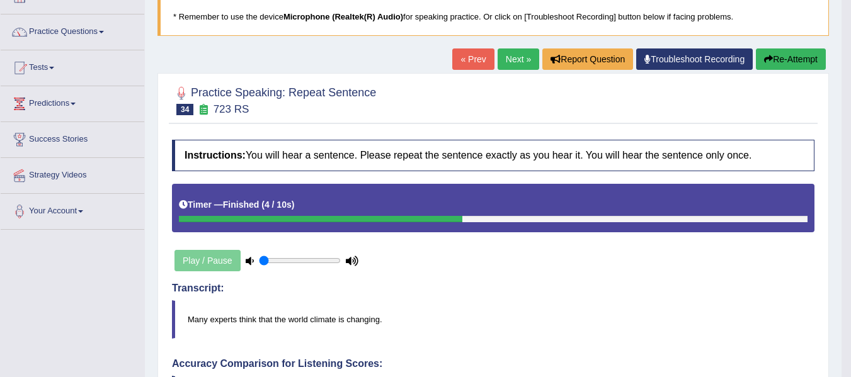
click at [786, 60] on button "Re-Attempt" at bounding box center [791, 59] width 70 height 21
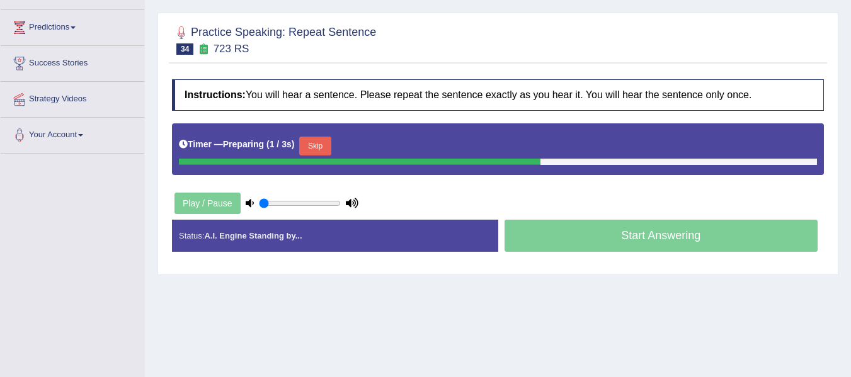
scroll to position [168, 0]
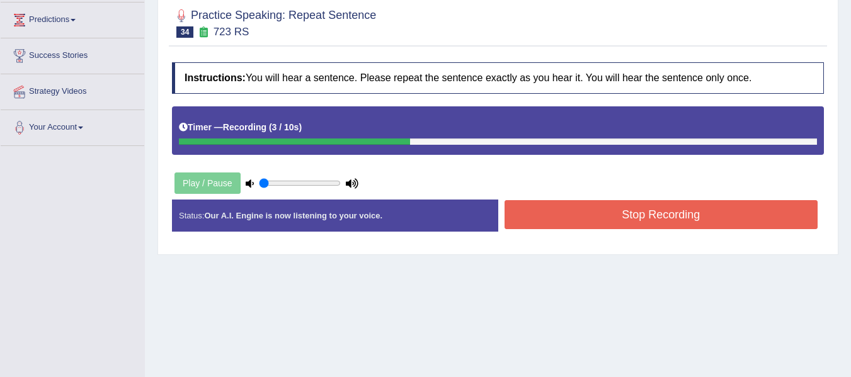
click at [547, 220] on button "Stop Recording" at bounding box center [662, 214] width 314 height 29
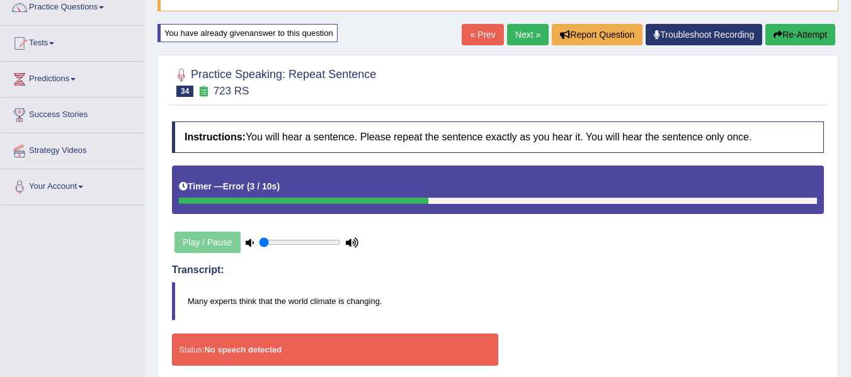
scroll to position [63, 0]
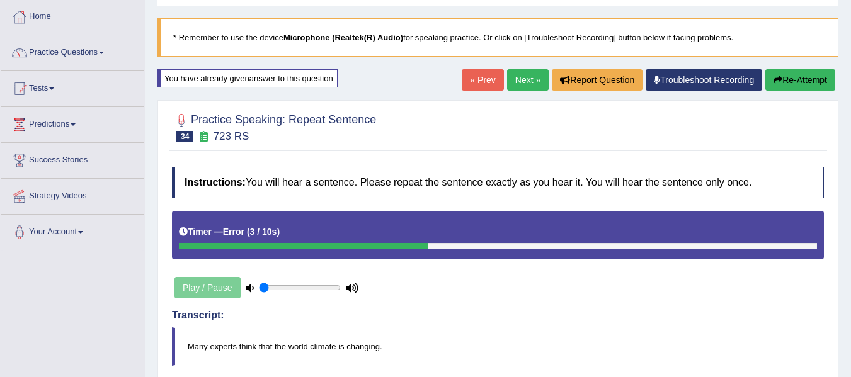
click at [779, 91] on button "Re-Attempt" at bounding box center [800, 79] width 70 height 21
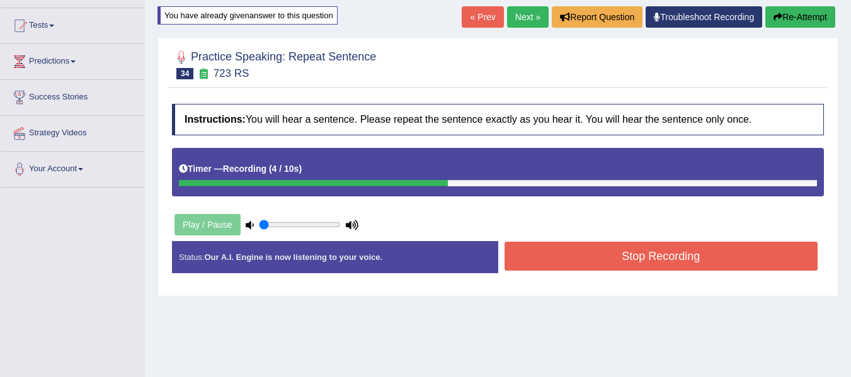
click at [627, 247] on button "Stop Recording" at bounding box center [662, 256] width 314 height 29
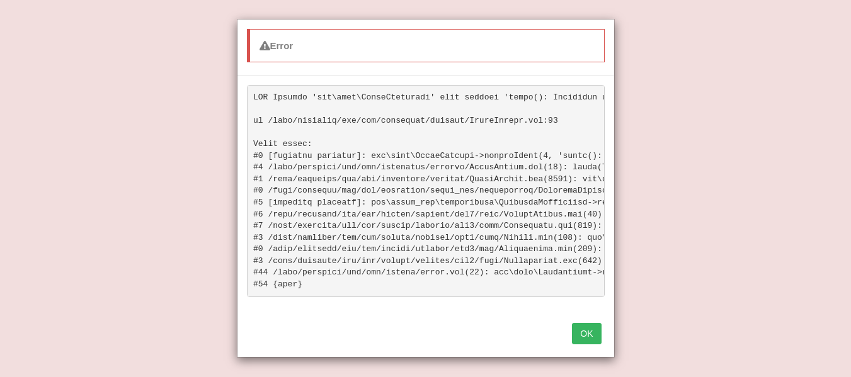
click at [570, 350] on div "OK" at bounding box center [425, 335] width 377 height 44
click at [583, 344] on button "OK" at bounding box center [586, 333] width 29 height 21
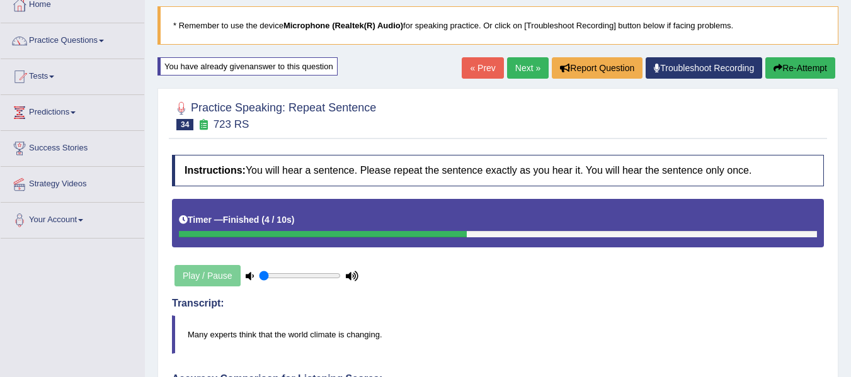
scroll to position [63, 0]
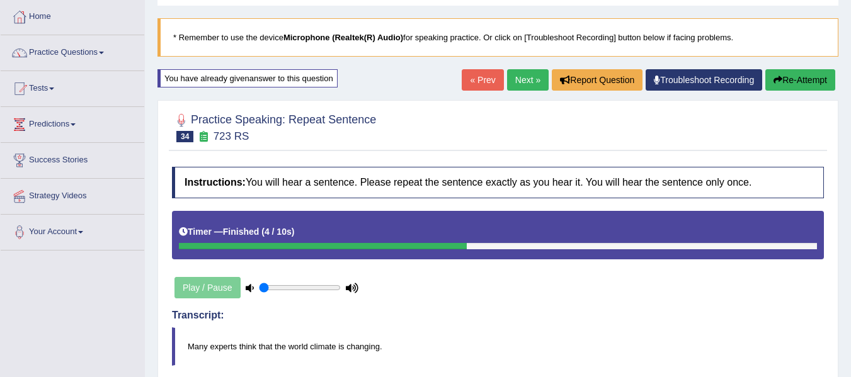
click at [529, 68] on div "Home Practice Speaking: Repeat Sentence 723 RS * Remember to use the device Mic…" at bounding box center [498, 289] width 706 height 705
click at [521, 81] on link "Next »" at bounding box center [528, 79] width 42 height 21
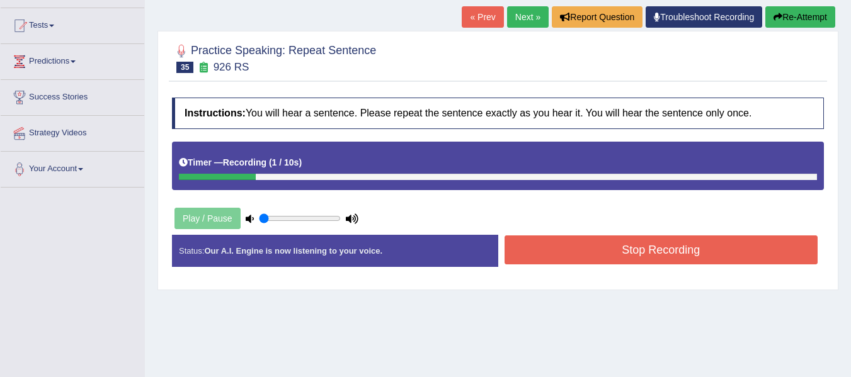
click at [585, 244] on button "Stop Recording" at bounding box center [662, 250] width 314 height 29
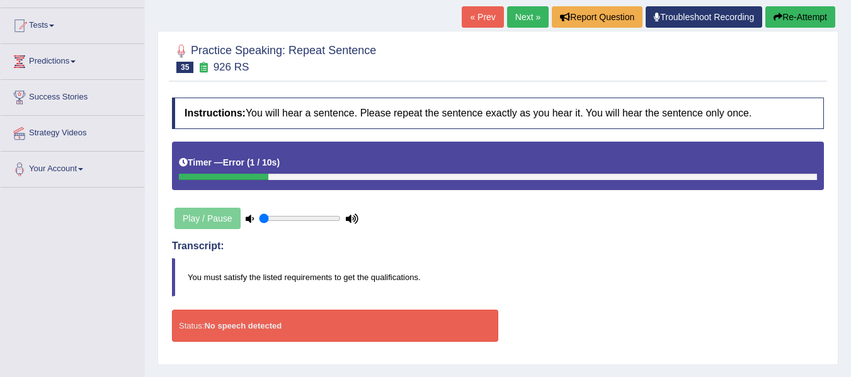
click at [815, 11] on button "Re-Attempt" at bounding box center [800, 16] width 70 height 21
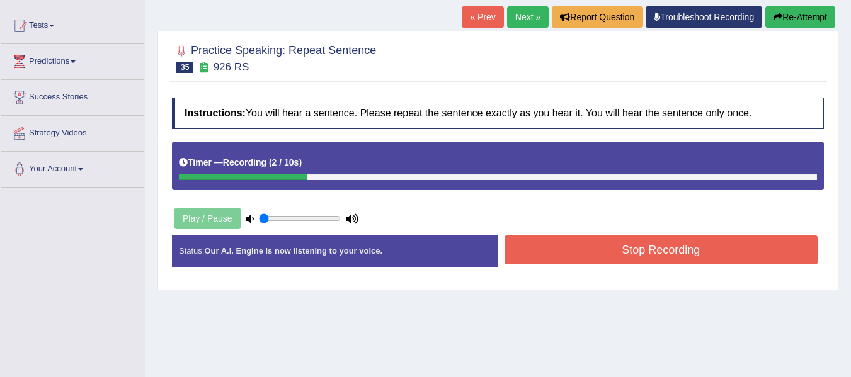
click at [645, 256] on button "Stop Recording" at bounding box center [662, 250] width 314 height 29
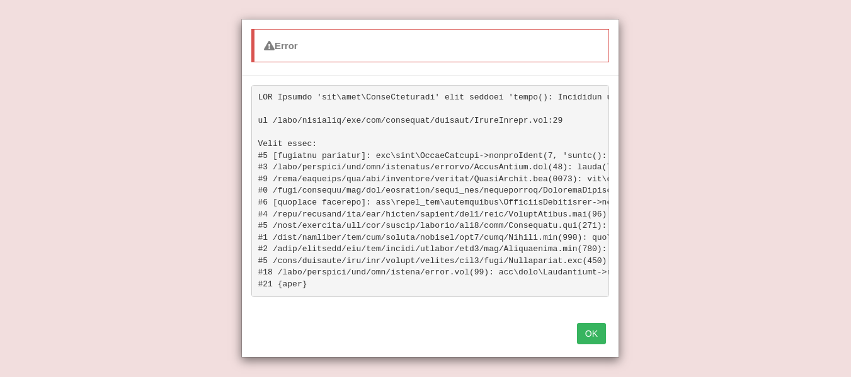
click at [580, 340] on button "OK" at bounding box center [591, 333] width 29 height 21
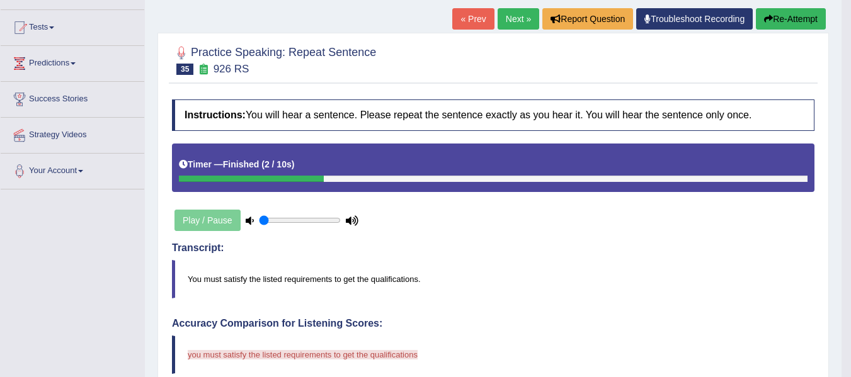
scroll to position [122, 0]
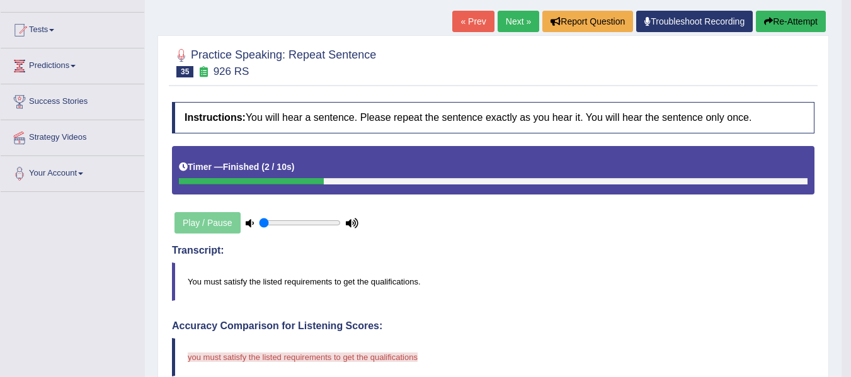
click at [518, 30] on link "Next »" at bounding box center [519, 21] width 42 height 21
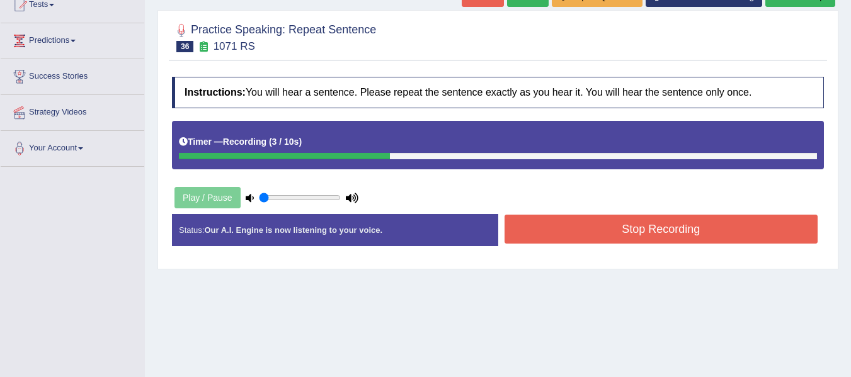
click at [575, 219] on button "Stop Recording" at bounding box center [662, 229] width 314 height 29
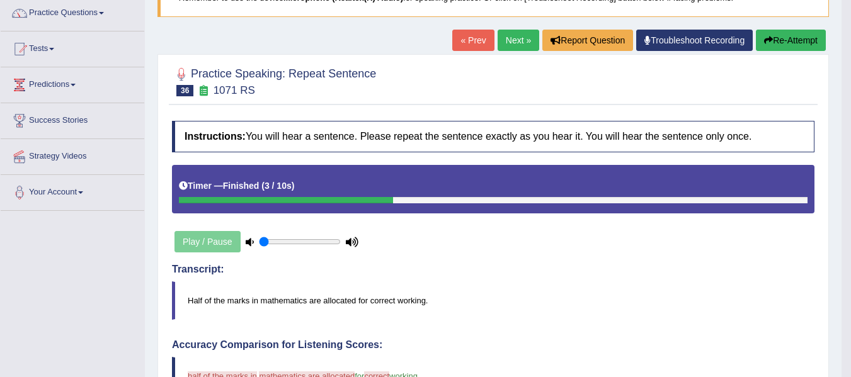
scroll to position [63, 0]
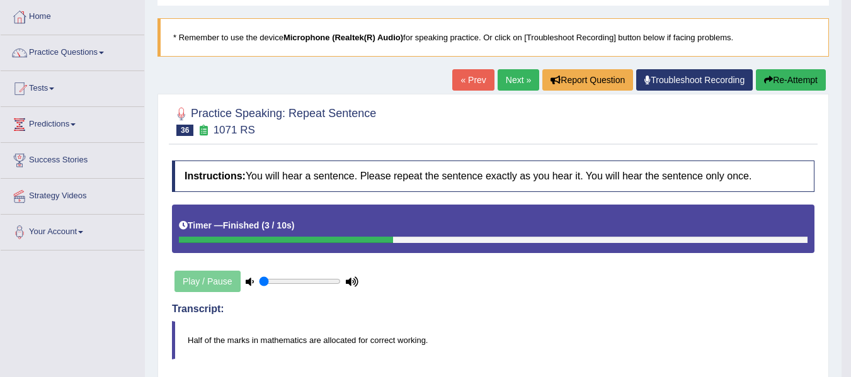
click at [519, 82] on link "Next »" at bounding box center [519, 79] width 42 height 21
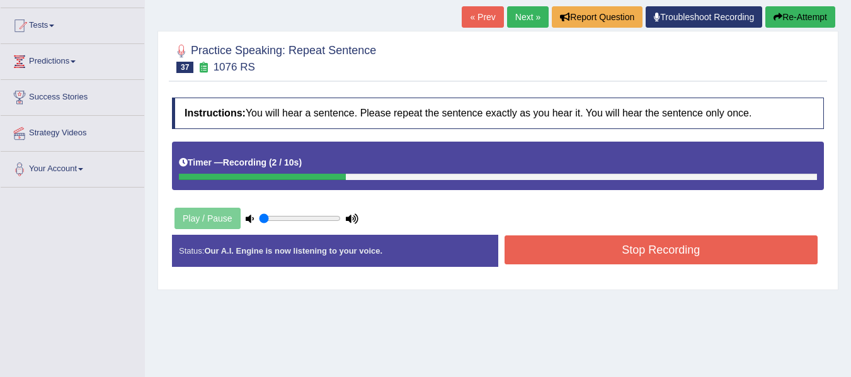
click at [607, 240] on button "Stop Recording" at bounding box center [662, 250] width 314 height 29
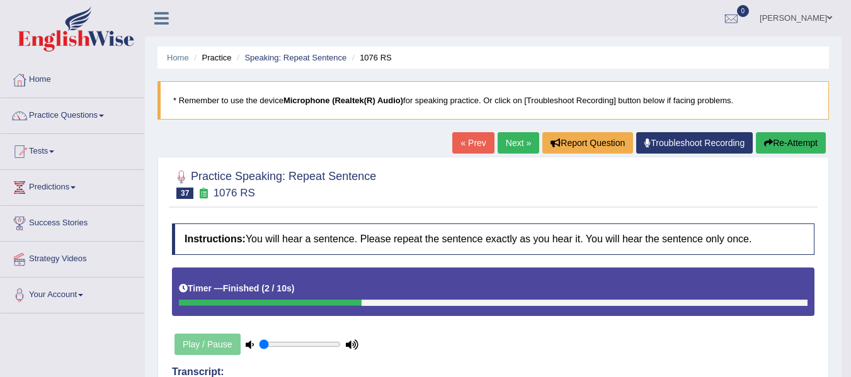
click at [799, 135] on button "Re-Attempt" at bounding box center [791, 142] width 70 height 21
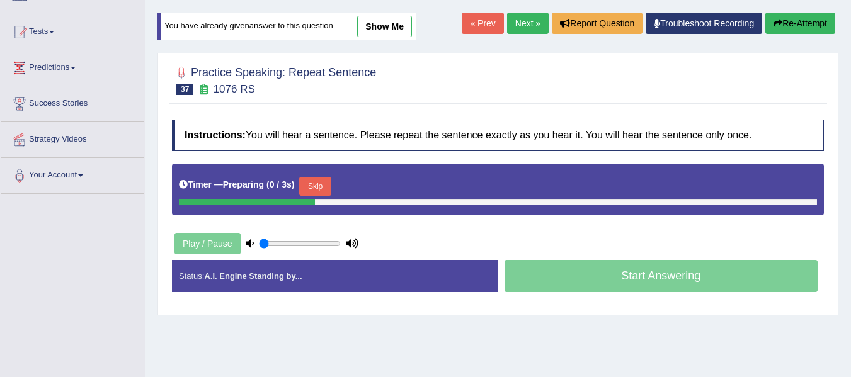
scroll to position [126, 0]
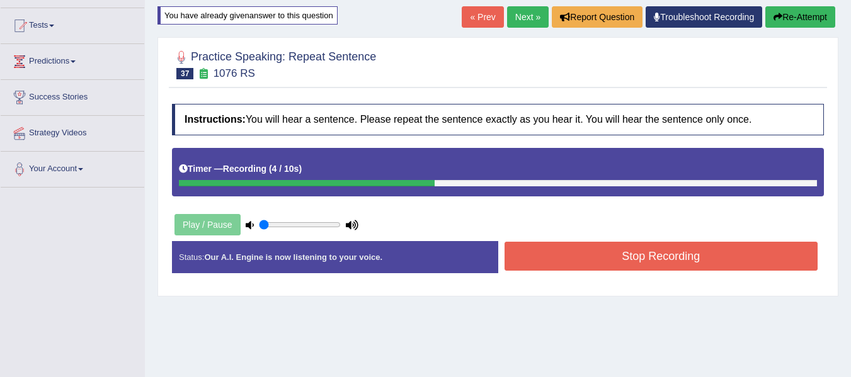
click at [683, 249] on button "Stop Recording" at bounding box center [662, 256] width 314 height 29
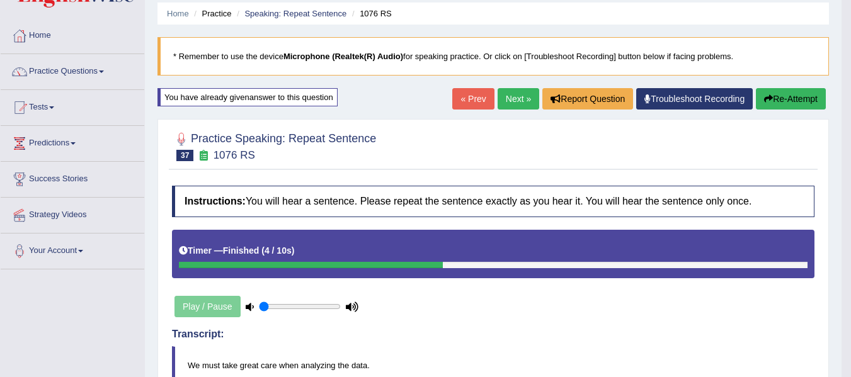
scroll to position [42, 0]
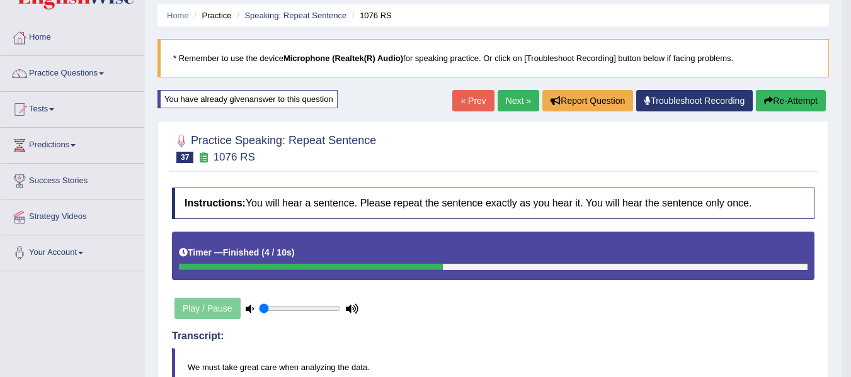
click at [503, 100] on link "Next »" at bounding box center [519, 100] width 42 height 21
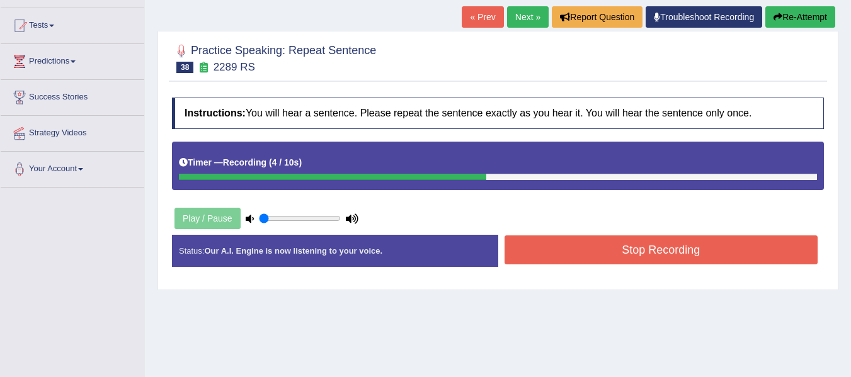
click at [610, 244] on button "Stop Recording" at bounding box center [662, 250] width 314 height 29
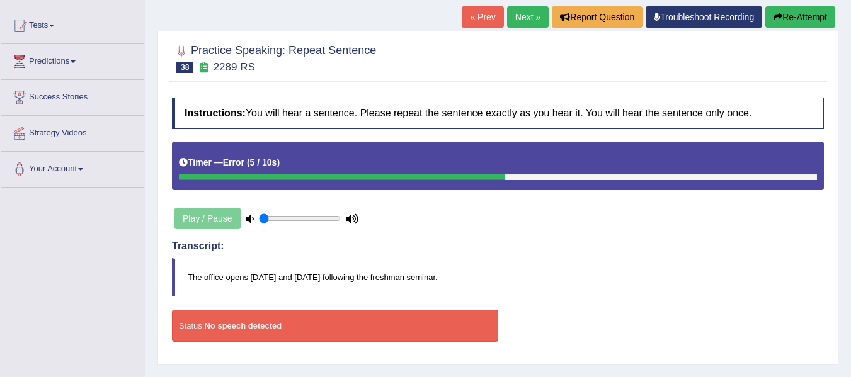
click at [787, 24] on button "Re-Attempt" at bounding box center [800, 16] width 70 height 21
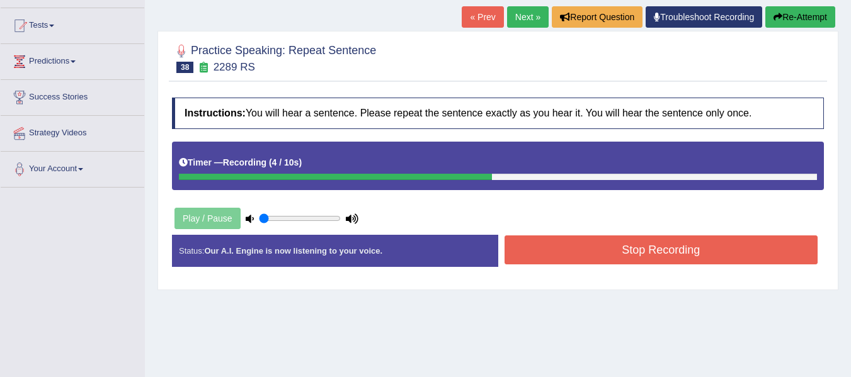
click at [579, 241] on button "Stop Recording" at bounding box center [662, 250] width 314 height 29
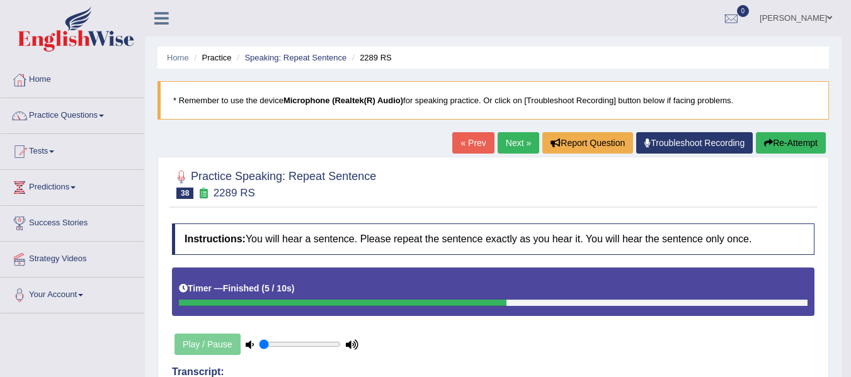
click at [503, 149] on link "Next »" at bounding box center [519, 142] width 42 height 21
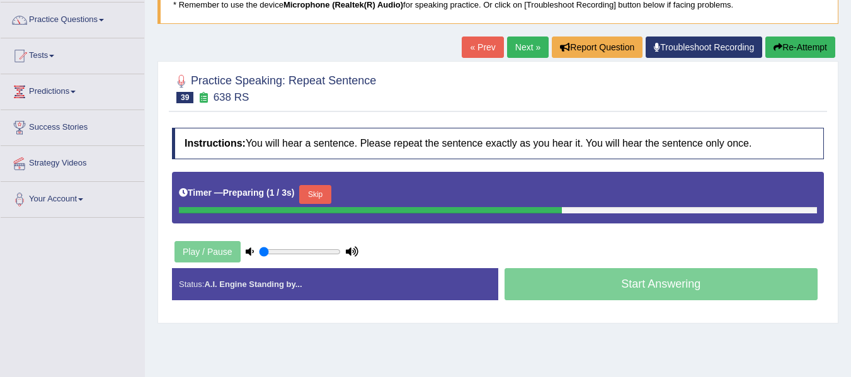
scroll to position [168, 0]
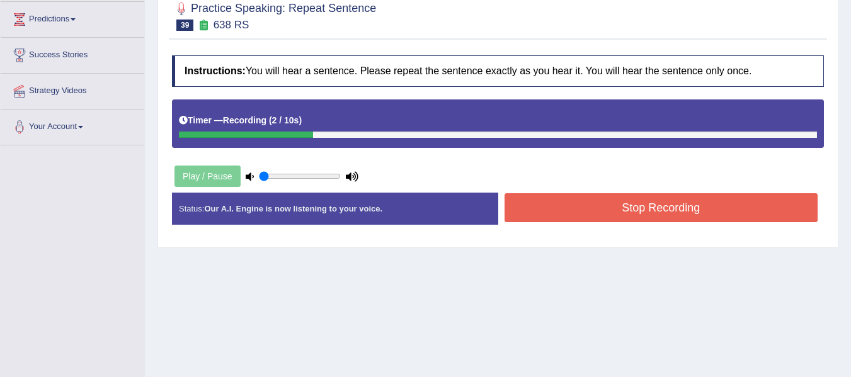
click at [616, 229] on div "Status: Our A.I. Engine is now listening to your voice. Start Answering Stop Re…" at bounding box center [498, 215] width 652 height 45
click at [613, 212] on button "Stop Recording" at bounding box center [662, 207] width 314 height 29
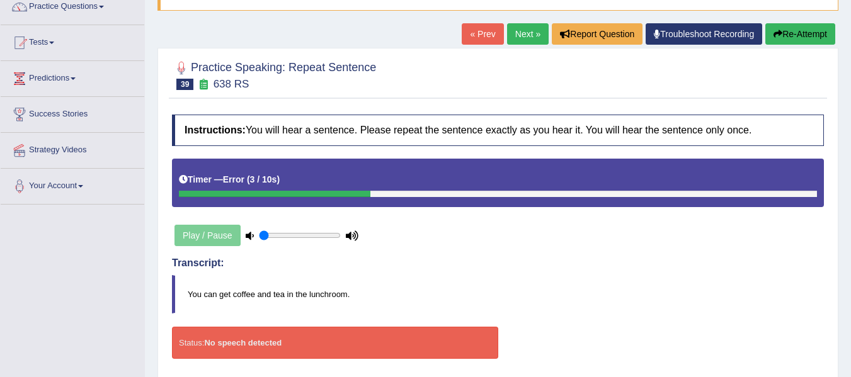
scroll to position [84, 0]
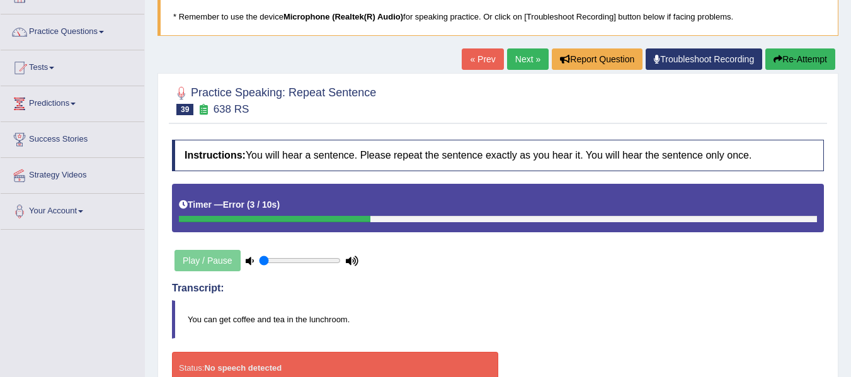
click at [782, 67] on button "Re-Attempt" at bounding box center [800, 59] width 70 height 21
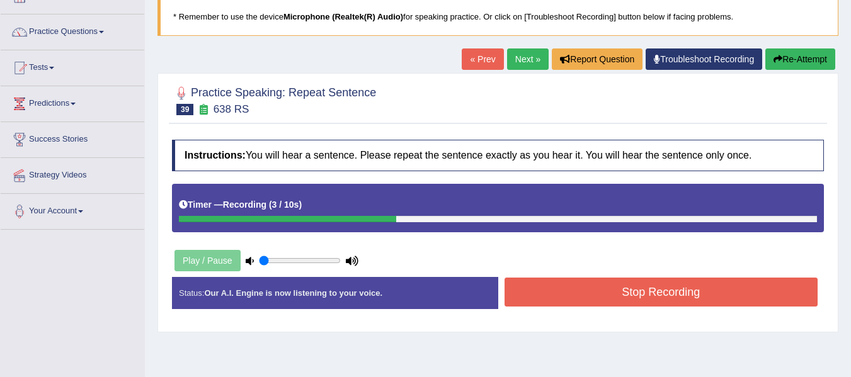
click at [619, 300] on button "Stop Recording" at bounding box center [662, 292] width 314 height 29
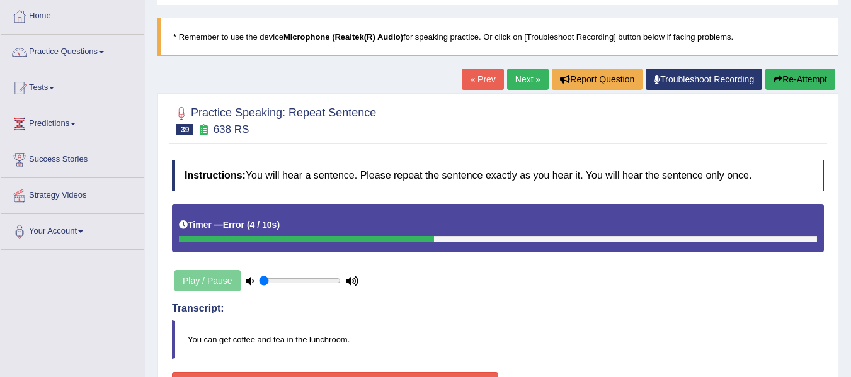
scroll to position [42, 0]
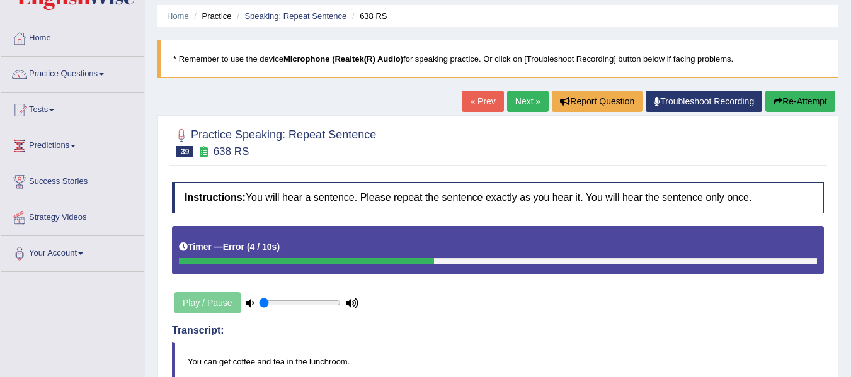
click at [62, 83] on link "Practice Questions" at bounding box center [73, 72] width 144 height 31
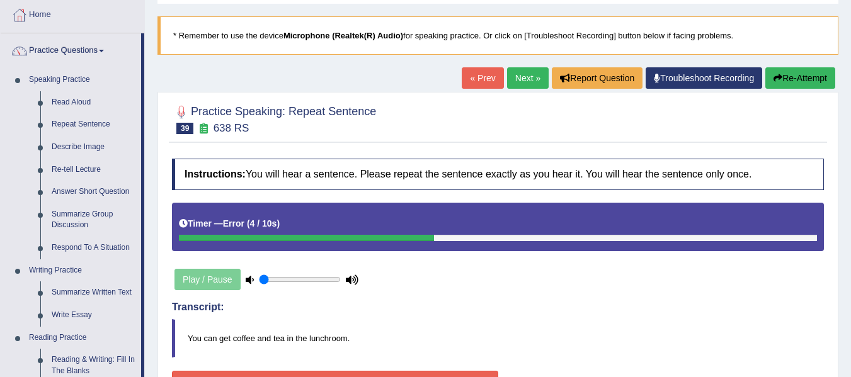
scroll to position [63, 0]
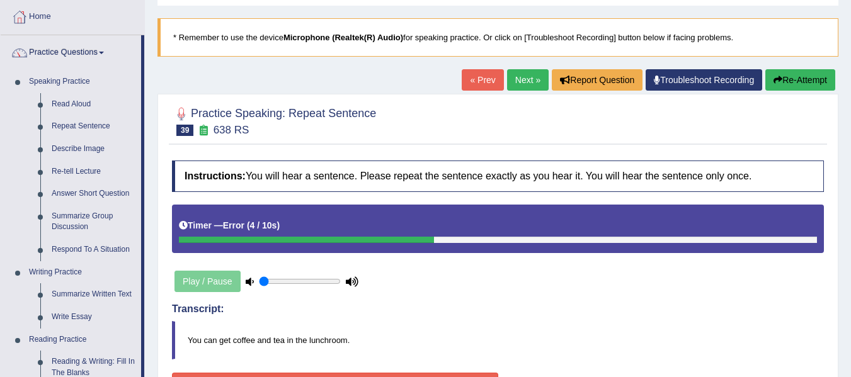
click at [794, 82] on button "Re-Attempt" at bounding box center [800, 79] width 70 height 21
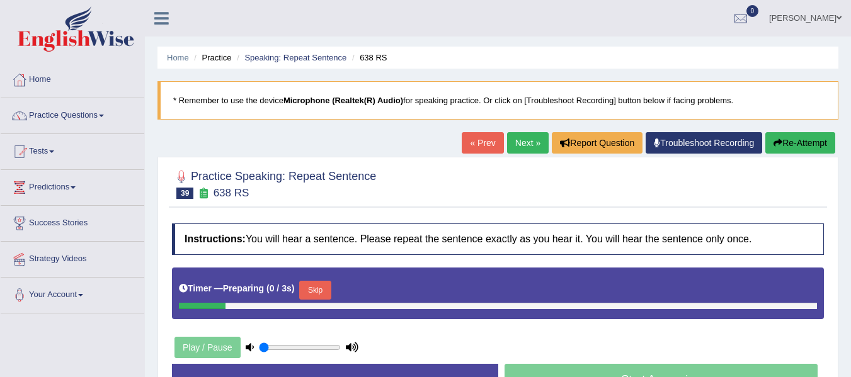
click at [326, 281] on button "Skip" at bounding box center [314, 290] width 31 height 19
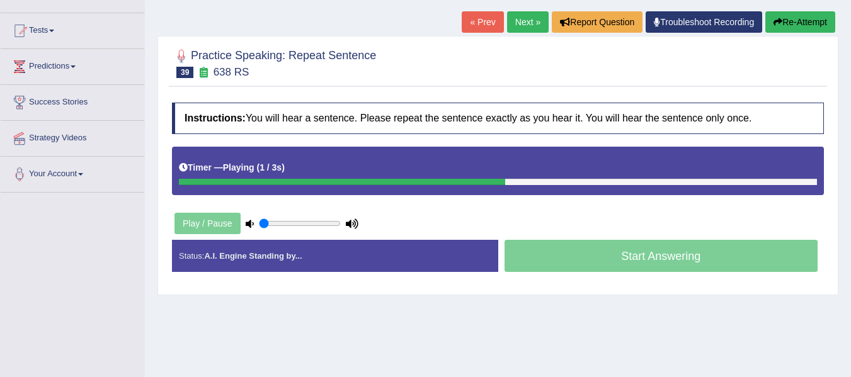
scroll to position [126, 0]
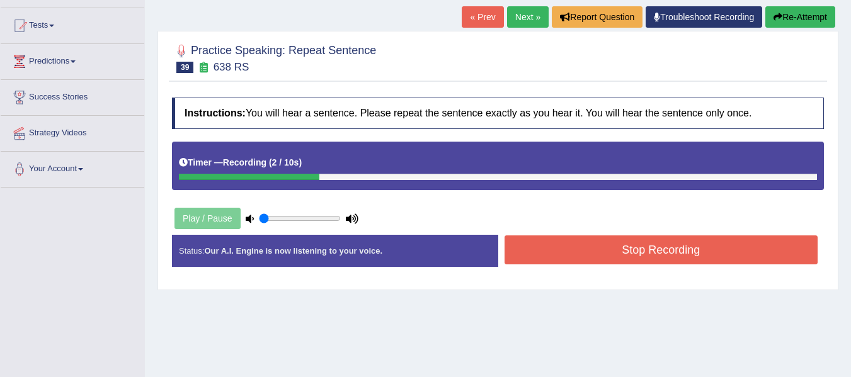
click at [653, 240] on button "Stop Recording" at bounding box center [662, 250] width 314 height 29
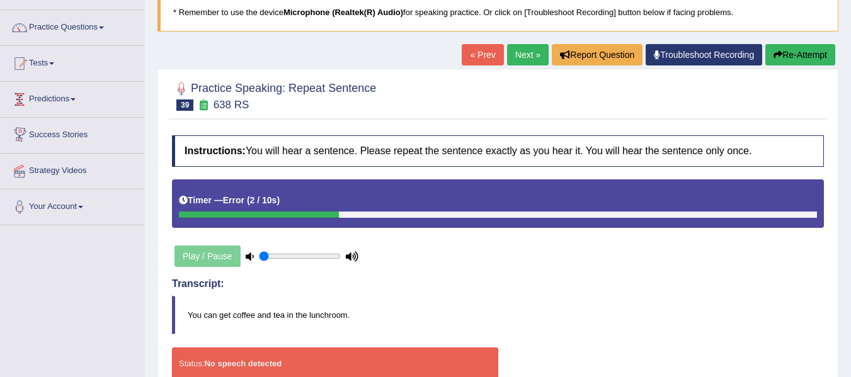
scroll to position [42, 0]
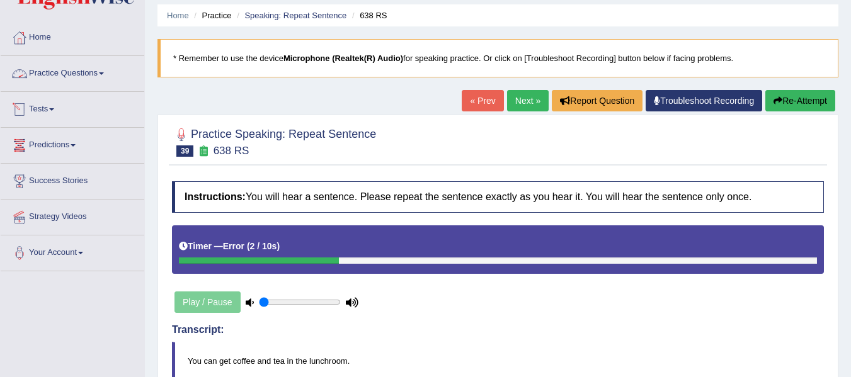
click at [71, 77] on link "Practice Questions" at bounding box center [73, 71] width 144 height 31
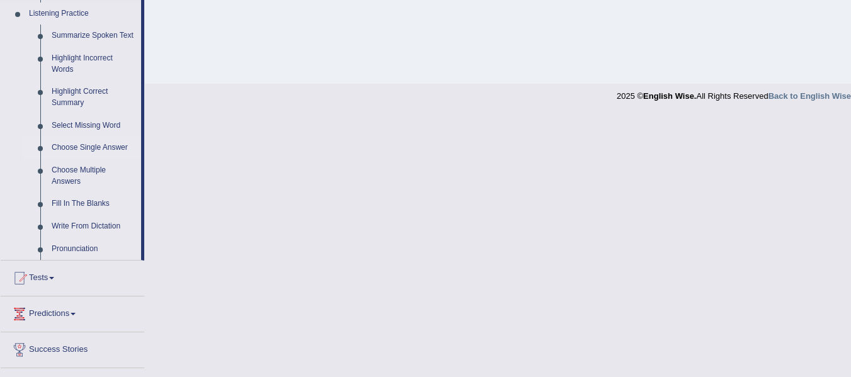
scroll to position [525, 0]
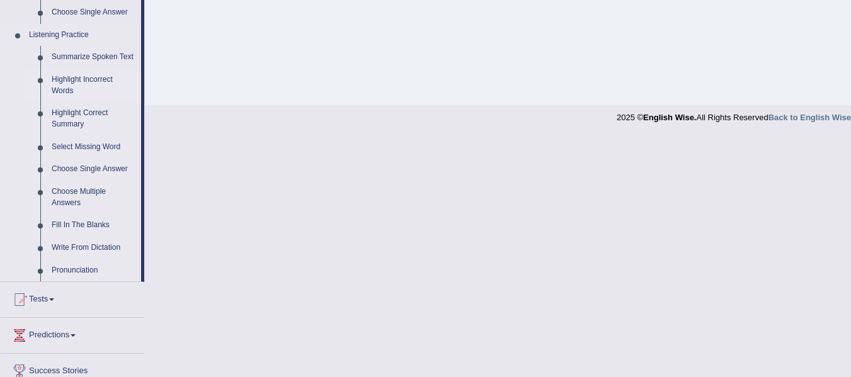
click at [67, 89] on link "Highlight Incorrect Words" at bounding box center [93, 85] width 95 height 33
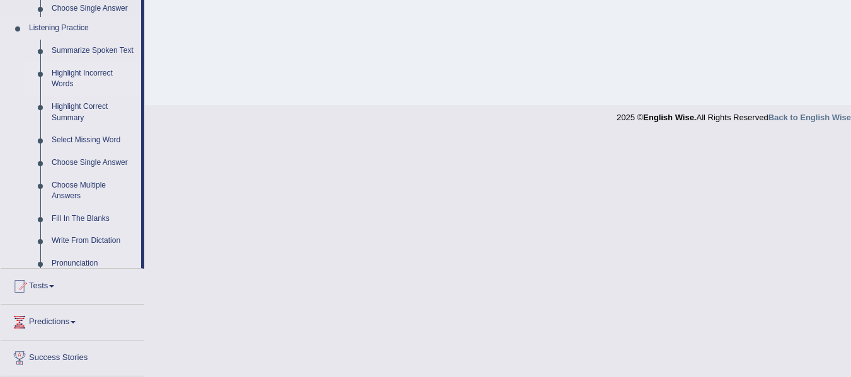
scroll to position [284, 0]
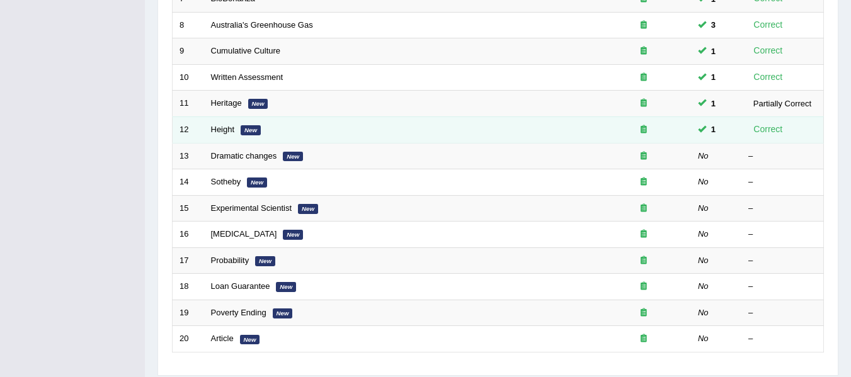
scroll to position [365, 0]
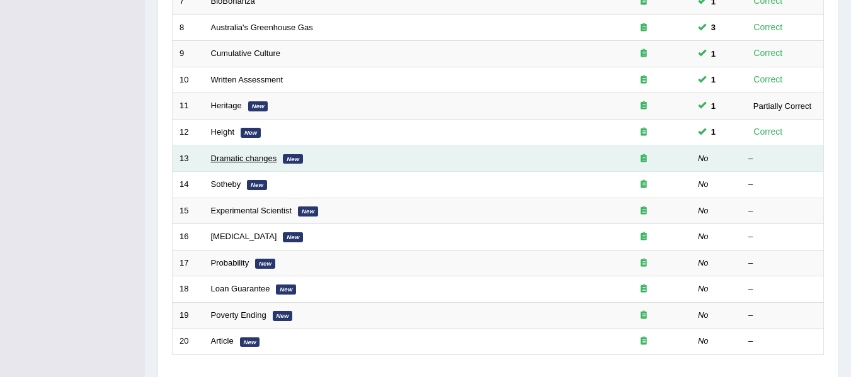
click at [237, 155] on link "Dramatic changes" at bounding box center [244, 158] width 66 height 9
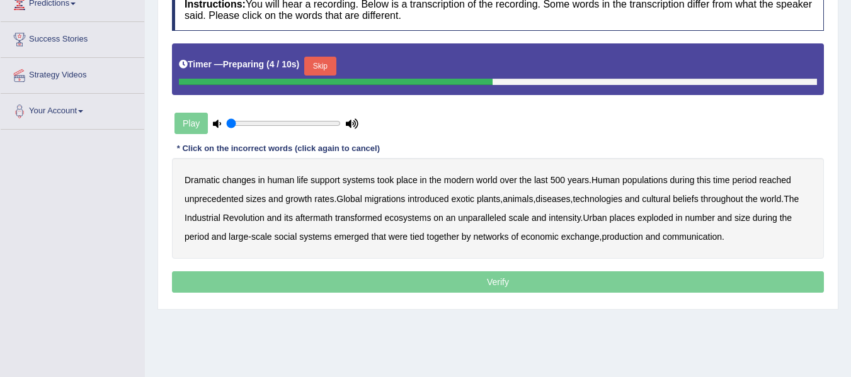
scroll to position [210, 0]
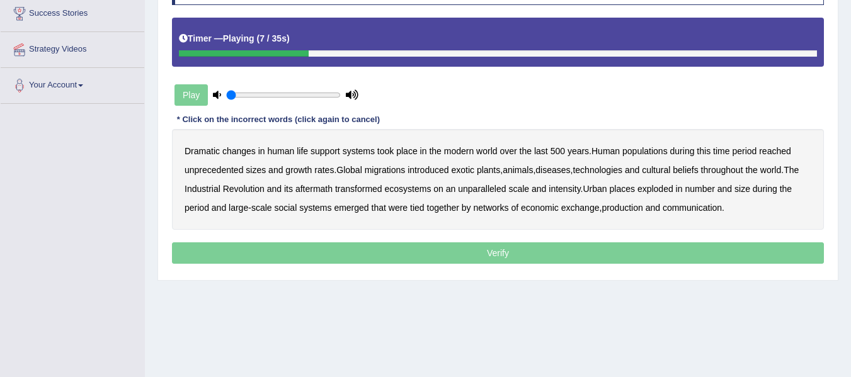
click at [664, 149] on b "populations" at bounding box center [644, 151] width 45 height 10
click at [322, 173] on b "rates" at bounding box center [324, 170] width 20 height 10
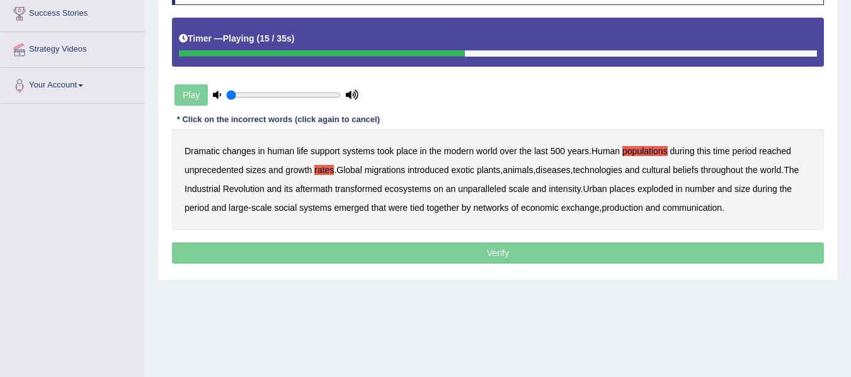
click at [569, 174] on b "diseases" at bounding box center [552, 170] width 35 height 10
click at [564, 169] on b "diseases" at bounding box center [552, 170] width 35 height 10
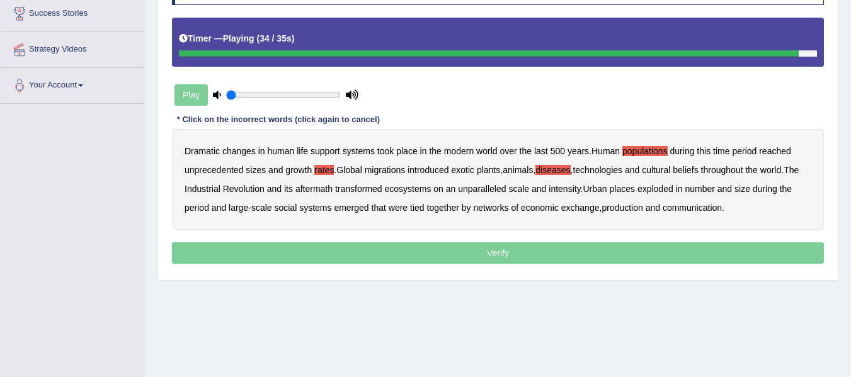
click at [631, 211] on b "production" at bounding box center [622, 208] width 41 height 10
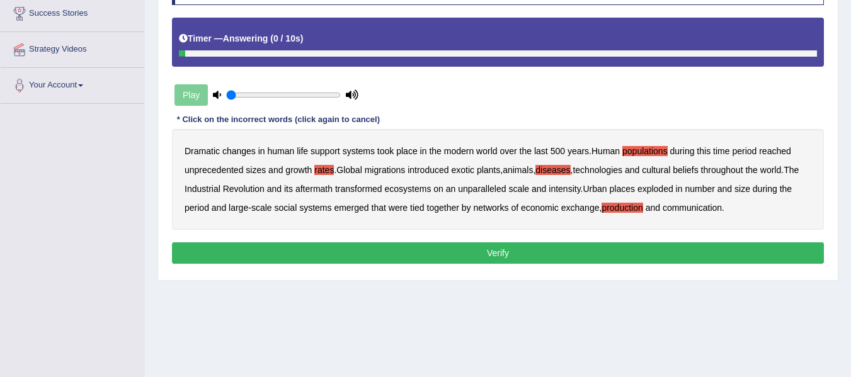
click at [596, 258] on button "Verify" at bounding box center [498, 253] width 652 height 21
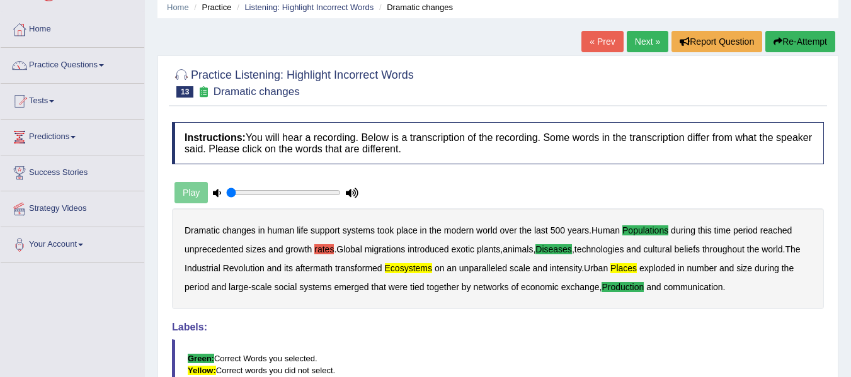
scroll to position [42, 0]
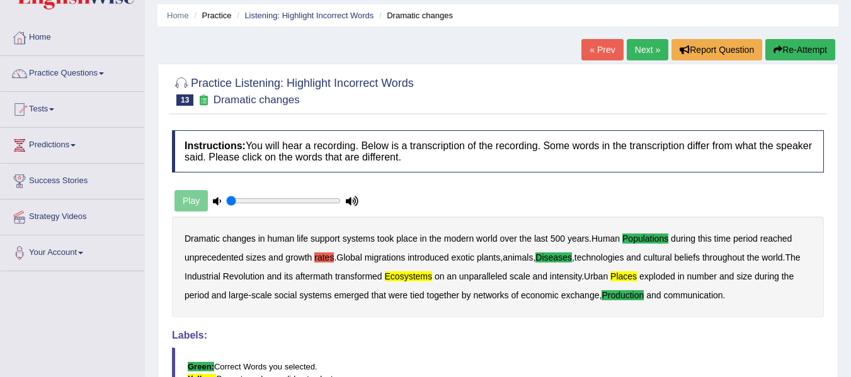
click at [821, 55] on button "Re-Attempt" at bounding box center [800, 49] width 70 height 21
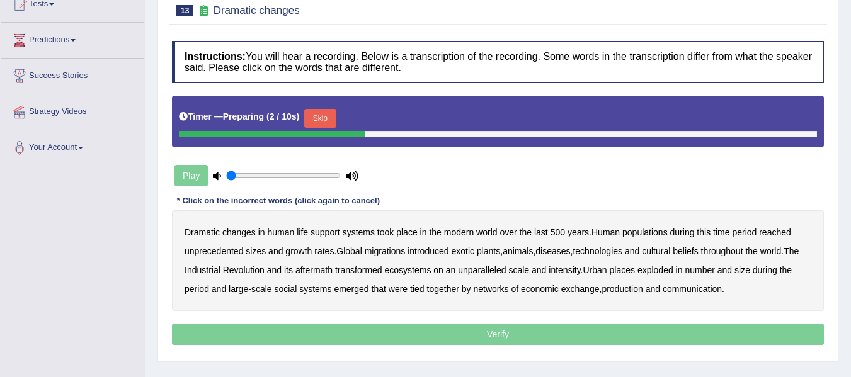
click at [321, 118] on button "Skip" at bounding box center [319, 118] width 31 height 19
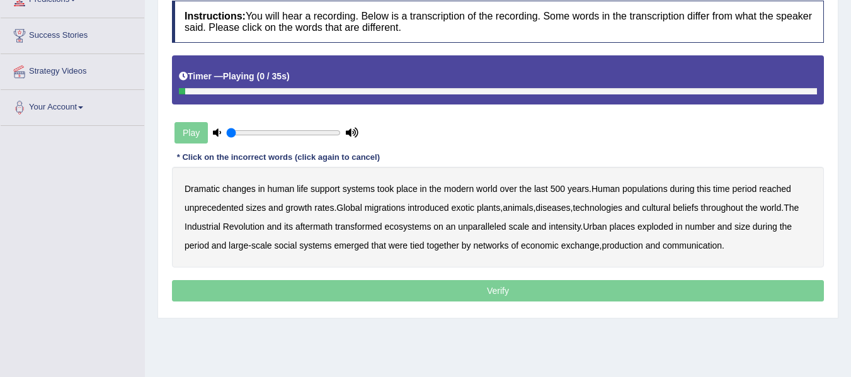
scroll to position [189, 0]
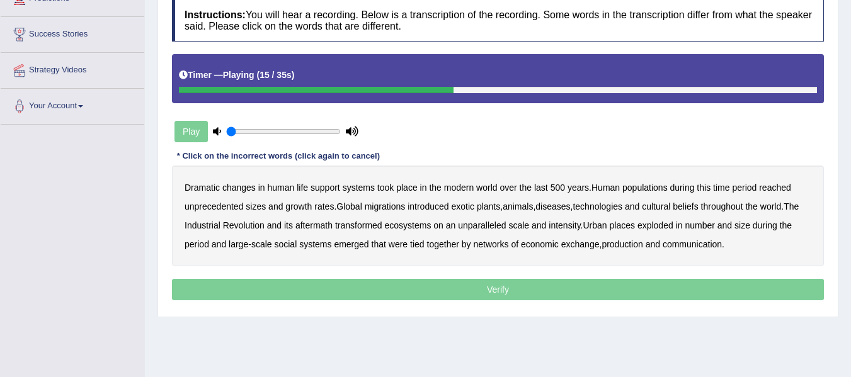
click at [569, 210] on b "diseases" at bounding box center [552, 207] width 35 height 10
click at [627, 229] on b "places" at bounding box center [622, 225] width 25 height 10
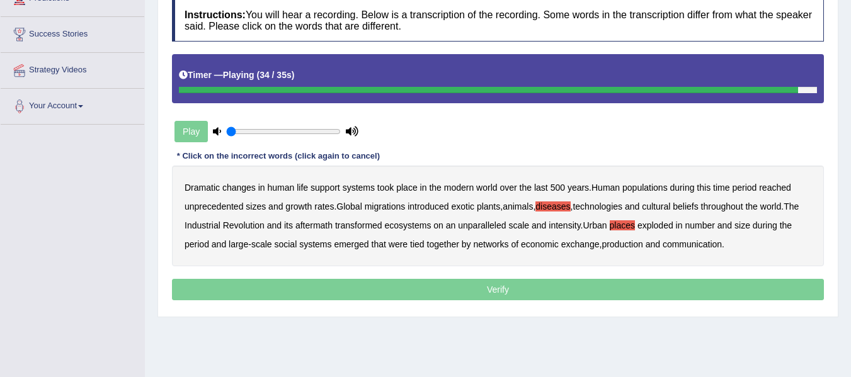
click at [619, 249] on b "production" at bounding box center [622, 244] width 41 height 10
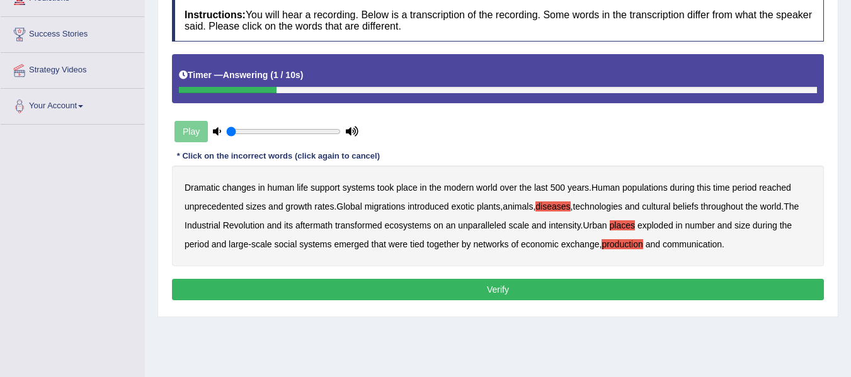
click at [391, 281] on button "Verify" at bounding box center [498, 289] width 652 height 21
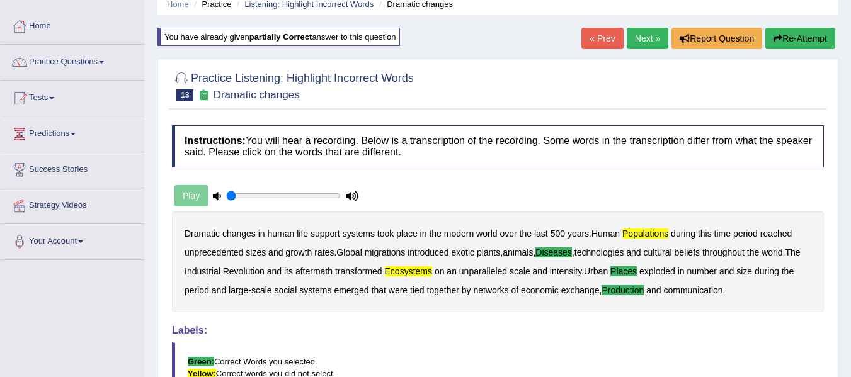
scroll to position [42, 0]
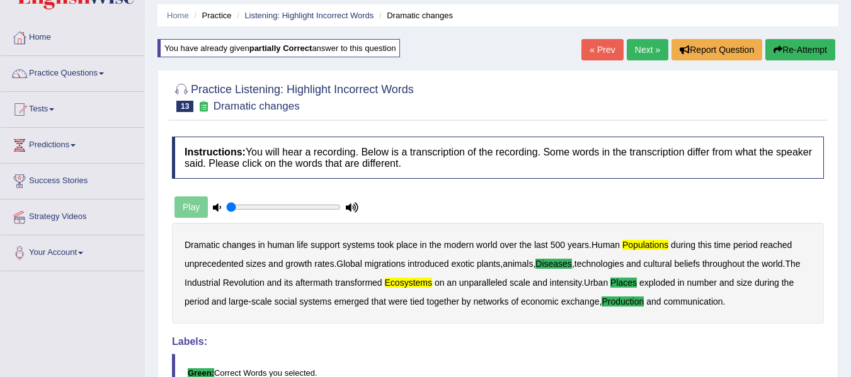
click at [802, 56] on button "Re-Attempt" at bounding box center [800, 49] width 70 height 21
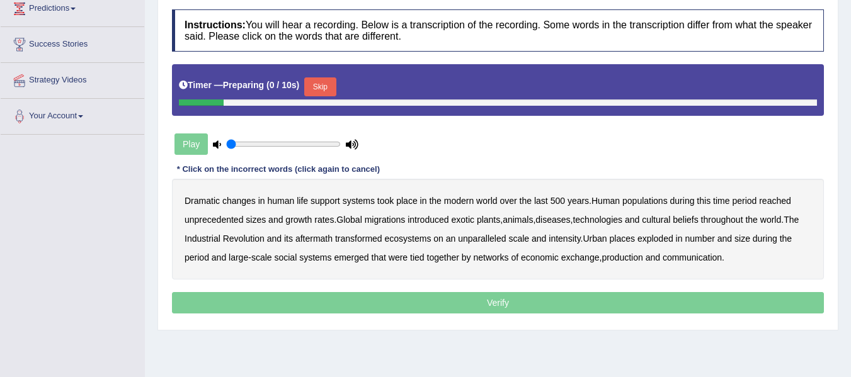
scroll to position [189, 0]
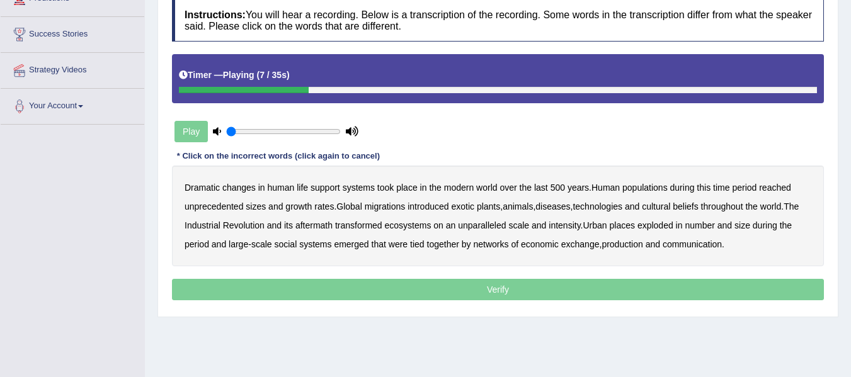
click at [643, 194] on div "Dramatic changes in human life support systems took place in the modern world o…" at bounding box center [498, 216] width 652 height 101
click at [647, 188] on b "populations" at bounding box center [644, 188] width 45 height 10
click at [562, 210] on b "diseases" at bounding box center [552, 207] width 35 height 10
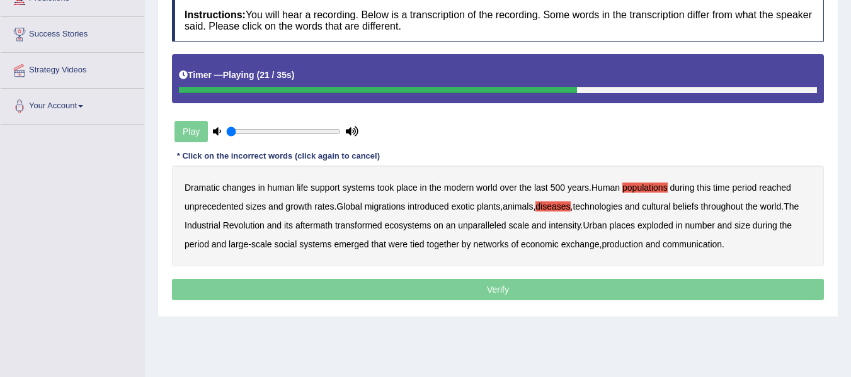
click at [403, 227] on b "ecosystems" at bounding box center [408, 225] width 47 height 10
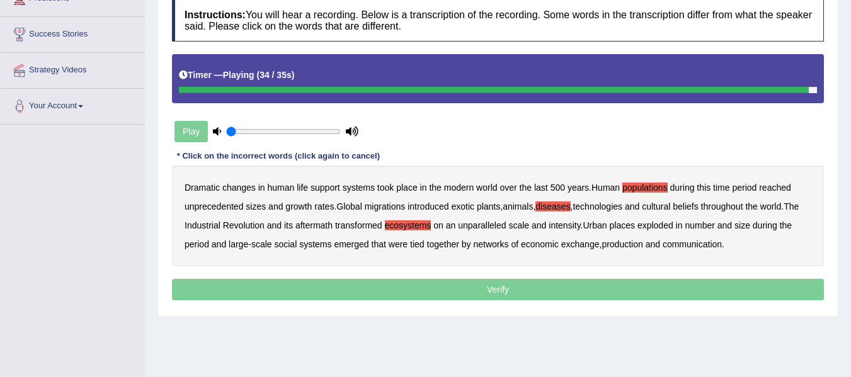
click at [640, 243] on b "production" at bounding box center [622, 244] width 41 height 10
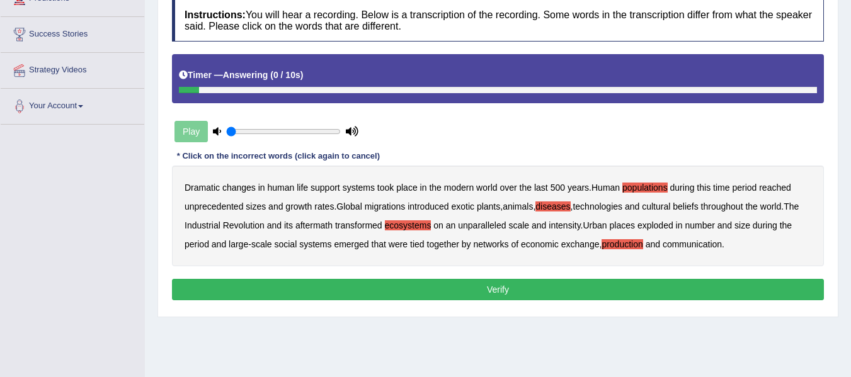
click at [483, 295] on button "Verify" at bounding box center [498, 289] width 652 height 21
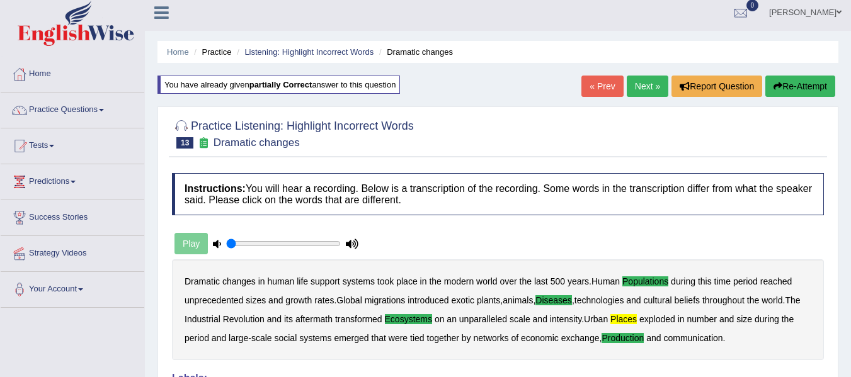
scroll to position [0, 0]
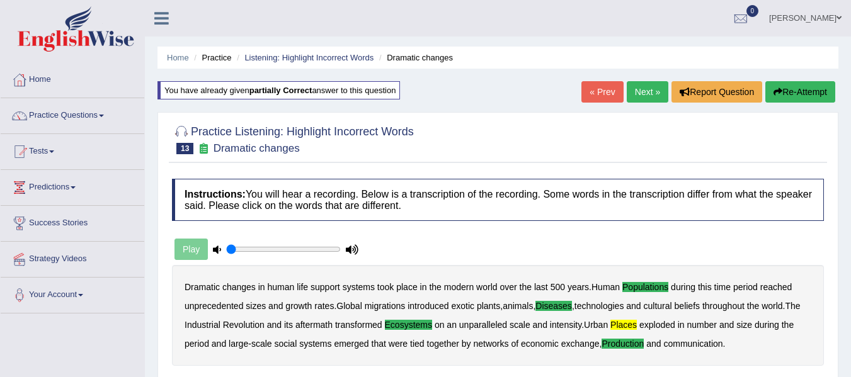
click at [641, 89] on link "Next »" at bounding box center [648, 91] width 42 height 21
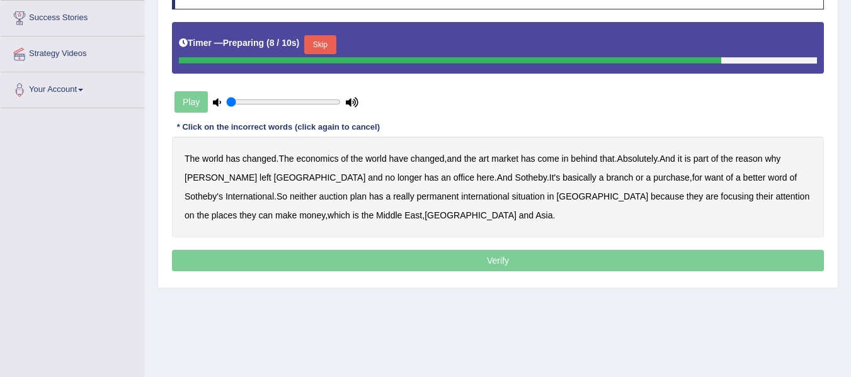
scroll to position [210, 0]
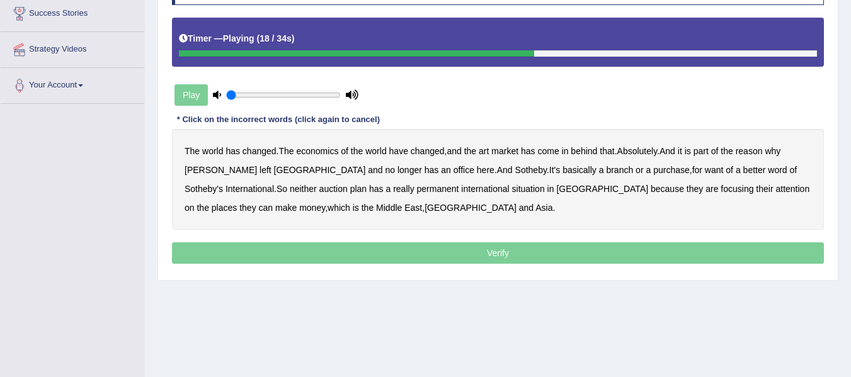
click at [653, 173] on b "purchase" at bounding box center [671, 170] width 37 height 10
click at [512, 187] on b "situation" at bounding box center [528, 189] width 33 height 10
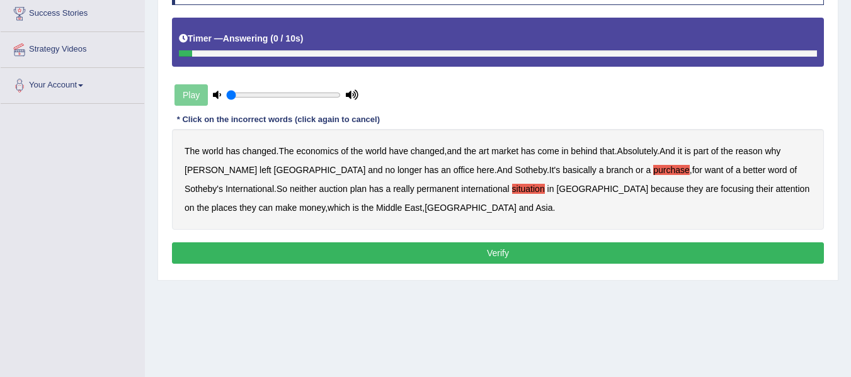
click at [535, 213] on b "Asia" at bounding box center [543, 208] width 17 height 10
click at [326, 213] on div "The world has changed . The economics of the world have changed , and the art m…" at bounding box center [498, 179] width 652 height 101
click at [535, 206] on b "Asia" at bounding box center [543, 208] width 17 height 10
click at [495, 255] on button "Verify" at bounding box center [498, 253] width 652 height 21
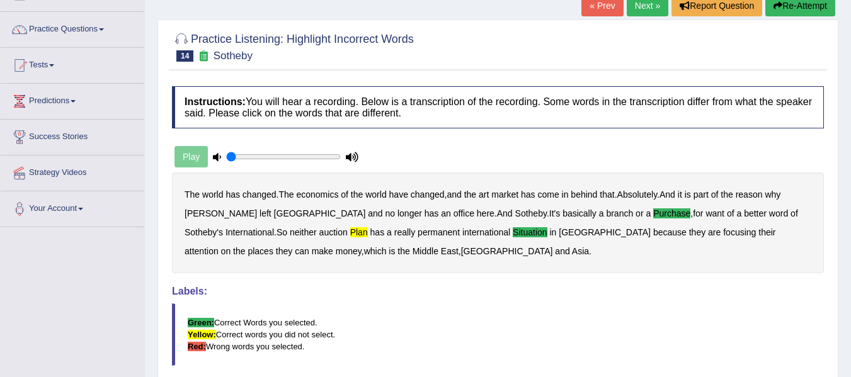
scroll to position [84, 0]
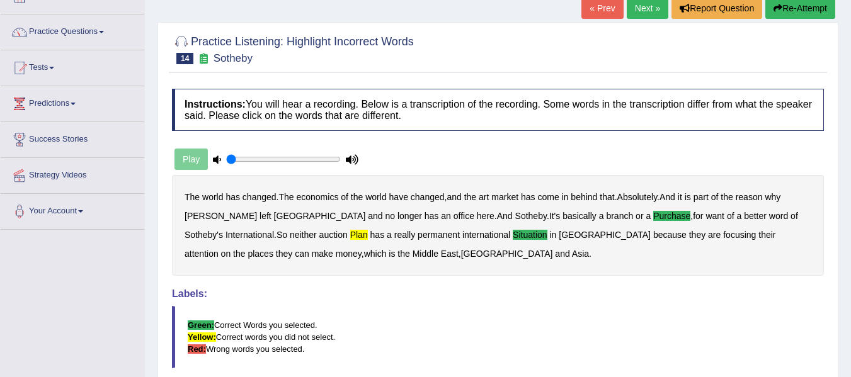
click at [799, 11] on button "Re-Attempt" at bounding box center [800, 7] width 70 height 21
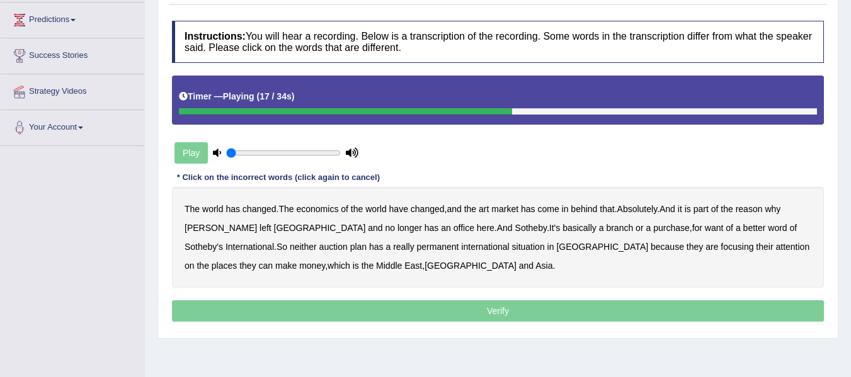
click at [653, 227] on b "purchase" at bounding box center [671, 228] width 37 height 10
click at [512, 248] on b "situation" at bounding box center [528, 247] width 33 height 10
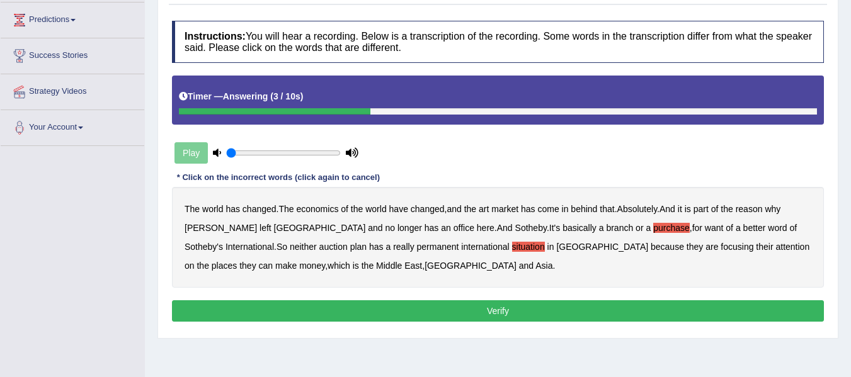
click at [350, 249] on b "plan" at bounding box center [358, 247] width 16 height 10
click at [405, 307] on button "Verify" at bounding box center [498, 310] width 652 height 21
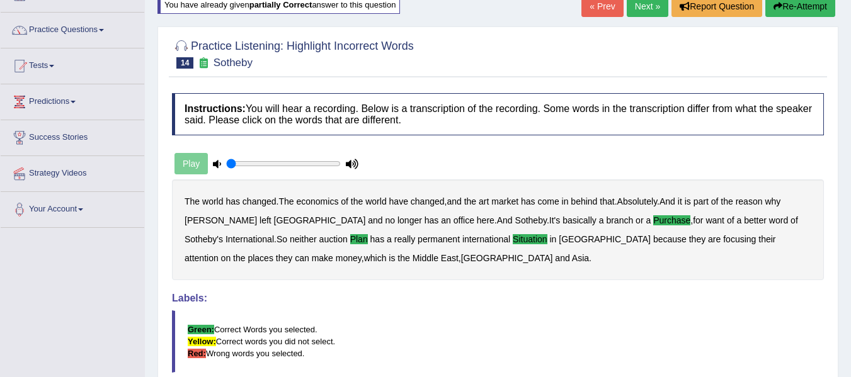
scroll to position [84, 0]
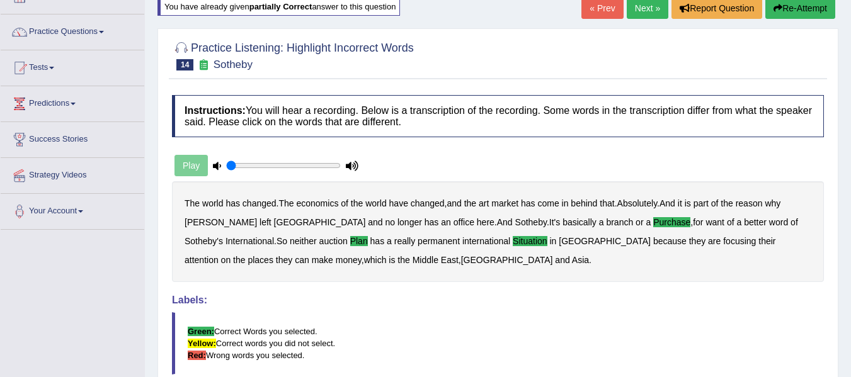
click at [801, 7] on button "Re-Attempt" at bounding box center [800, 7] width 70 height 21
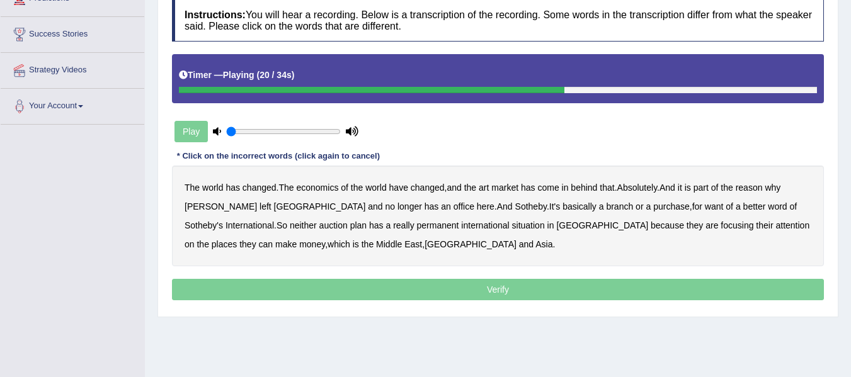
click at [653, 207] on b "purchase" at bounding box center [671, 207] width 37 height 10
click at [350, 227] on b "plan" at bounding box center [358, 225] width 16 height 10
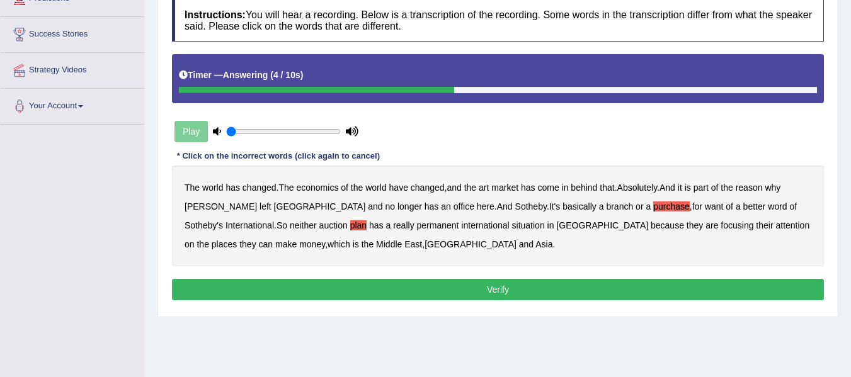
click at [527, 280] on button "Verify" at bounding box center [498, 289] width 652 height 21
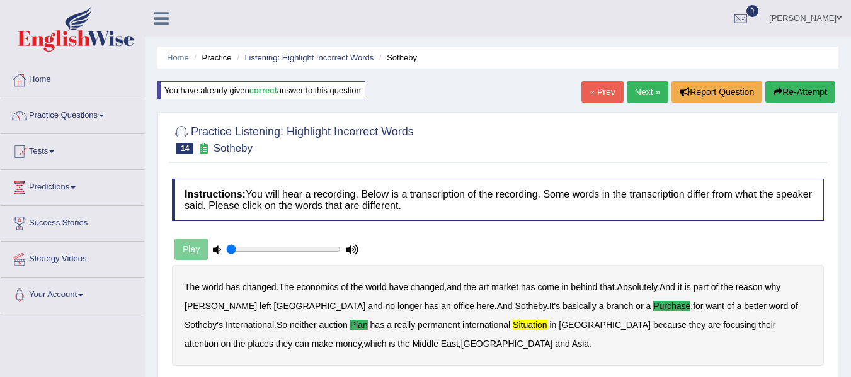
click at [651, 86] on link "Next »" at bounding box center [648, 91] width 42 height 21
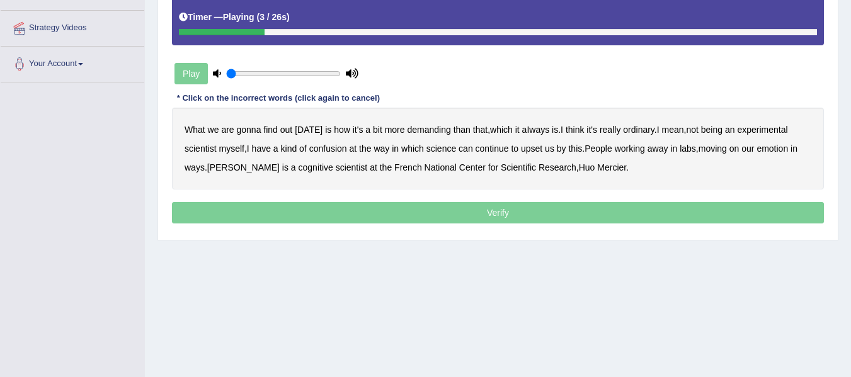
click at [435, 129] on b "demanding" at bounding box center [428, 130] width 43 height 10
drag, startPoint x: 630, startPoint y: 130, endPoint x: 672, endPoint y: 127, distance: 42.3
click at [631, 130] on b "ordinary" at bounding box center [638, 130] width 31 height 10
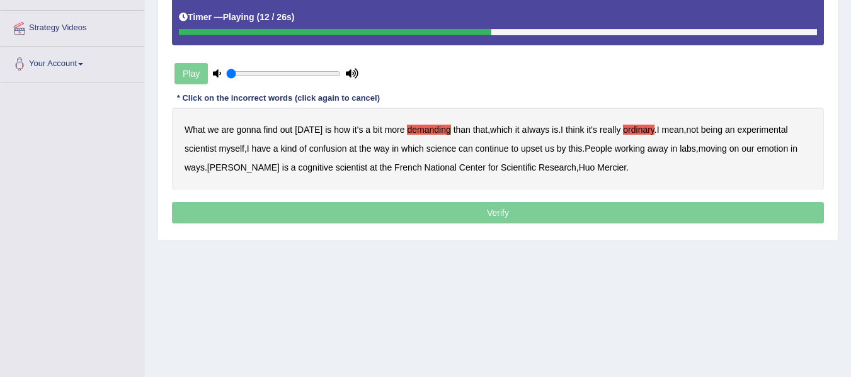
click at [328, 151] on b "confusion" at bounding box center [328, 149] width 38 height 10
click at [539, 149] on b "upset" at bounding box center [531, 149] width 21 height 10
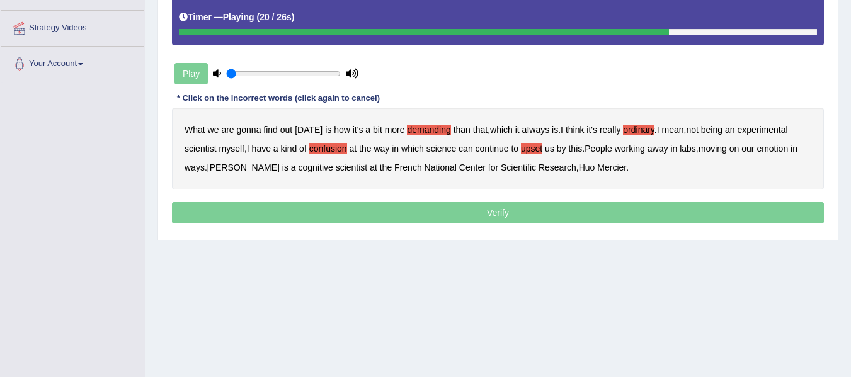
click at [781, 149] on b "emotion" at bounding box center [772, 149] width 31 height 10
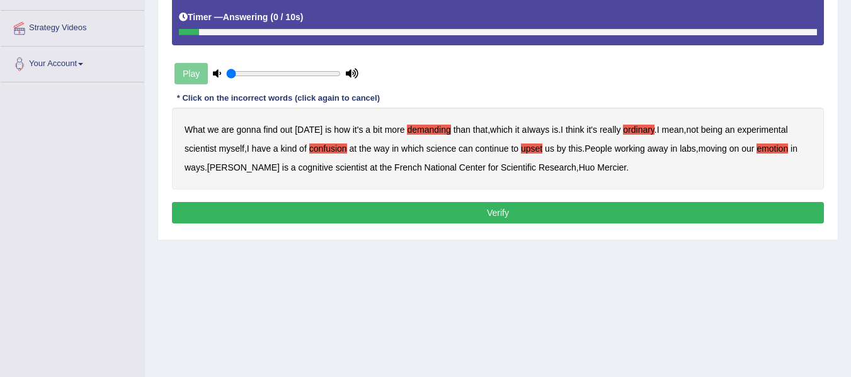
click at [527, 212] on button "Verify" at bounding box center [498, 212] width 652 height 21
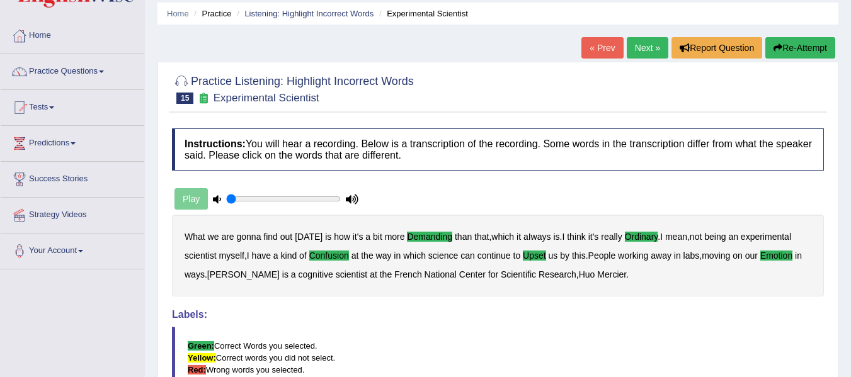
scroll to position [42, 0]
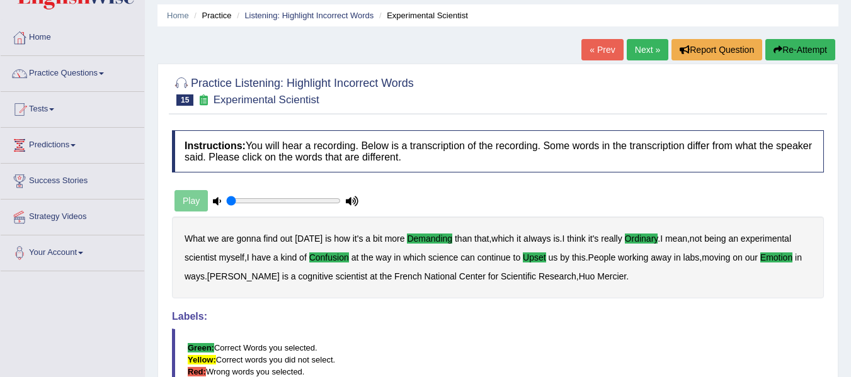
click at [648, 56] on link "Next »" at bounding box center [648, 49] width 42 height 21
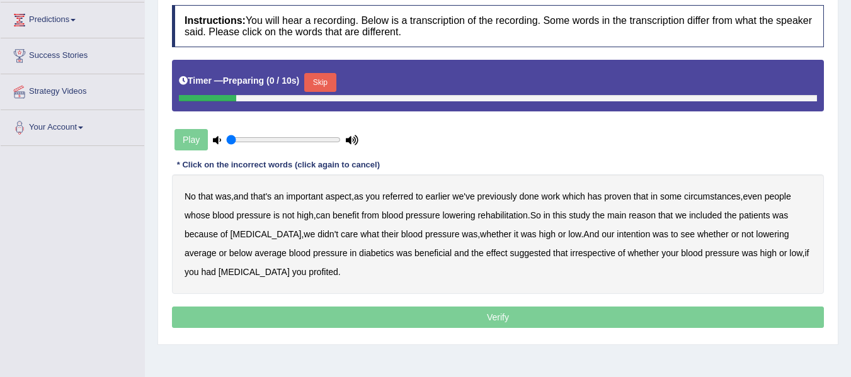
scroll to position [168, 0]
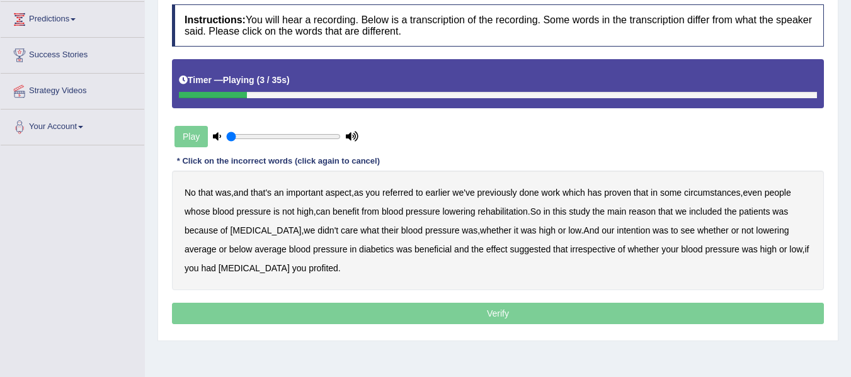
click at [405, 193] on b "referred" at bounding box center [397, 193] width 31 height 10
click at [740, 190] on b "circumstances" at bounding box center [712, 193] width 56 height 10
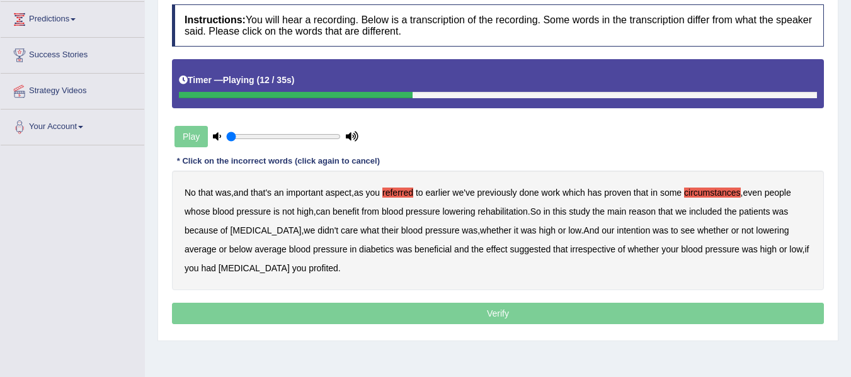
click at [519, 210] on b "rehabilitation" at bounding box center [503, 212] width 50 height 10
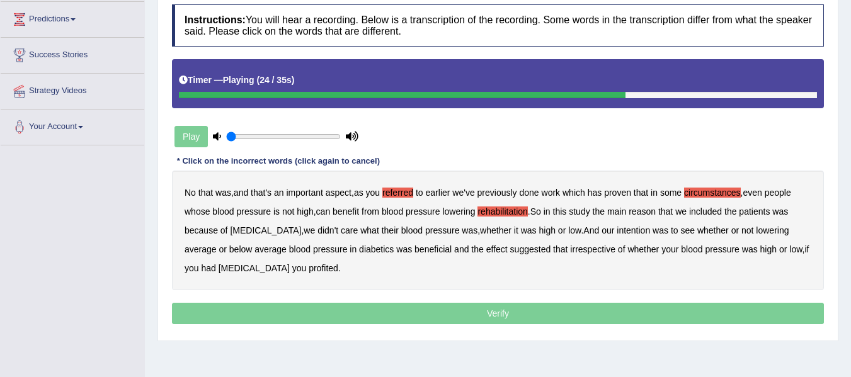
click at [617, 233] on b "intention" at bounding box center [633, 231] width 33 height 10
click at [486, 246] on b "effect" at bounding box center [496, 249] width 21 height 10
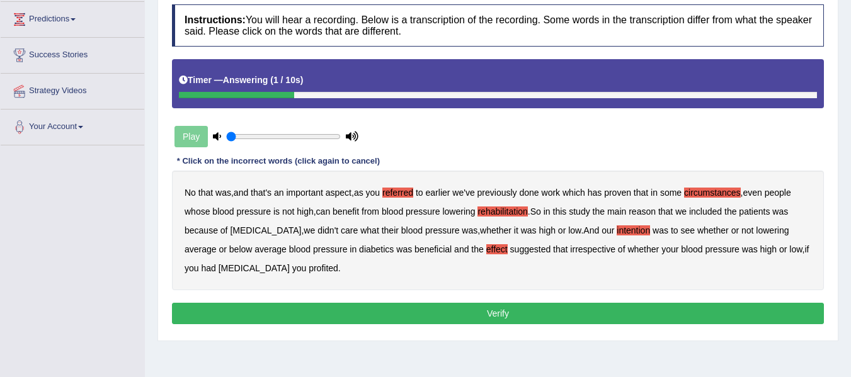
click at [309, 267] on b "profited" at bounding box center [324, 268] width 30 height 10
click at [490, 318] on button "Verify" at bounding box center [498, 313] width 652 height 21
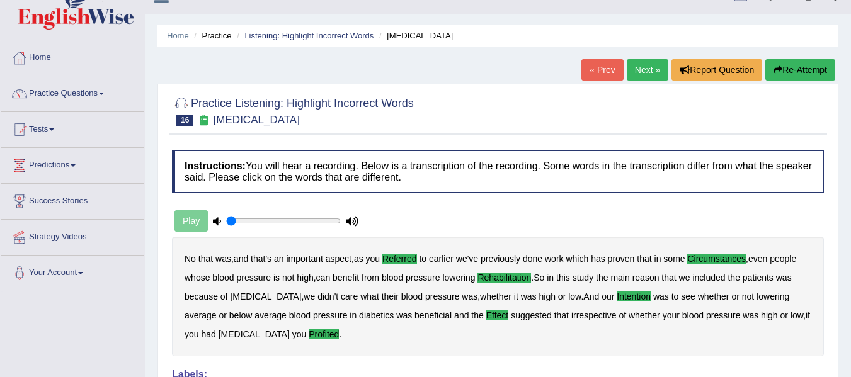
scroll to position [0, 0]
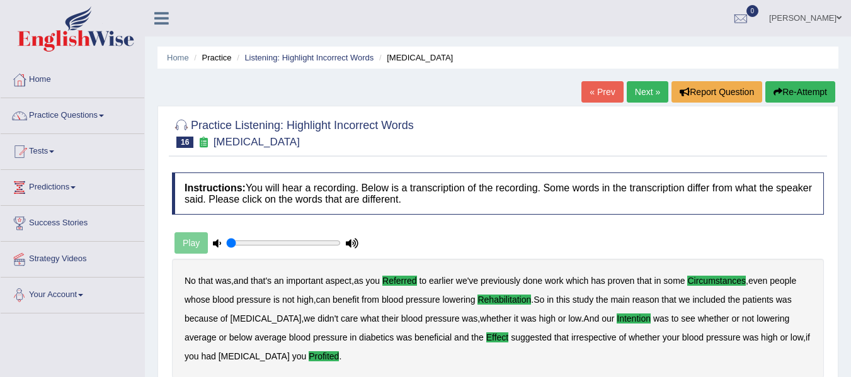
click at [643, 93] on link "Next »" at bounding box center [648, 91] width 42 height 21
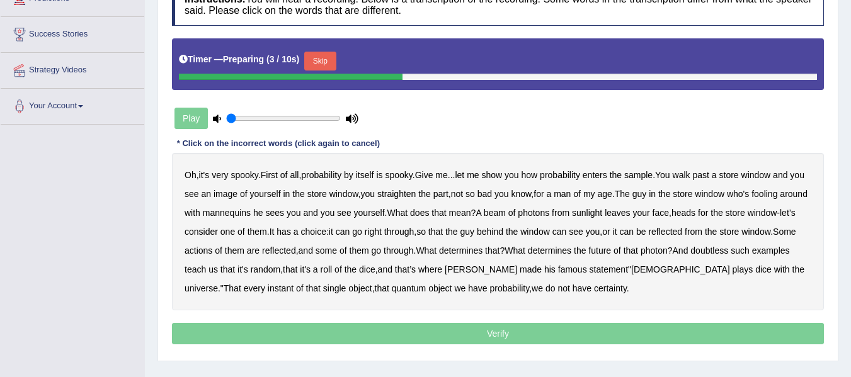
scroll to position [231, 0]
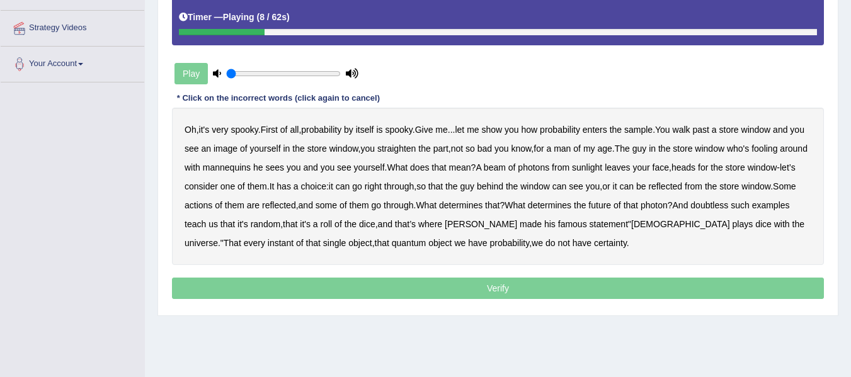
click at [653, 130] on b "sample" at bounding box center [638, 130] width 28 height 10
click at [533, 161] on div "Oh , it's very spooky . First of all , probability by itself is spooky . Give m…" at bounding box center [498, 186] width 652 height 157
click at [506, 167] on b "beam" at bounding box center [495, 168] width 22 height 10
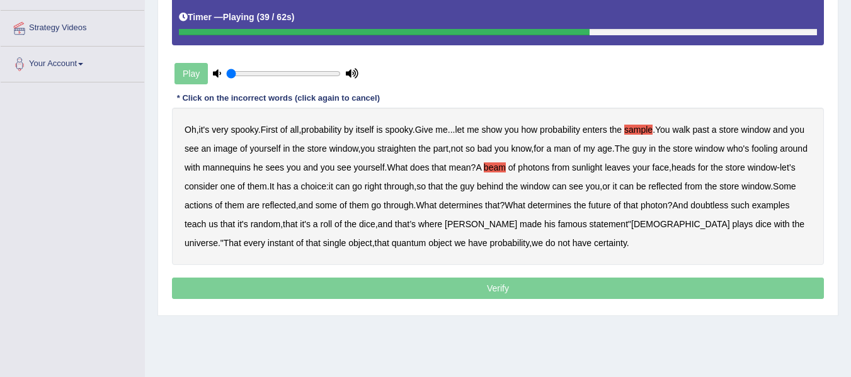
click at [212, 207] on b "actions" at bounding box center [199, 205] width 28 height 10
click at [774, 200] on div "Oh , it's very spooky . First of all , probability by itself is spooky . Give m…" at bounding box center [498, 186] width 652 height 157
click at [728, 206] on b "doubtless" at bounding box center [709, 205] width 38 height 10
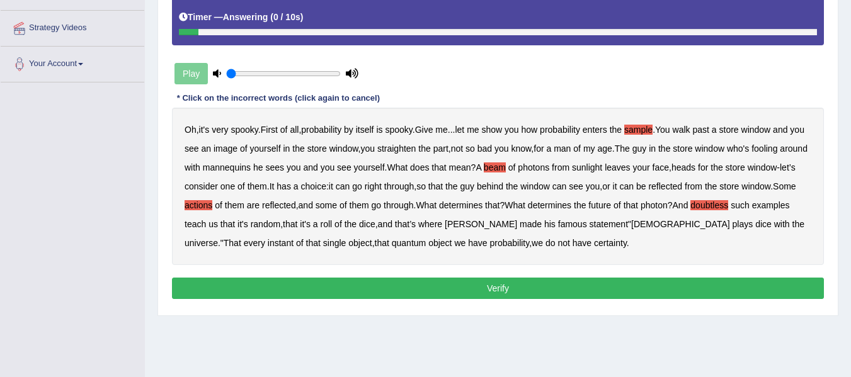
click at [560, 286] on button "Verify" at bounding box center [498, 288] width 652 height 21
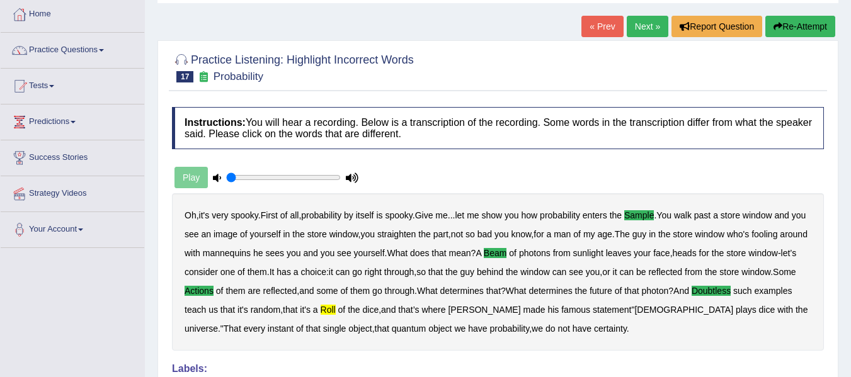
scroll to position [63, 0]
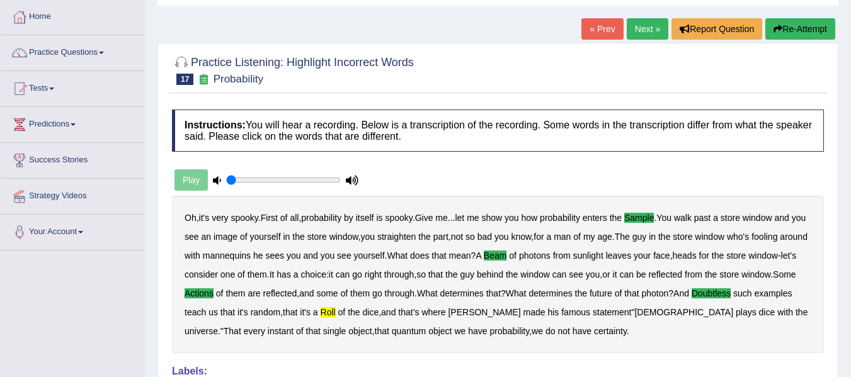
click at [793, 40] on button "Re-Attempt" at bounding box center [800, 28] width 70 height 21
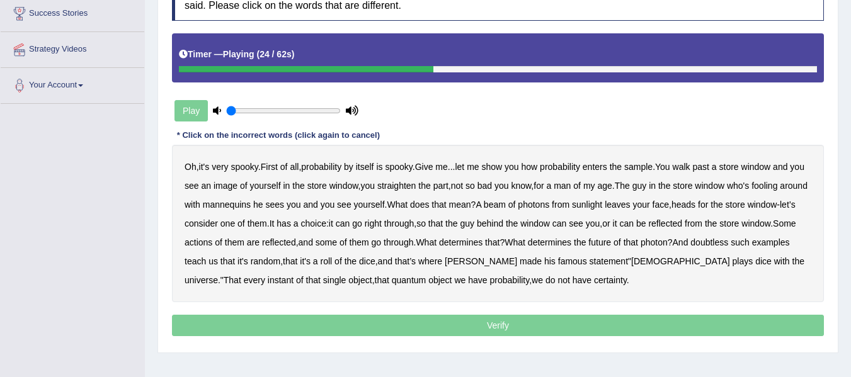
click at [506, 203] on b "beam" at bounding box center [495, 205] width 22 height 10
click at [212, 245] on b "actions" at bounding box center [199, 242] width 28 height 10
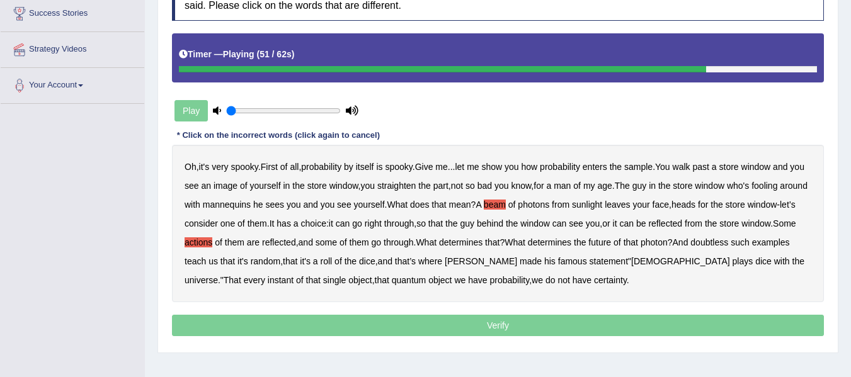
click at [333, 261] on b "roll" at bounding box center [327, 261] width 12 height 10
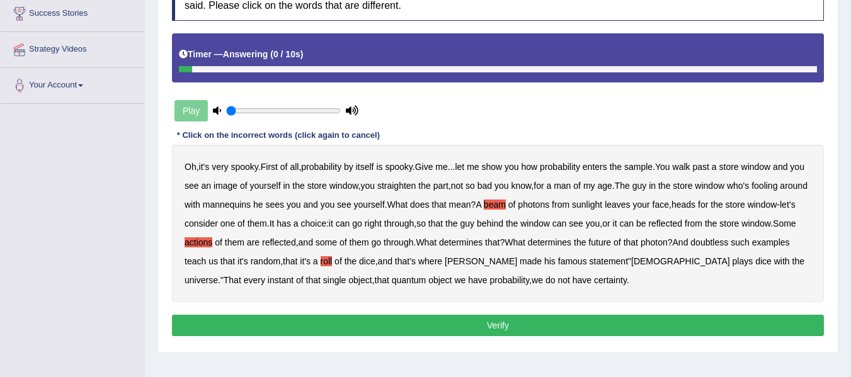
click at [545, 320] on button "Verify" at bounding box center [498, 325] width 652 height 21
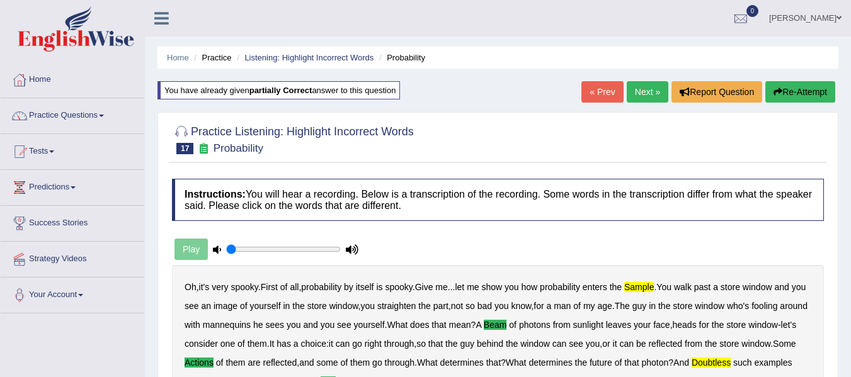
click at [644, 86] on link "Next »" at bounding box center [648, 91] width 42 height 21
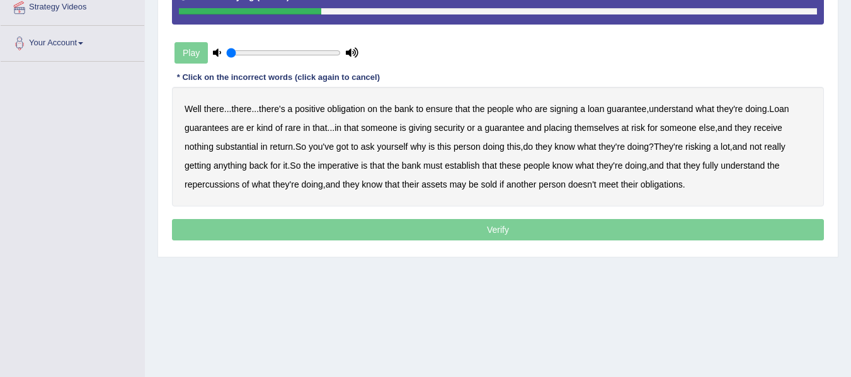
click at [683, 110] on b "understand" at bounding box center [671, 109] width 44 height 10
click at [249, 130] on b "er" at bounding box center [250, 128] width 8 height 10
click at [252, 129] on b "er" at bounding box center [250, 128] width 8 height 10
click at [294, 128] on b "rare" at bounding box center [293, 128] width 16 height 10
click at [235, 149] on b "substantial" at bounding box center [237, 147] width 42 height 10
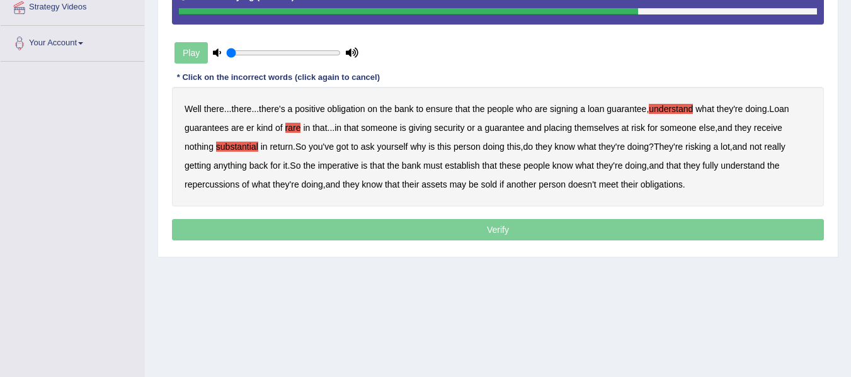
click at [338, 168] on b "imperative" at bounding box center [338, 166] width 41 height 10
click at [471, 166] on b "establish" at bounding box center [462, 166] width 35 height 10
click at [200, 188] on b "repercussions" at bounding box center [212, 185] width 55 height 10
click at [431, 183] on b "assets" at bounding box center [433, 185] width 25 height 10
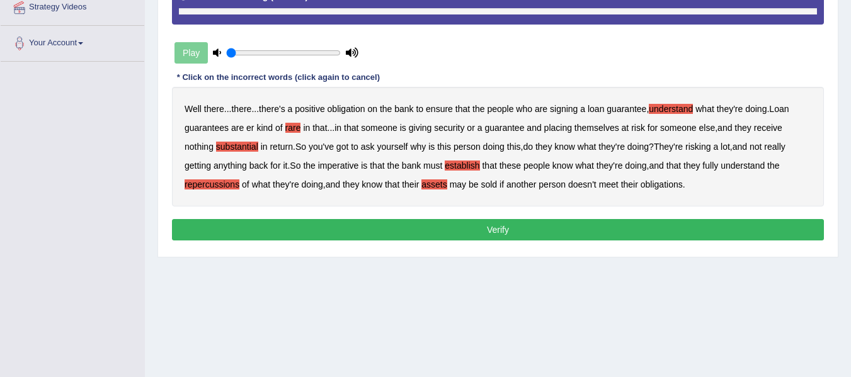
click at [503, 227] on p "Verify" at bounding box center [498, 229] width 652 height 21
click at [481, 224] on button "Verify" at bounding box center [498, 229] width 652 height 21
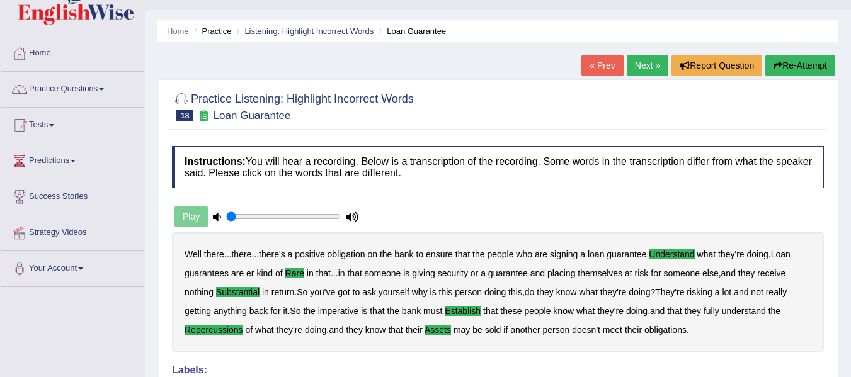
scroll to position [21, 0]
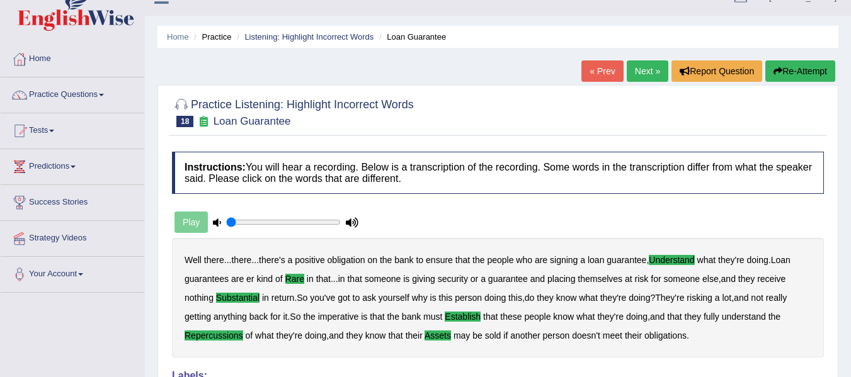
click at [636, 67] on link "Next »" at bounding box center [648, 70] width 42 height 21
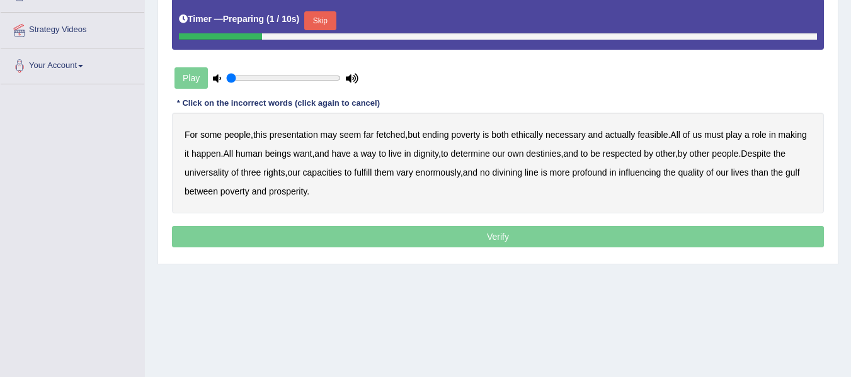
scroll to position [231, 0]
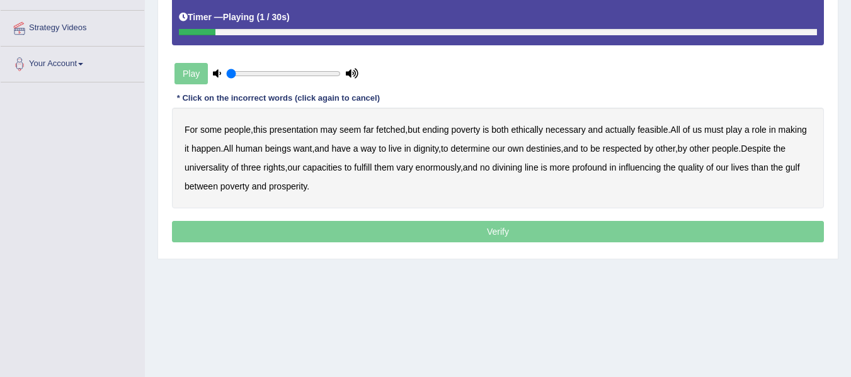
click at [283, 129] on b "presentation" at bounding box center [294, 130] width 49 height 10
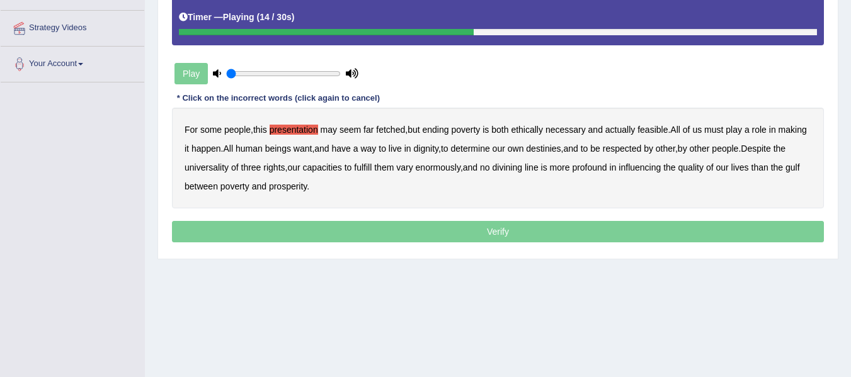
click at [376, 146] on b "way" at bounding box center [368, 149] width 16 height 10
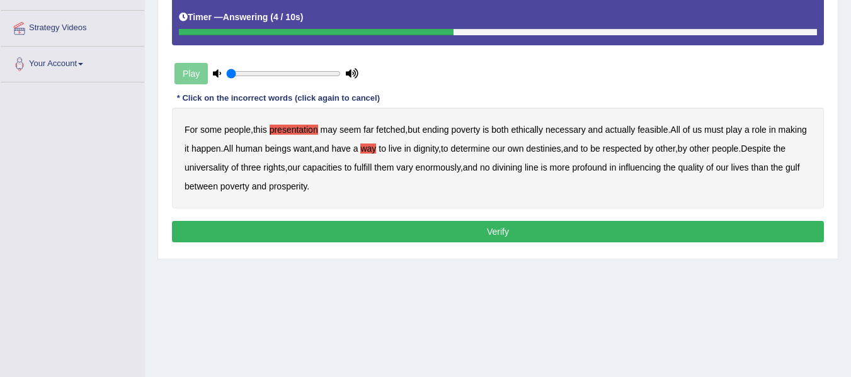
click at [532, 129] on b "ethically" at bounding box center [527, 130] width 32 height 10
click at [480, 229] on button "Verify" at bounding box center [498, 231] width 652 height 21
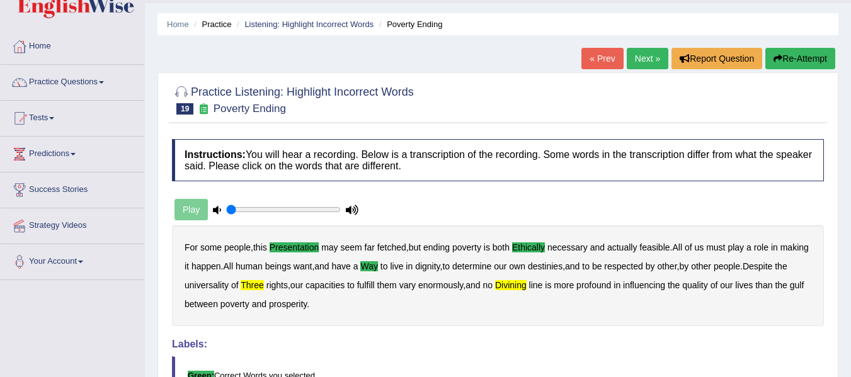
scroll to position [0, 0]
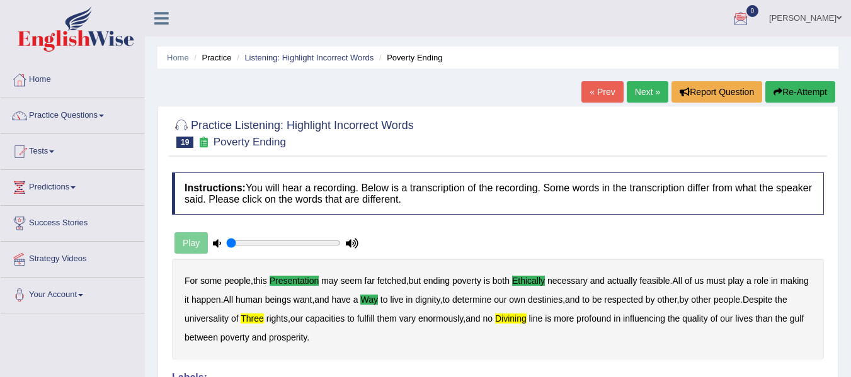
click at [774, 103] on button "Re-Attempt" at bounding box center [800, 91] width 70 height 21
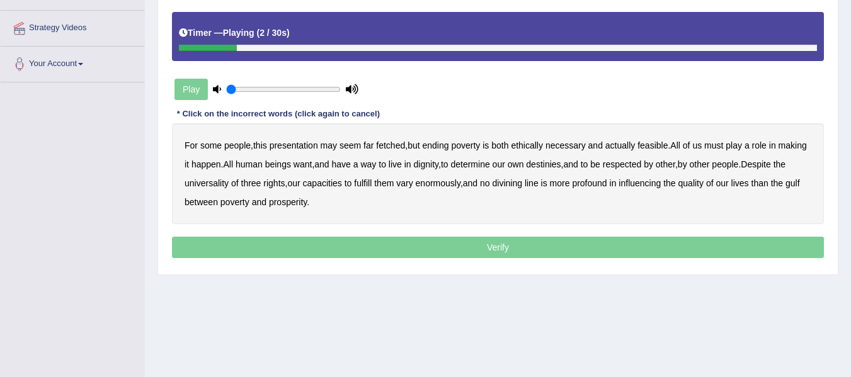
click at [309, 147] on b "presentation" at bounding box center [294, 145] width 49 height 10
click at [539, 147] on b "ethically" at bounding box center [527, 145] width 32 height 10
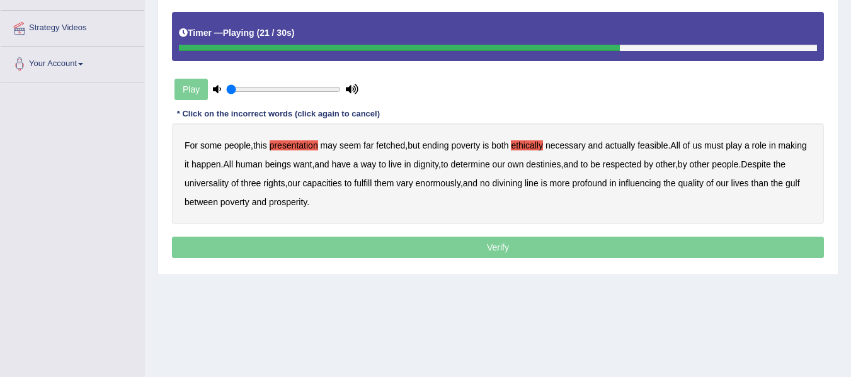
click at [261, 186] on b "three" at bounding box center [251, 183] width 20 height 10
drag, startPoint x: 256, startPoint y: 182, endPoint x: 288, endPoint y: 189, distance: 32.3
click at [229, 184] on b "universality" at bounding box center [207, 183] width 44 height 10
drag, startPoint x: 251, startPoint y: 180, endPoint x: 262, endPoint y: 183, distance: 12.0
click at [229, 183] on b "universality" at bounding box center [207, 183] width 44 height 10
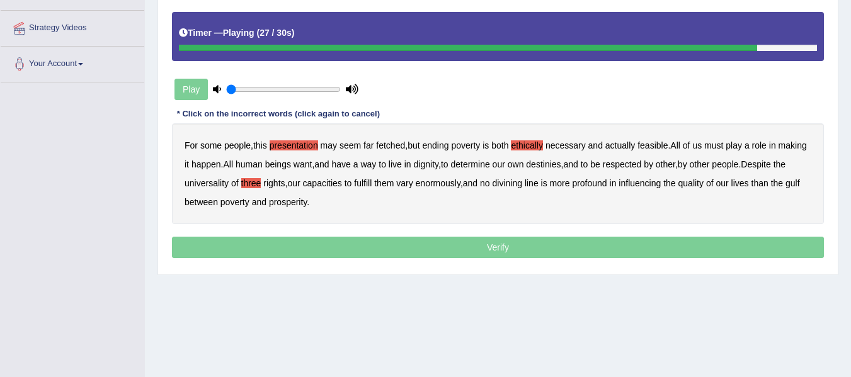
click at [522, 184] on b "divining" at bounding box center [508, 183] width 30 height 10
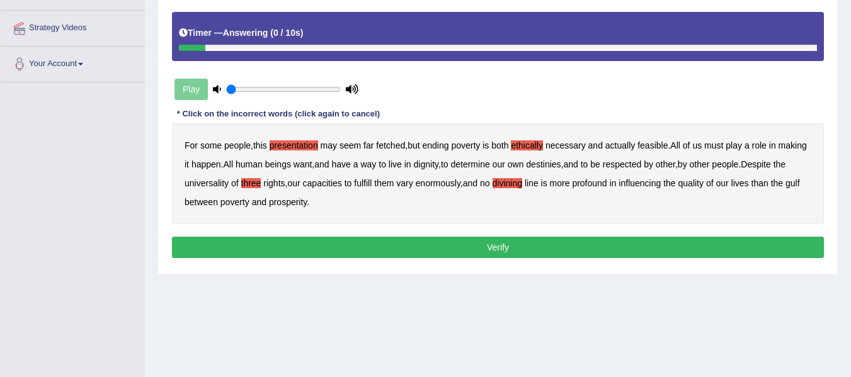
click at [519, 245] on button "Verify" at bounding box center [498, 247] width 652 height 21
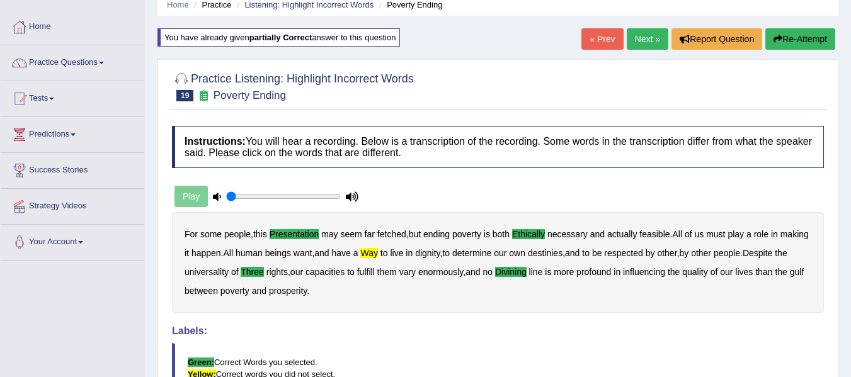
scroll to position [32, 0]
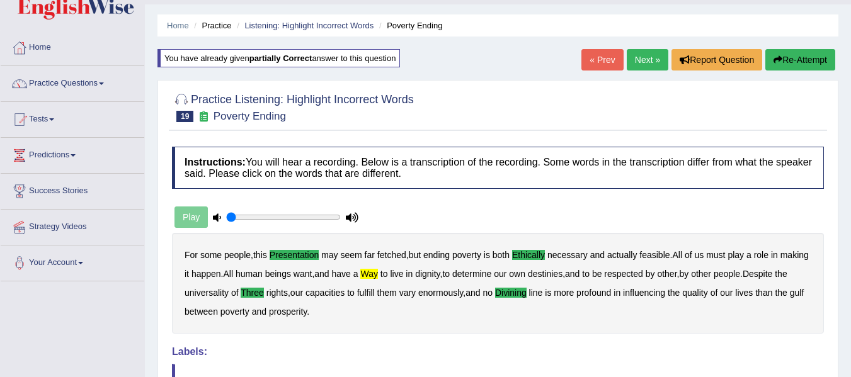
click at [636, 62] on link "Next »" at bounding box center [648, 59] width 42 height 21
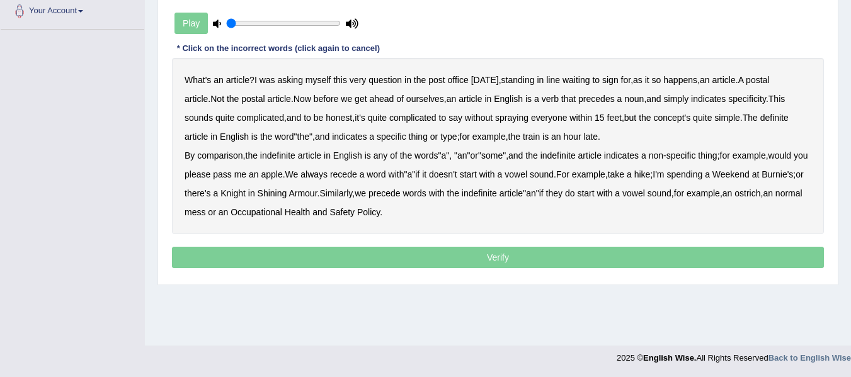
scroll to position [263, 0]
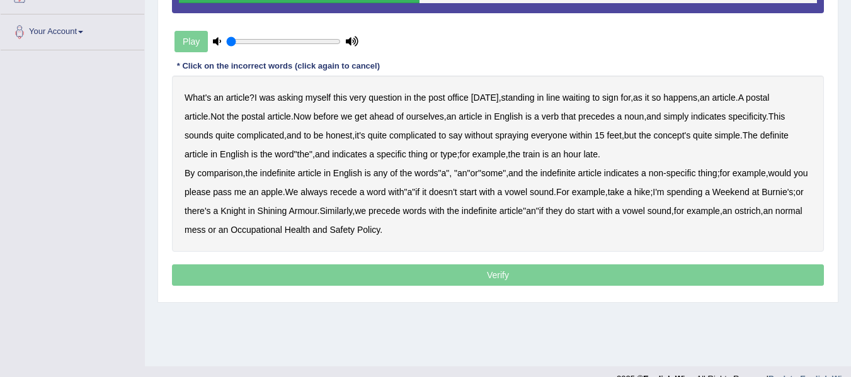
click at [520, 134] on b "spraying" at bounding box center [511, 135] width 33 height 10
drag, startPoint x: 357, startPoint y: 193, endPoint x: 364, endPoint y: 195, distance: 7.4
click at [357, 193] on b "recede" at bounding box center [343, 192] width 27 height 10
click at [246, 212] on b "Knight" at bounding box center [232, 211] width 25 height 10
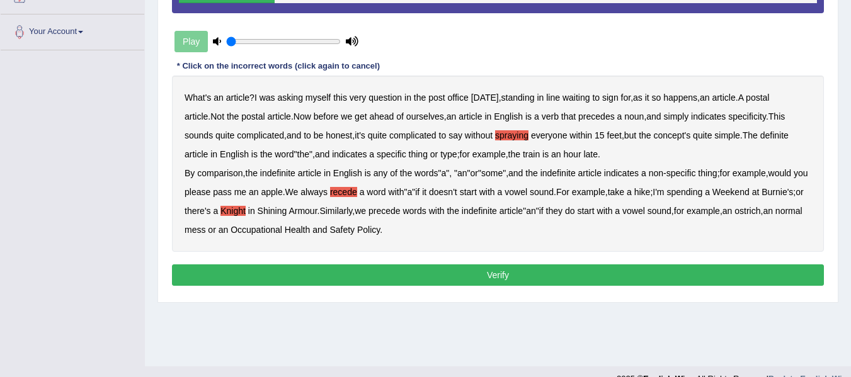
click at [478, 270] on button "Verify" at bounding box center [498, 275] width 652 height 21
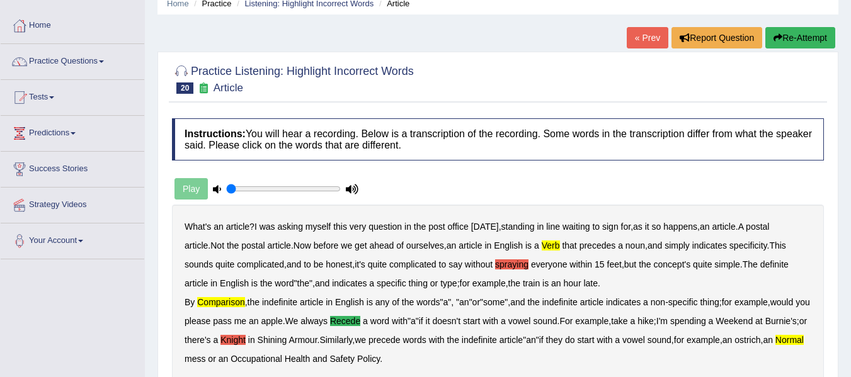
scroll to position [53, 0]
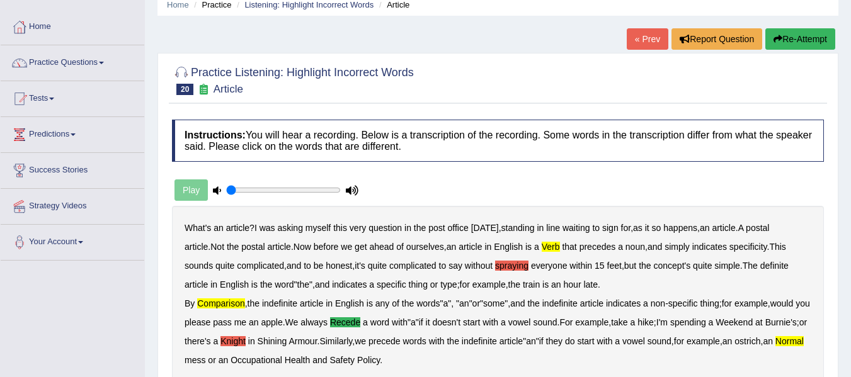
click at [810, 36] on button "Re-Attempt" at bounding box center [800, 38] width 70 height 21
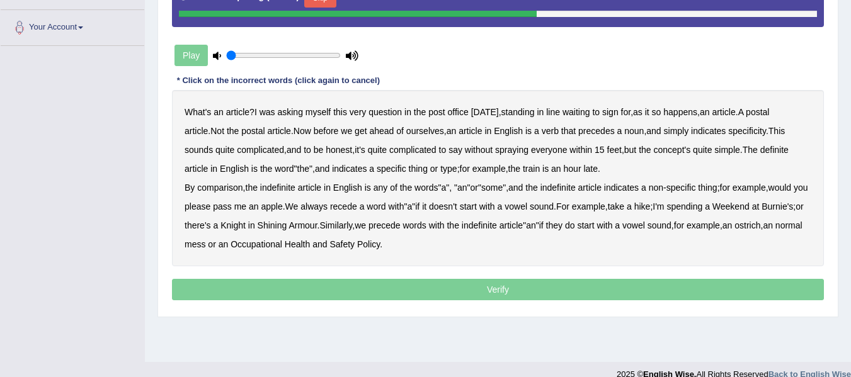
scroll to position [263, 0]
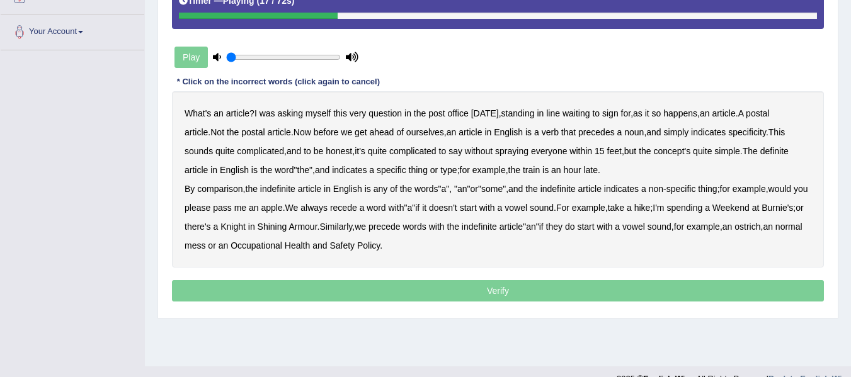
click at [558, 133] on b "verb" at bounding box center [550, 132] width 17 height 10
click at [227, 190] on b "comparison" at bounding box center [219, 189] width 45 height 10
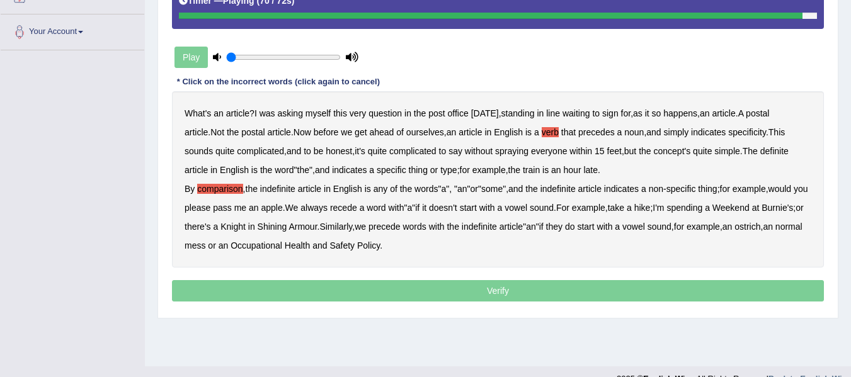
click at [775, 232] on b "normal" at bounding box center [788, 227] width 27 height 10
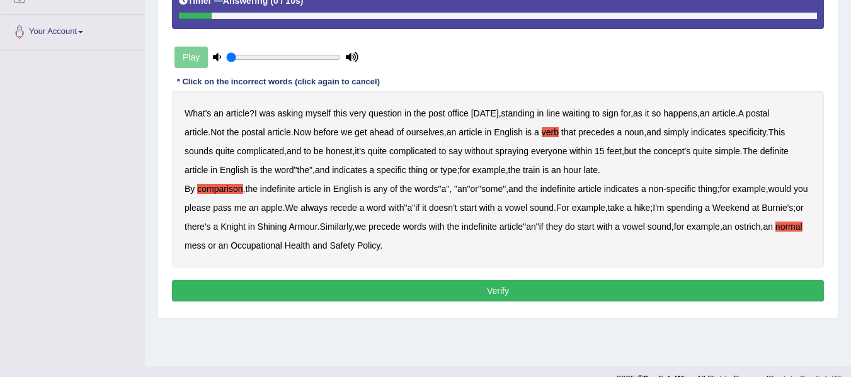
click at [485, 299] on button "Verify" at bounding box center [498, 290] width 652 height 21
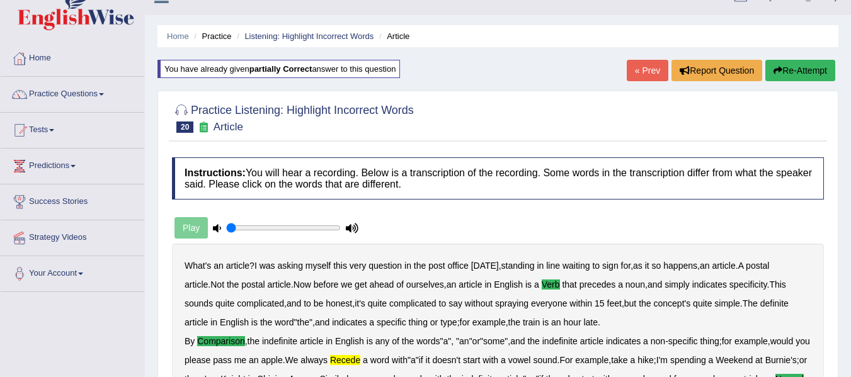
scroll to position [21, 0]
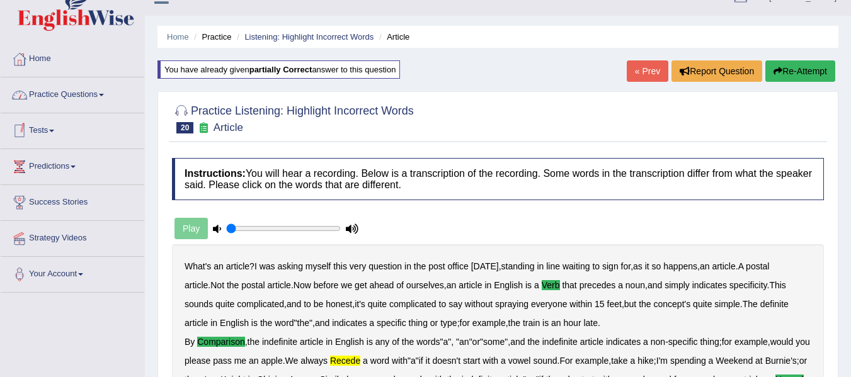
click at [61, 104] on link "Practice Questions" at bounding box center [73, 92] width 144 height 31
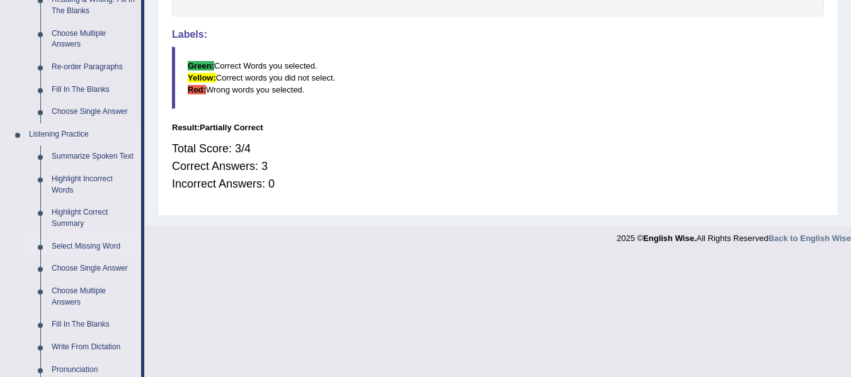
scroll to position [462, 0]
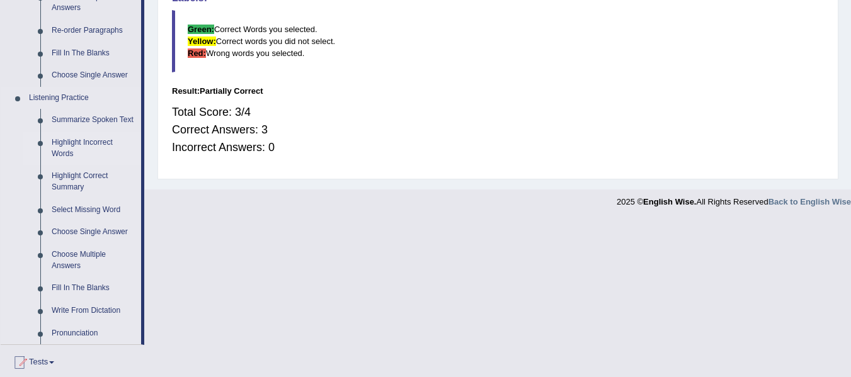
click at [76, 146] on link "Highlight Incorrect Words" at bounding box center [93, 148] width 95 height 33
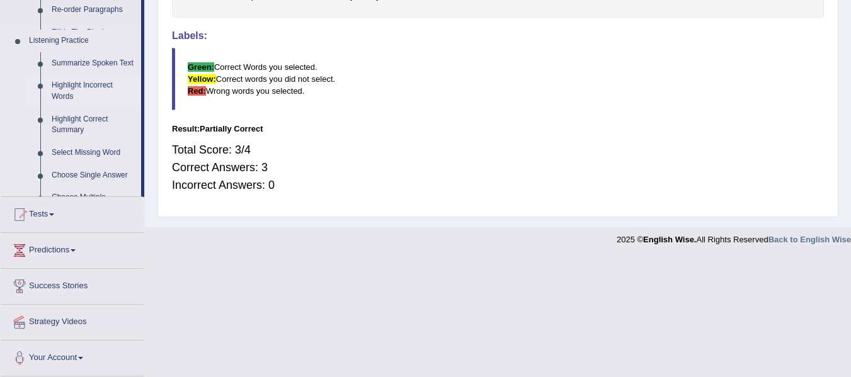
scroll to position [306, 0]
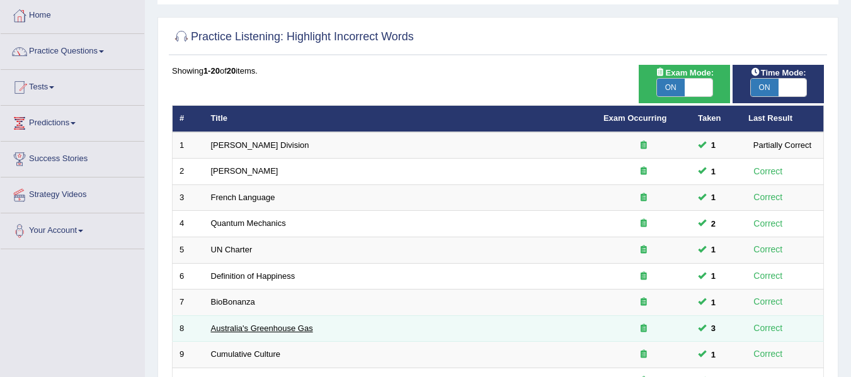
scroll to position [30, 0]
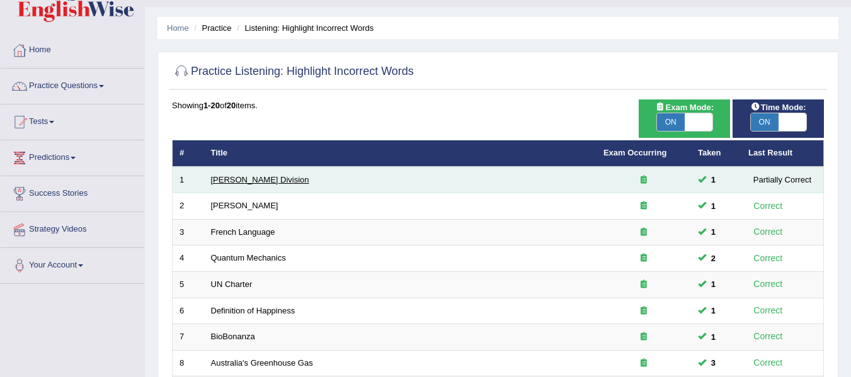
click at [239, 181] on link "[PERSON_NAME] Division" at bounding box center [260, 179] width 98 height 9
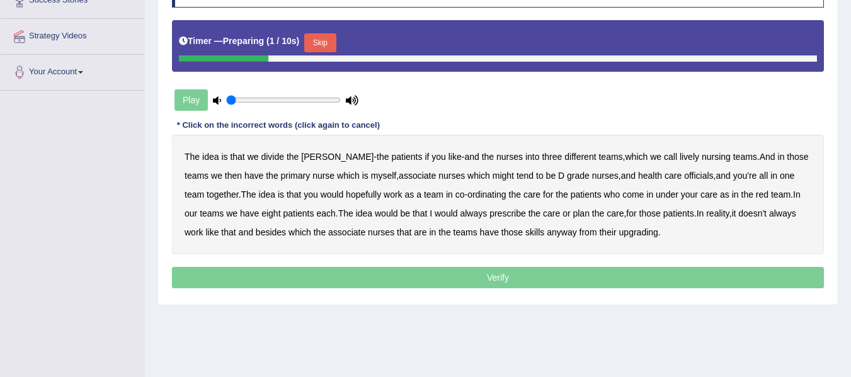
scroll to position [231, 0]
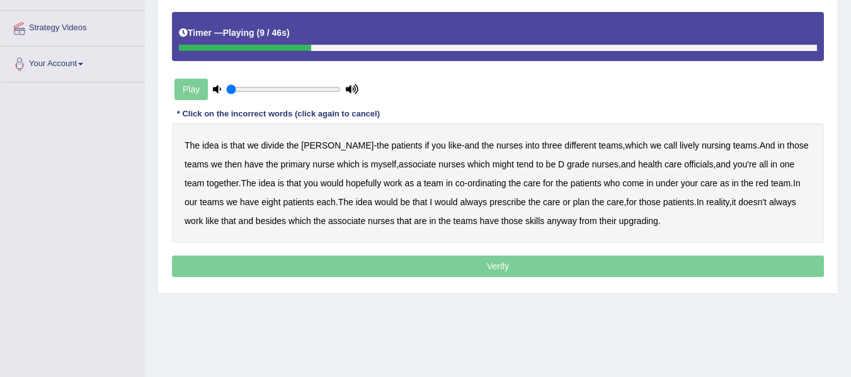
click at [680, 146] on b "lively" at bounding box center [690, 145] width 20 height 10
click at [684, 163] on b "officials" at bounding box center [698, 164] width 29 height 10
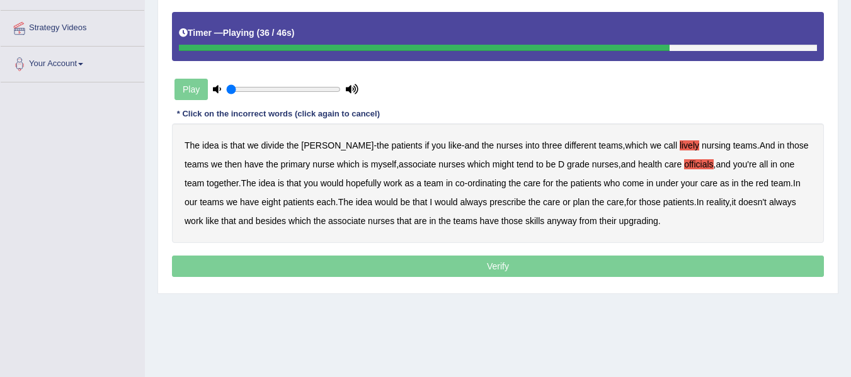
click at [495, 203] on b "prescribe" at bounding box center [507, 202] width 37 height 10
click at [635, 222] on b "upgrading" at bounding box center [638, 221] width 39 height 10
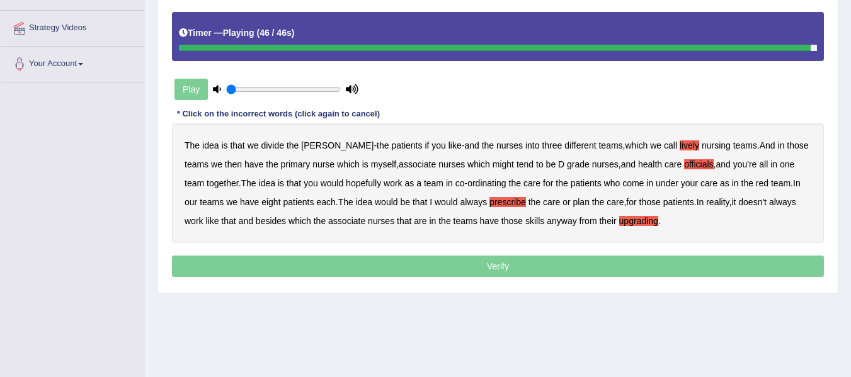
click at [503, 267] on p "Verify" at bounding box center [498, 266] width 652 height 21
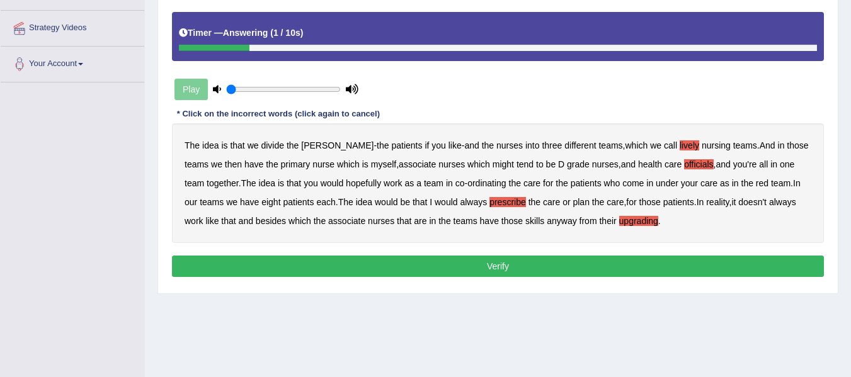
click at [503, 267] on button "Verify" at bounding box center [498, 266] width 652 height 21
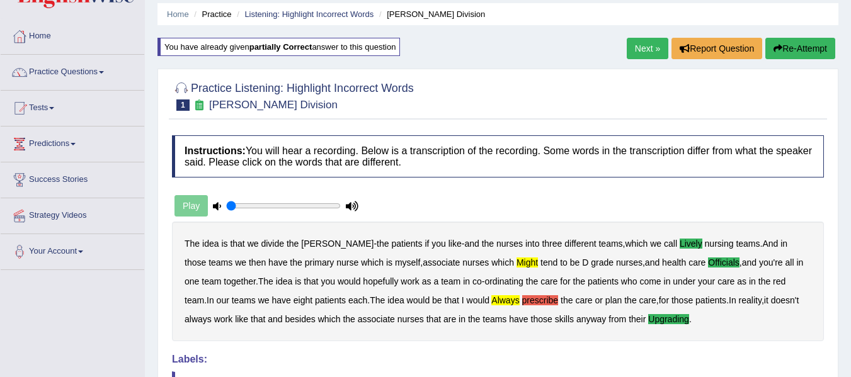
scroll to position [0, 0]
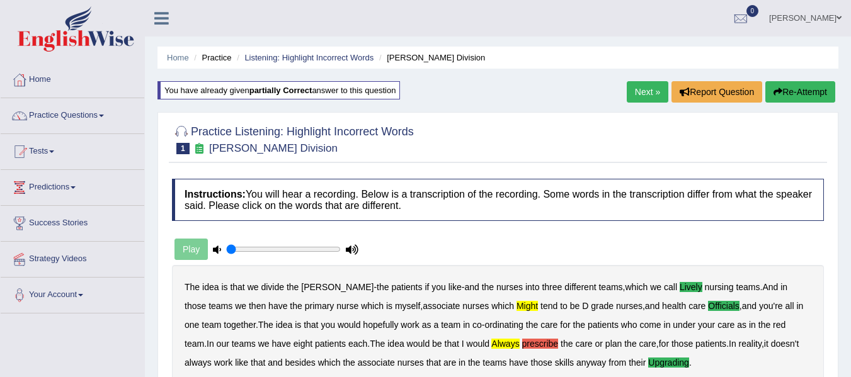
click at [811, 89] on button "Re-Attempt" at bounding box center [800, 91] width 70 height 21
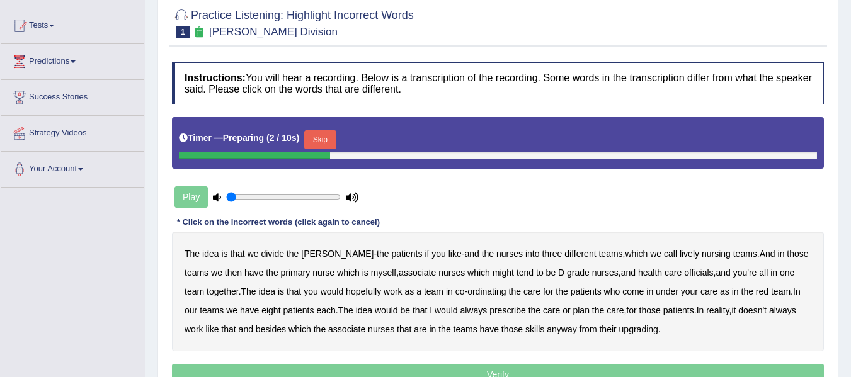
scroll to position [168, 0]
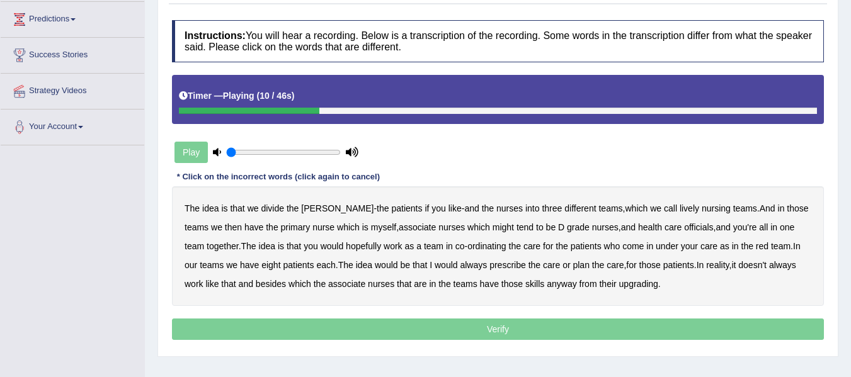
drag, startPoint x: 654, startPoint y: 207, endPoint x: 700, endPoint y: 209, distance: 46.0
click at [680, 208] on b "lively" at bounding box center [690, 208] width 20 height 10
drag, startPoint x: 667, startPoint y: 223, endPoint x: 718, endPoint y: 225, distance: 51.7
click at [684, 223] on b "officials" at bounding box center [698, 227] width 29 height 10
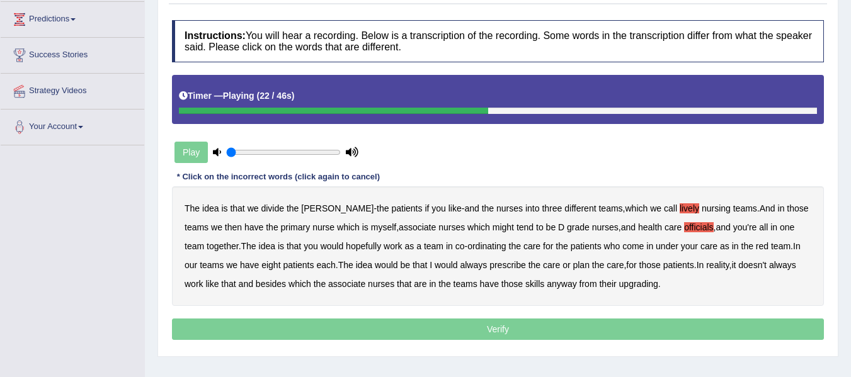
click at [355, 110] on div at bounding box center [333, 111] width 309 height 6
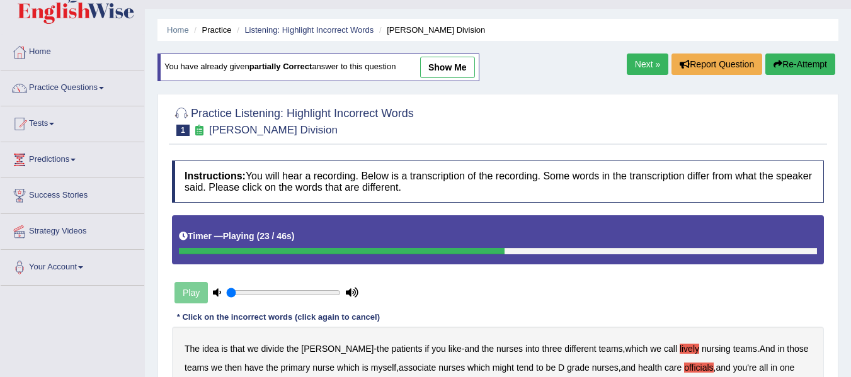
scroll to position [0, 0]
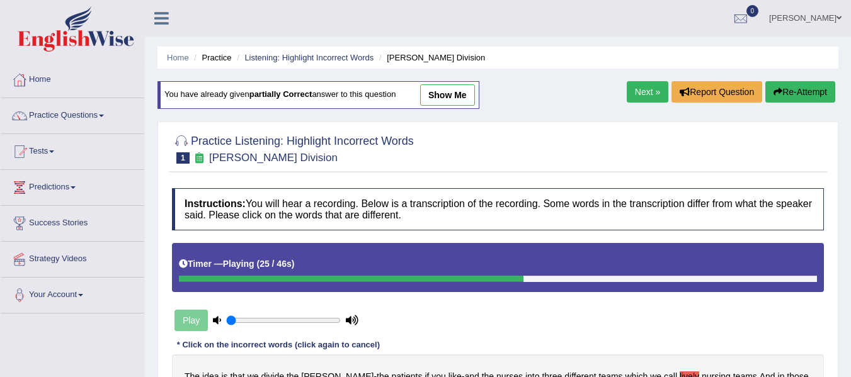
click at [805, 83] on button "Re-Attempt" at bounding box center [800, 91] width 70 height 21
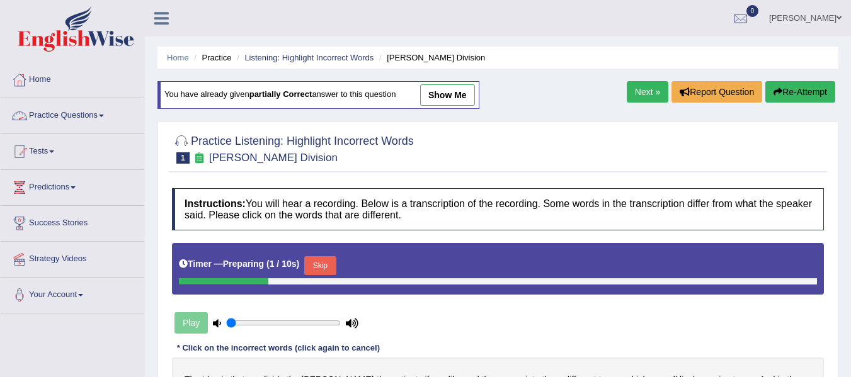
click at [52, 118] on link "Practice Questions" at bounding box center [73, 113] width 144 height 31
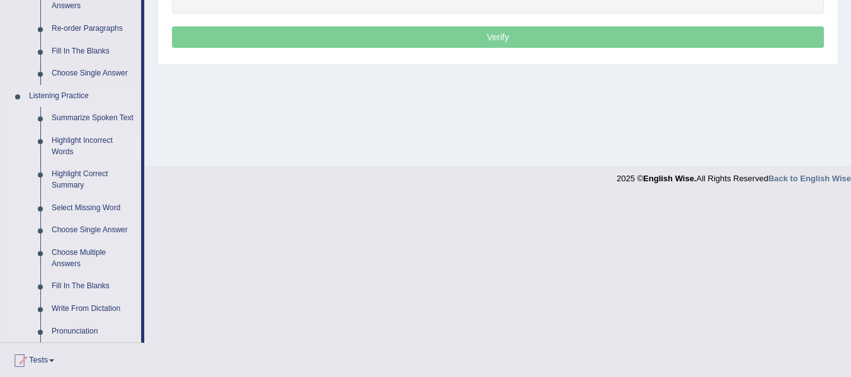
scroll to position [483, 0]
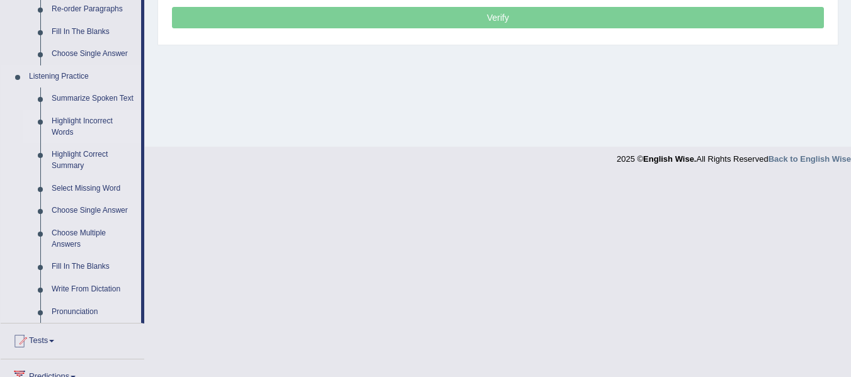
click at [69, 125] on link "Highlight Incorrect Words" at bounding box center [93, 126] width 95 height 33
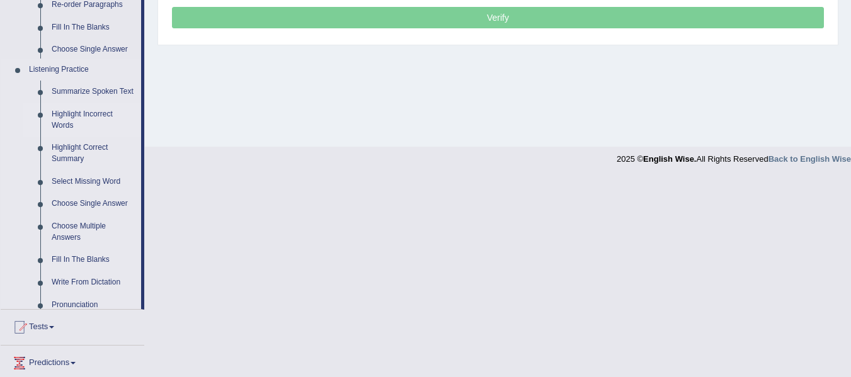
scroll to position [284, 0]
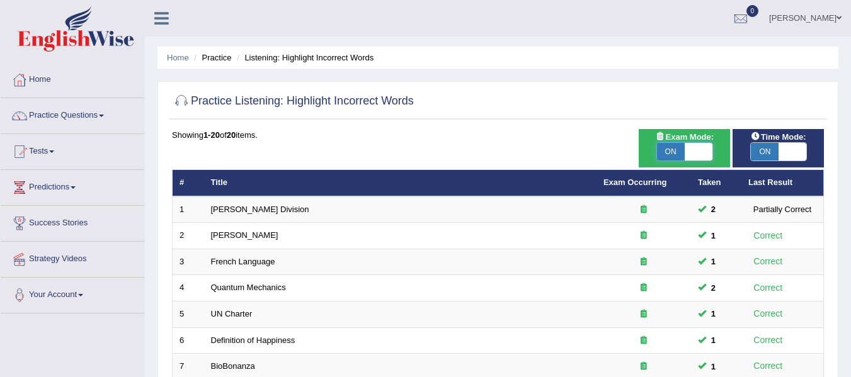
click at [694, 150] on span at bounding box center [699, 152] width 28 height 18
checkbox input "false"
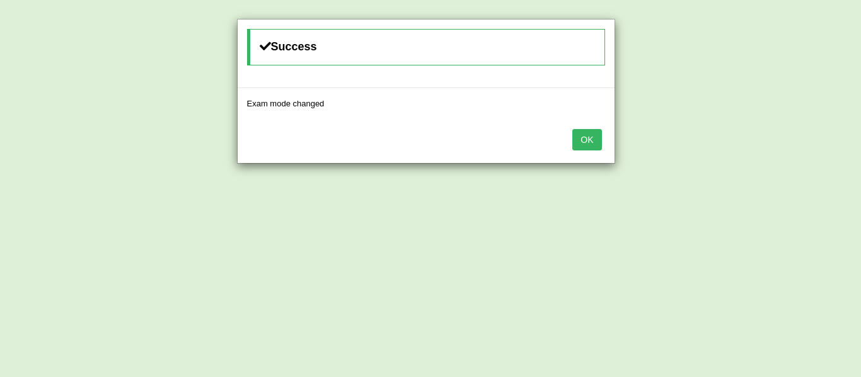
drag, startPoint x: 584, startPoint y: 140, endPoint x: 710, endPoint y: 132, distance: 126.2
click at [586, 139] on button "OK" at bounding box center [586, 139] width 29 height 21
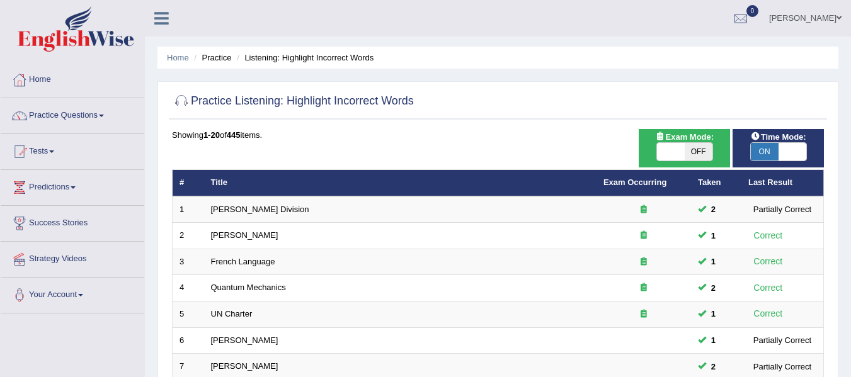
click at [788, 155] on span at bounding box center [793, 152] width 28 height 18
checkbox input "false"
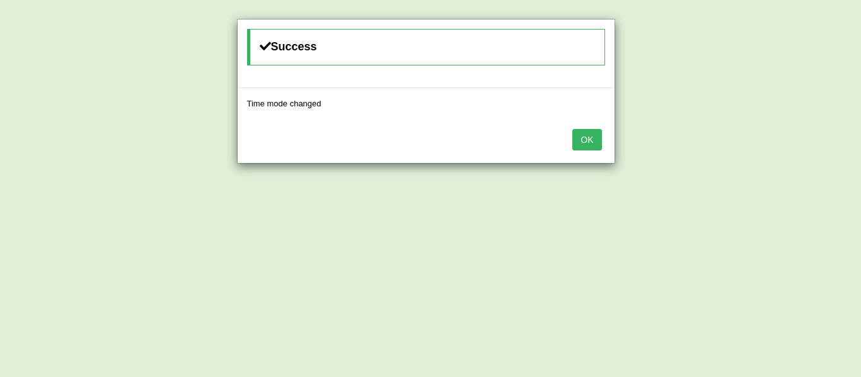
click at [597, 139] on button "OK" at bounding box center [586, 139] width 29 height 21
